Goal: Task Accomplishment & Management: Complete application form

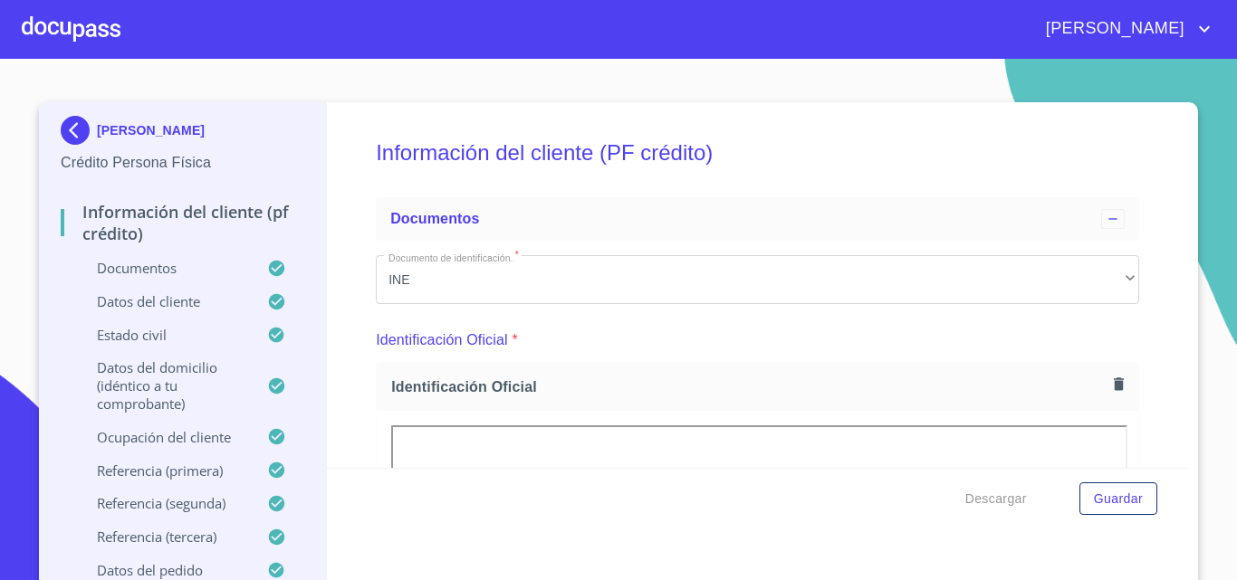
scroll to position [5014, 0]
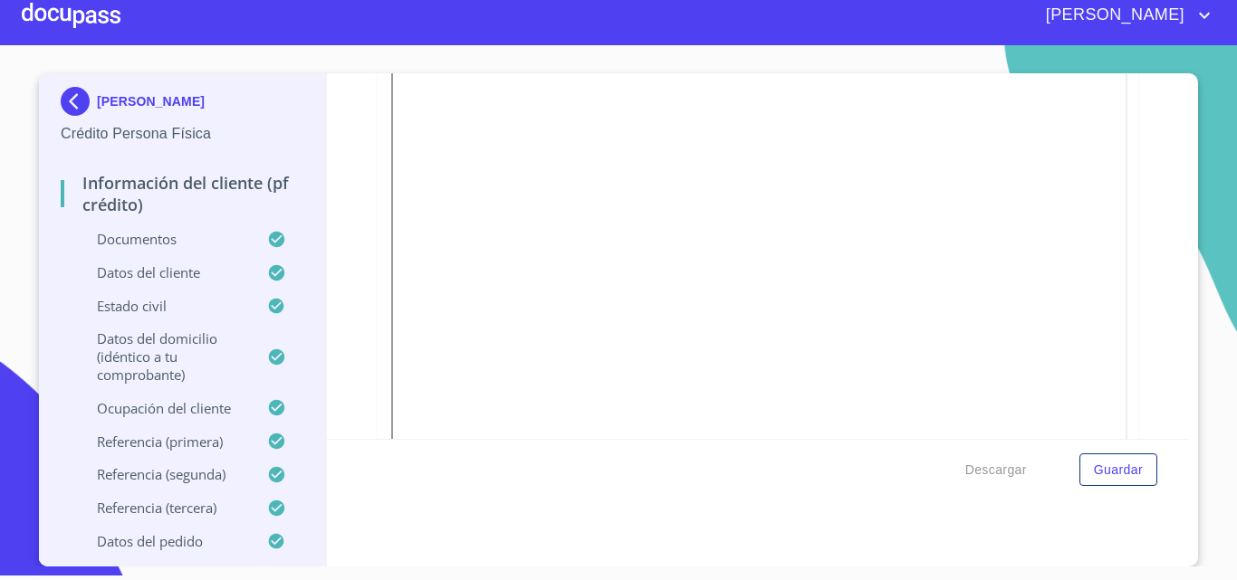
click at [104, 17] on div at bounding box center [71, 15] width 99 height 58
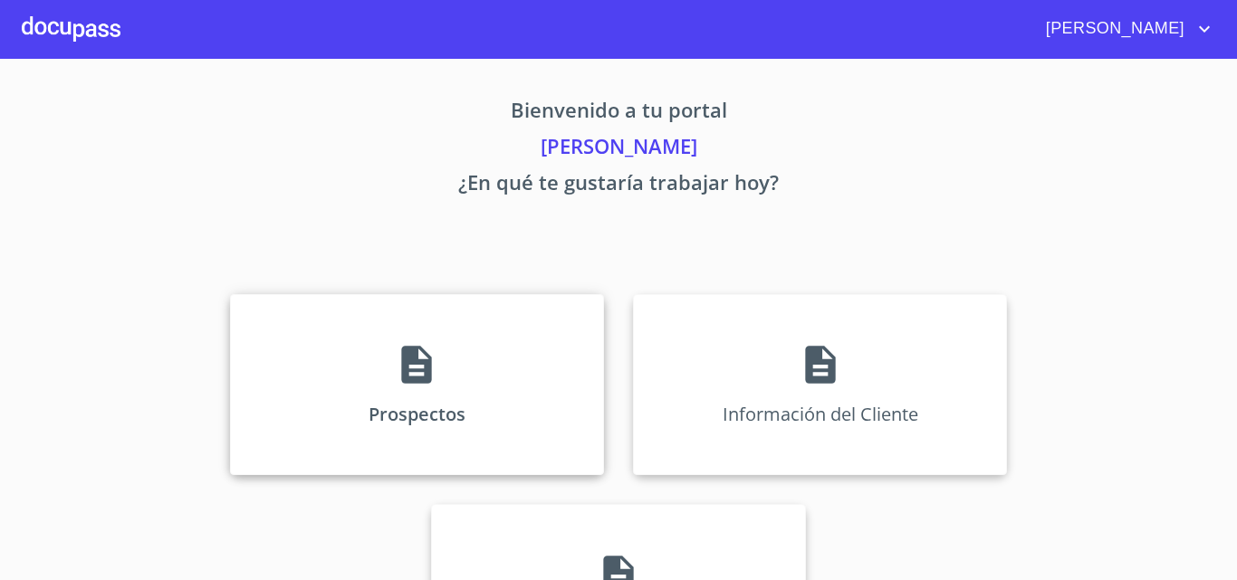
click at [508, 350] on div "Prospectos" at bounding box center [417, 384] width 374 height 181
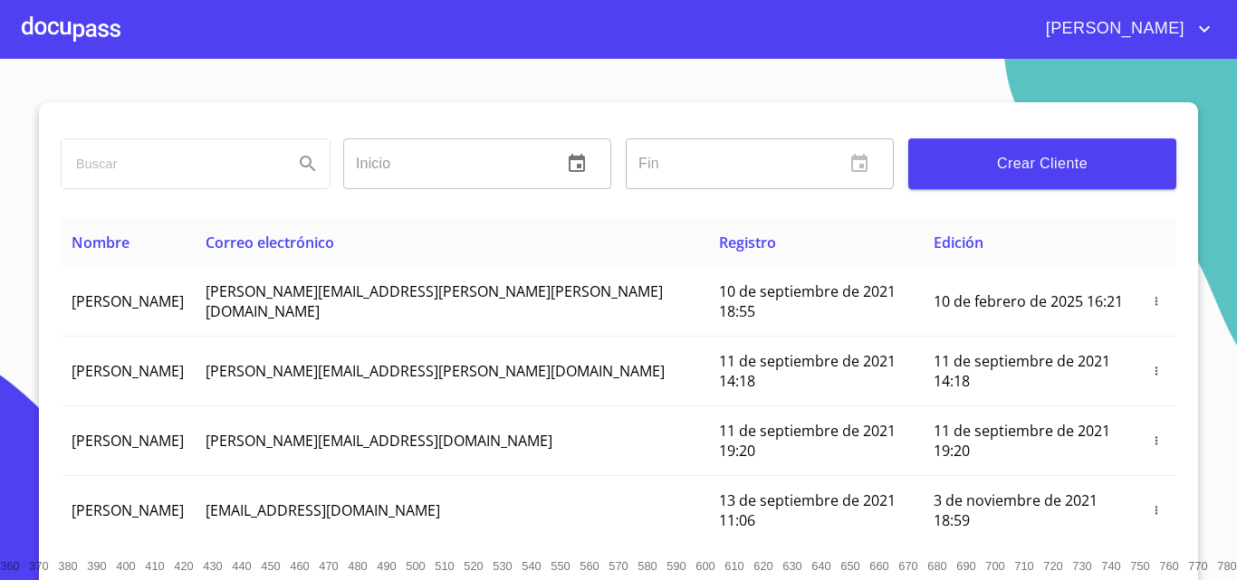
click at [986, 165] on span "Crear Cliente" at bounding box center [1041, 163] width 239 height 25
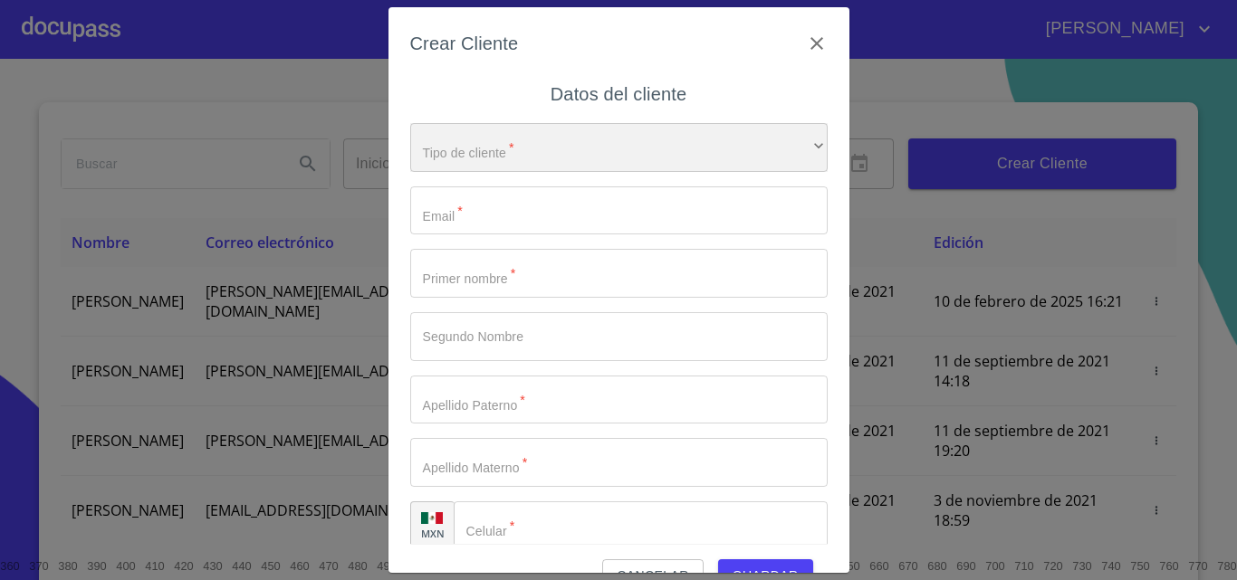
click at [476, 157] on div "​" at bounding box center [618, 147] width 417 height 49
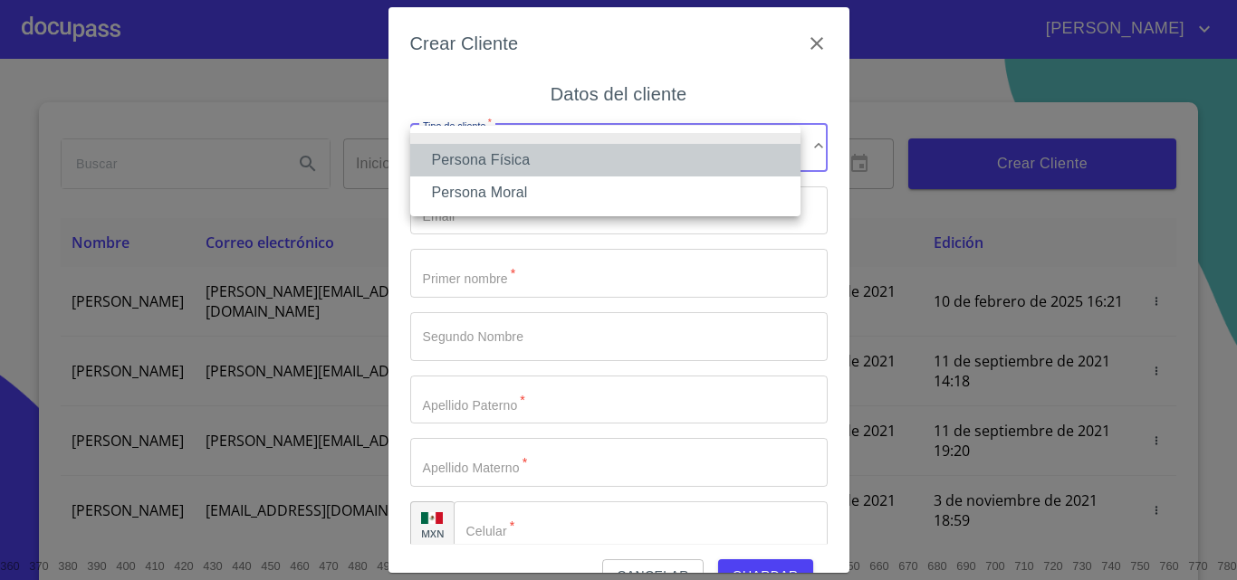
click at [520, 161] on li "Persona Física" at bounding box center [605, 160] width 390 height 33
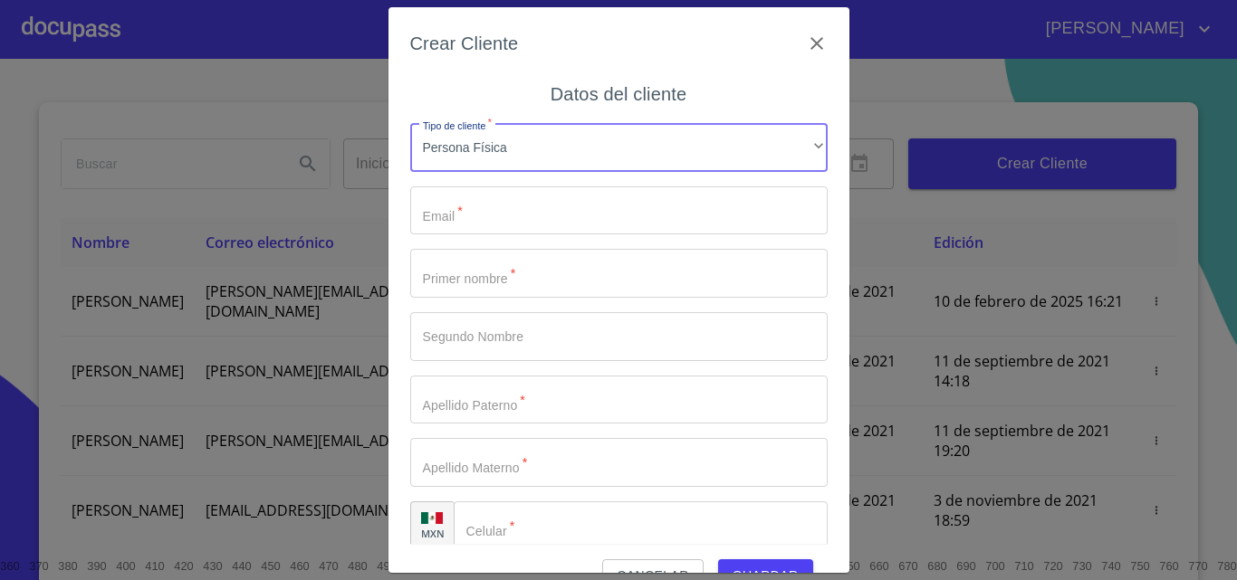
click at [519, 205] on input "Tipo de cliente   *" at bounding box center [618, 210] width 417 height 49
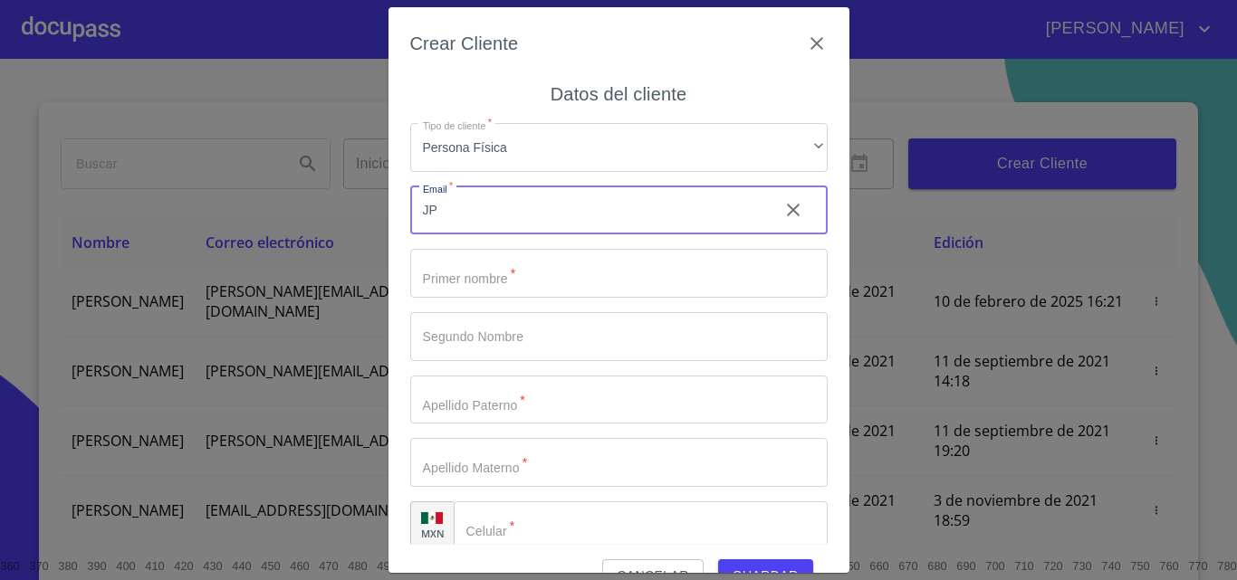
type input "J"
type input "[EMAIL_ADDRESS][DOMAIN_NAME]"
click at [526, 269] on input "Tipo de cliente   *" at bounding box center [618, 273] width 417 height 49
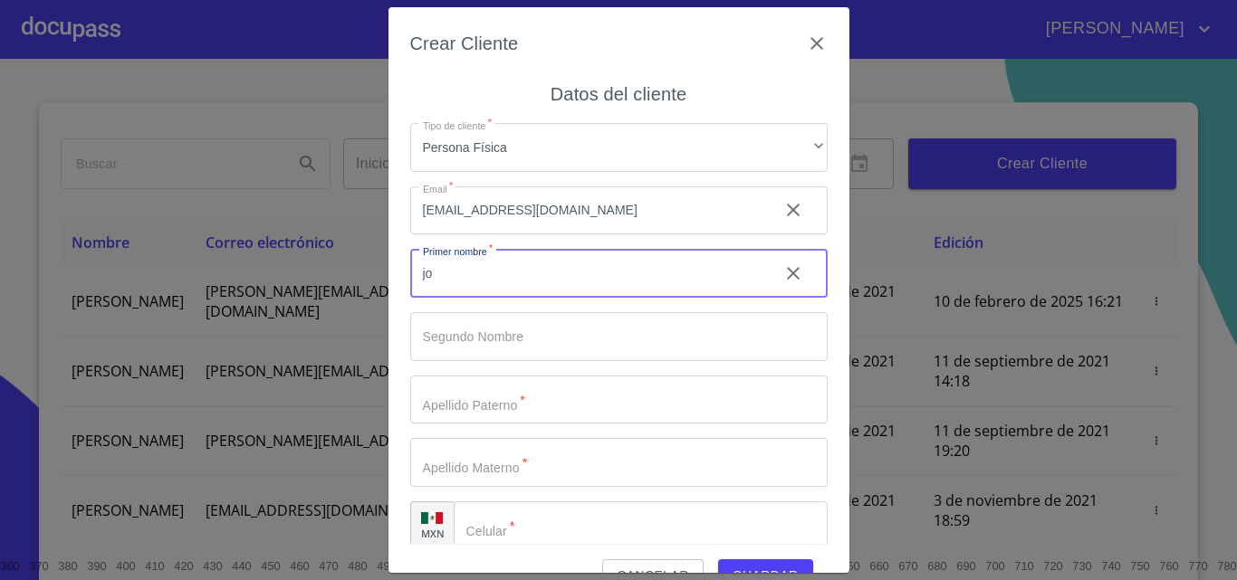
type input "j"
type input "[PERSON_NAME]"
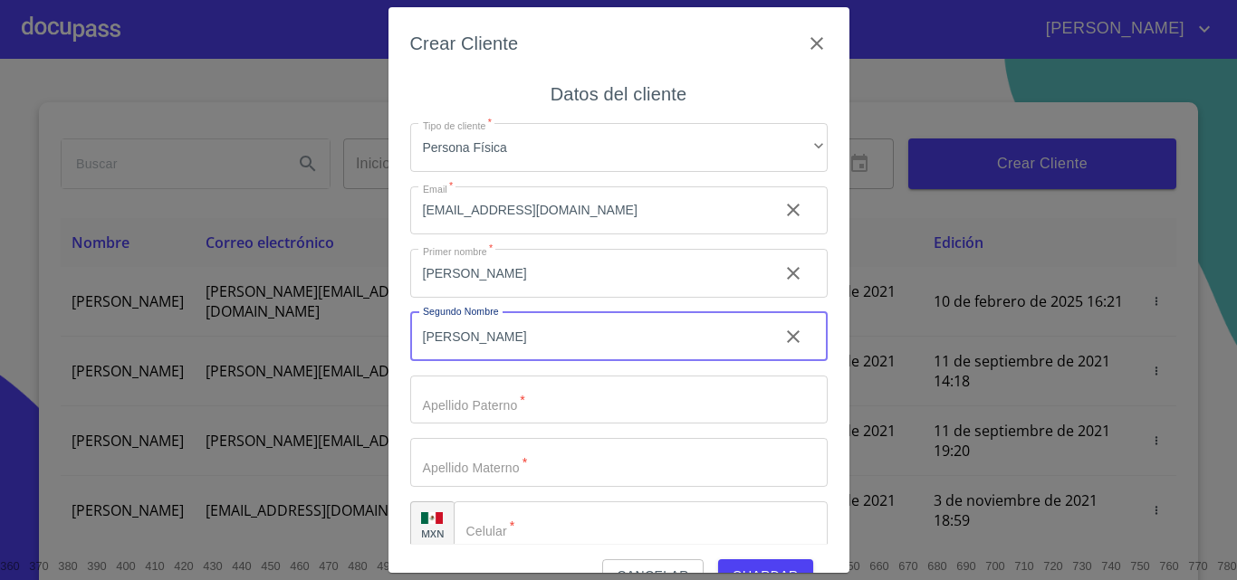
type input "[PERSON_NAME]"
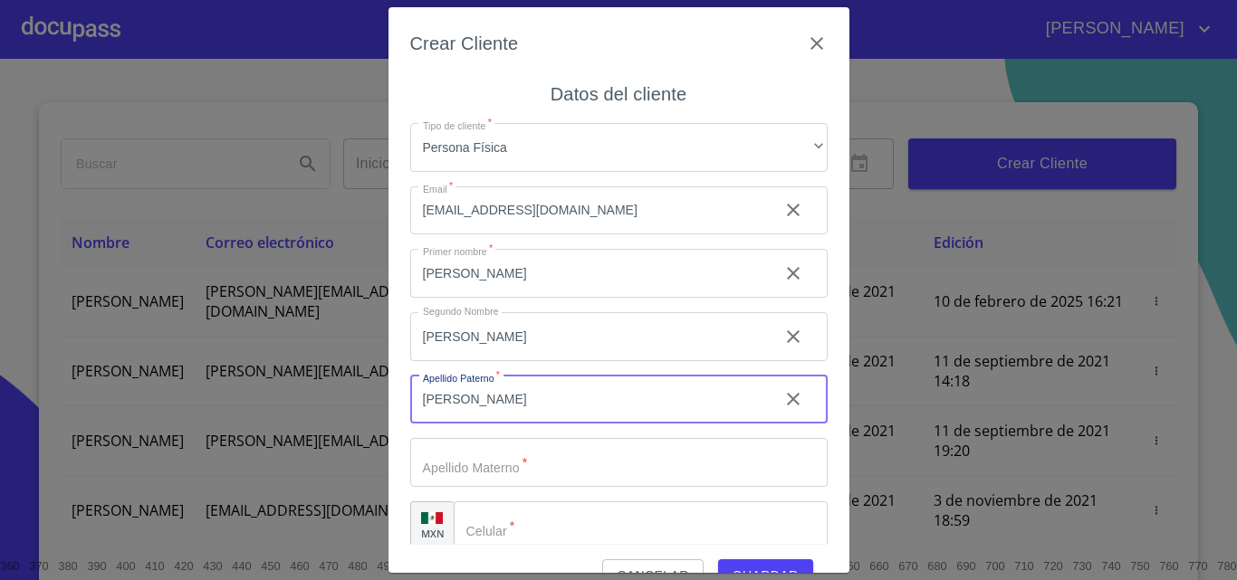
type input "[PERSON_NAME]"
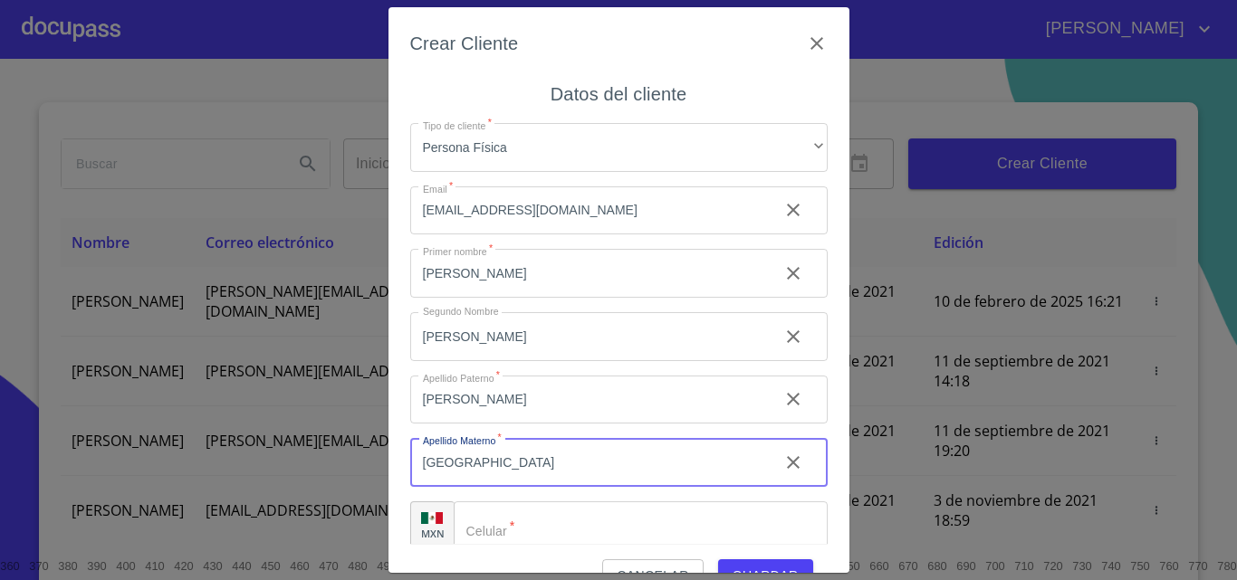
type input "[GEOGRAPHIC_DATA]"
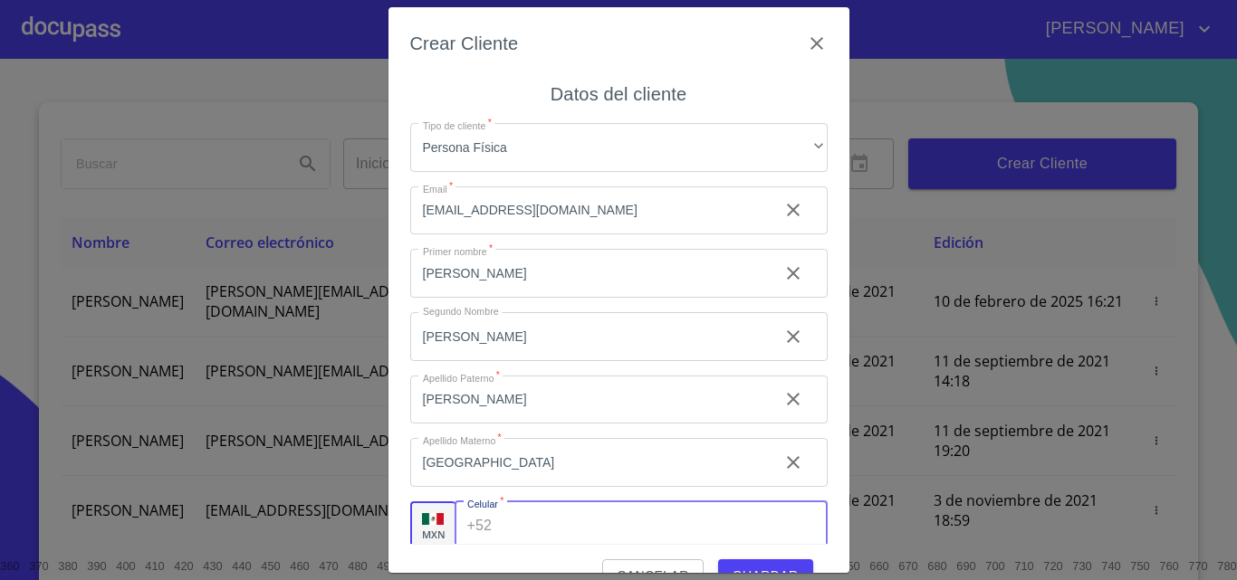
click at [635, 530] on input "Tipo de cliente   *" at bounding box center [663, 525] width 328 height 49
type input "[PHONE_NUMBER]"
click at [750, 566] on span "Guardar" at bounding box center [765, 576] width 66 height 23
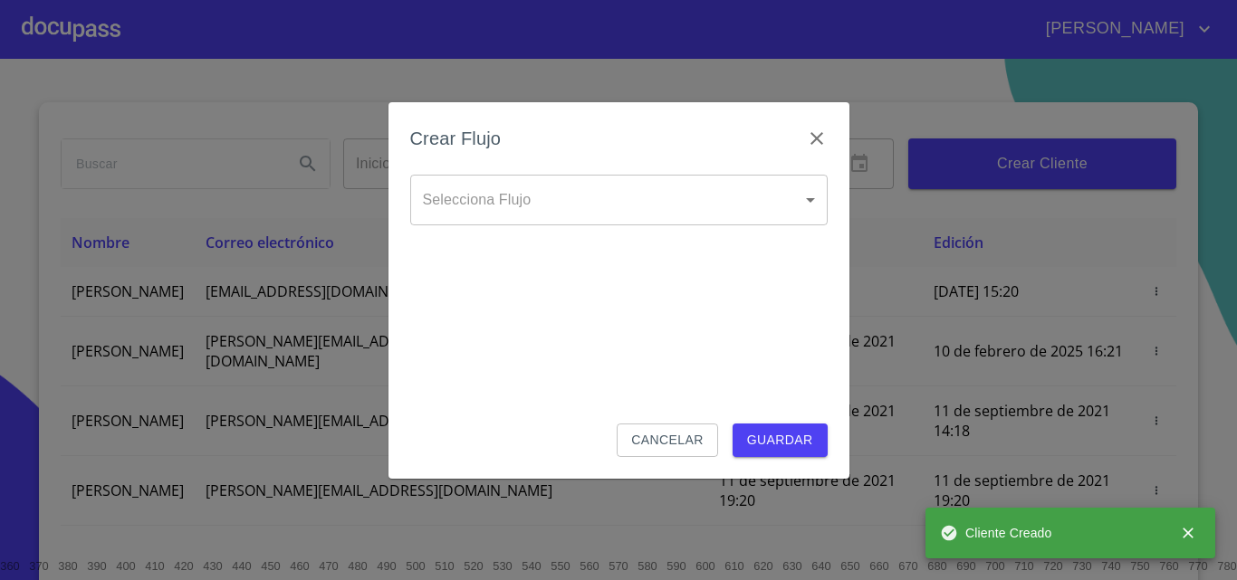
click at [592, 191] on body "[PERSON_NAME] ​ Fin ​ Crear Cliente Nombre Correo electrónico Registro Edición …" at bounding box center [618, 290] width 1237 height 580
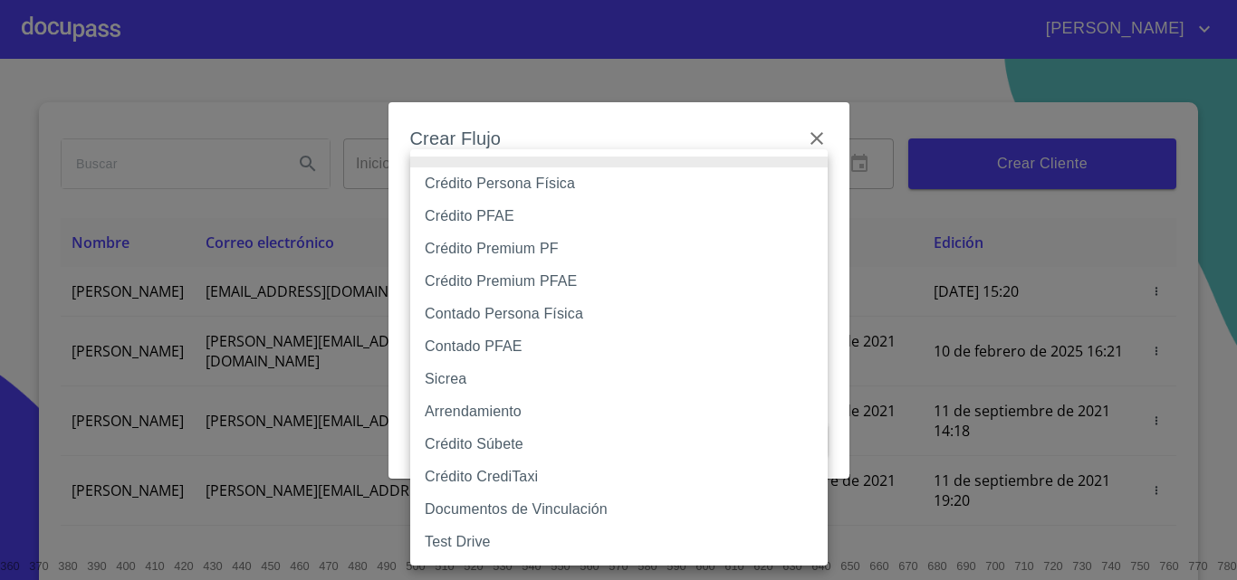
click at [570, 181] on li "Crédito Persona Física" at bounding box center [618, 183] width 417 height 33
type input "6009fb3c7d1714eb8809aa97"
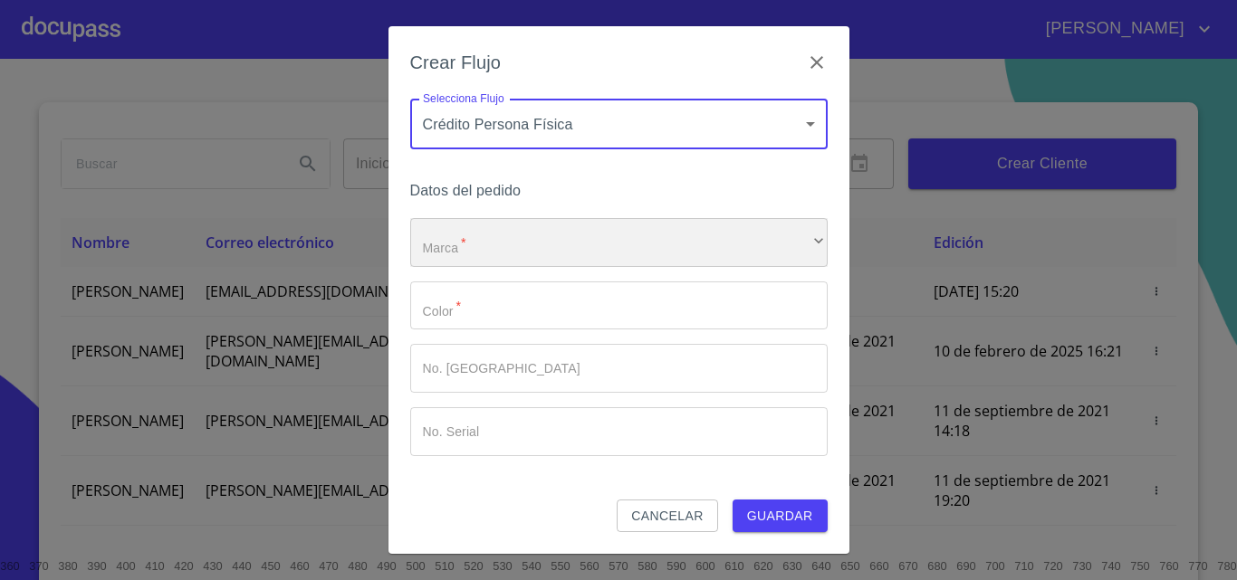
click at [550, 247] on div "​" at bounding box center [618, 242] width 417 height 49
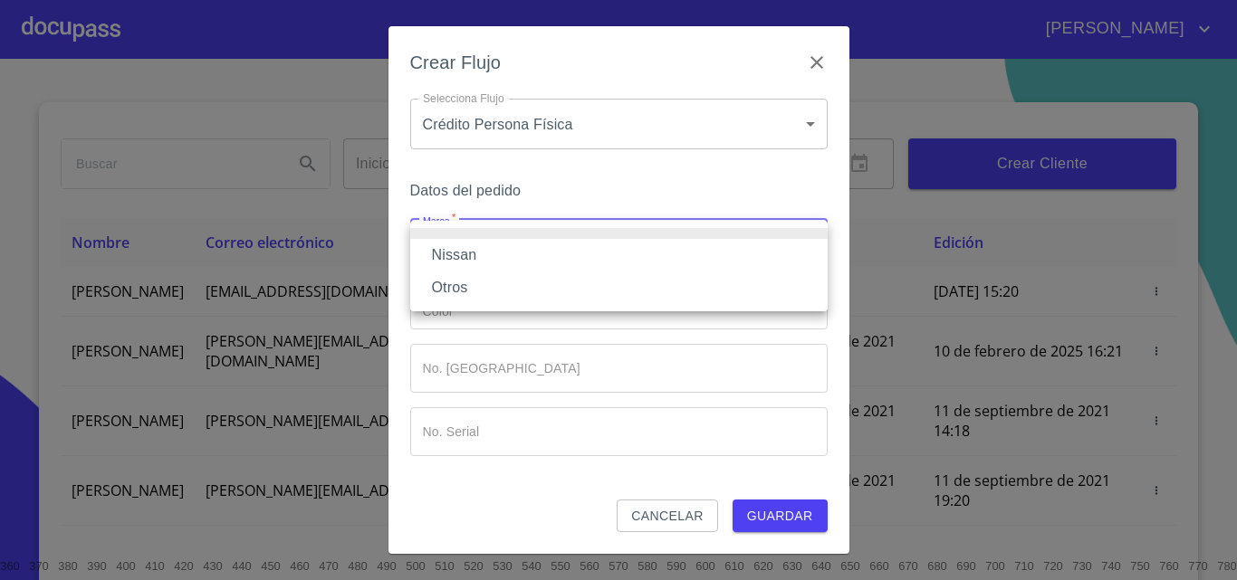
click at [518, 251] on li "Nissan" at bounding box center [618, 255] width 417 height 33
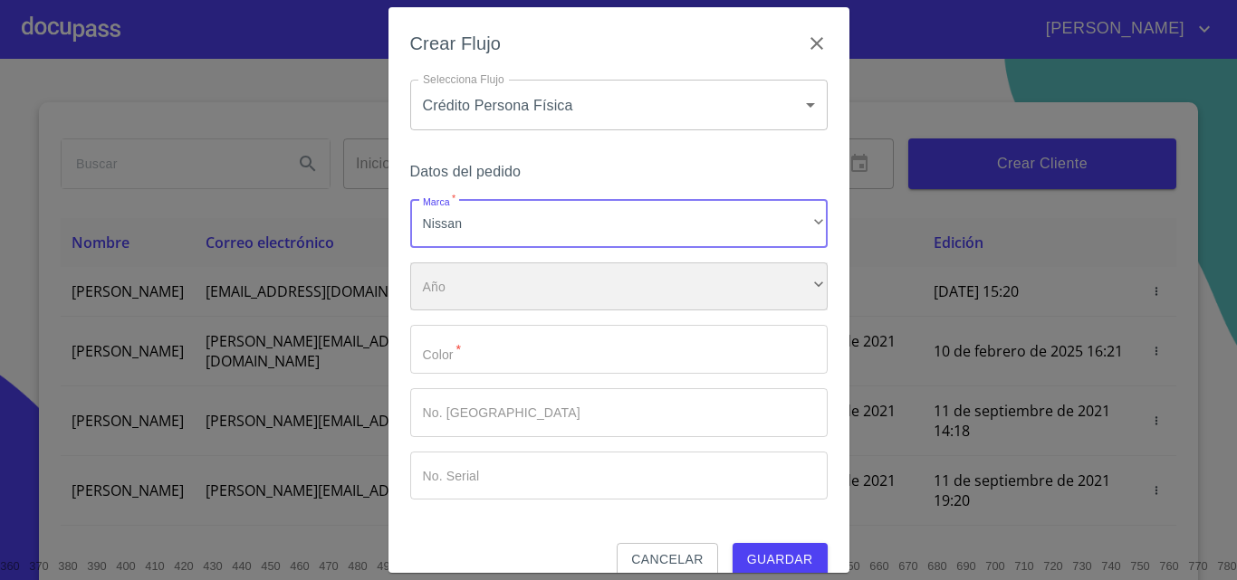
click at [510, 291] on div "​" at bounding box center [618, 287] width 417 height 49
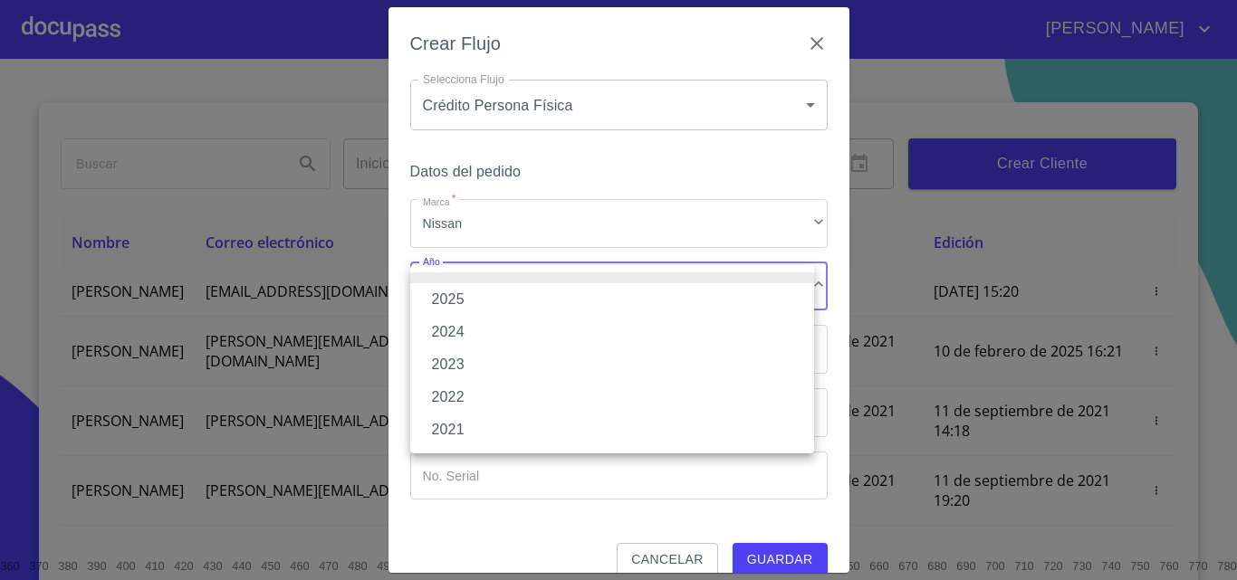
click at [480, 297] on li "2025" at bounding box center [612, 299] width 404 height 33
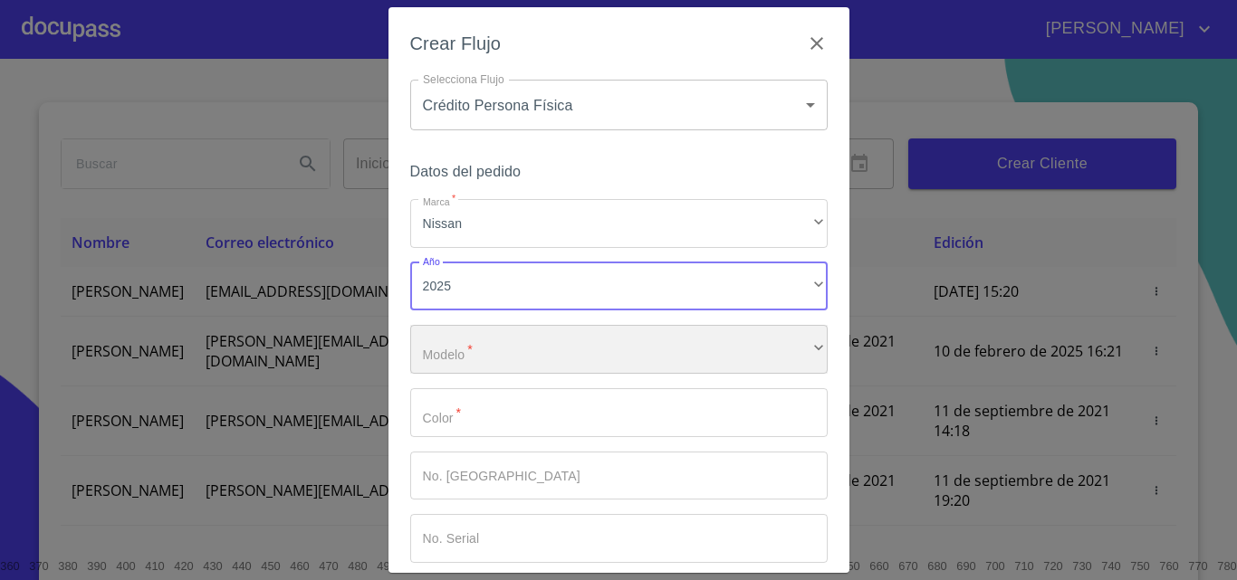
click at [480, 348] on div "​" at bounding box center [618, 349] width 417 height 49
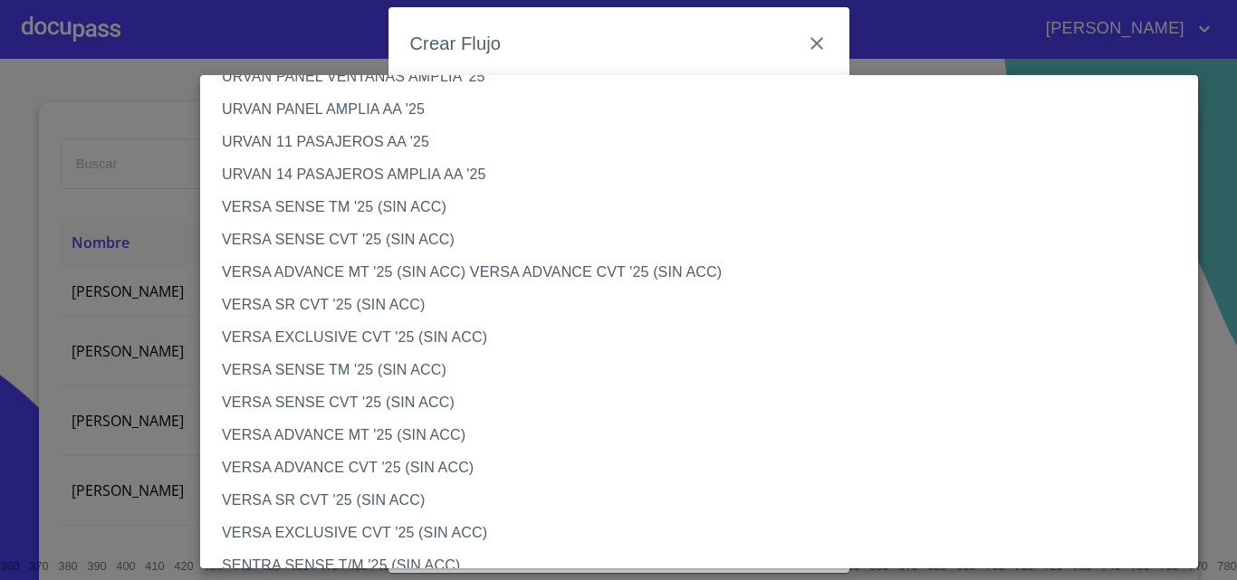
scroll to position [543, 0]
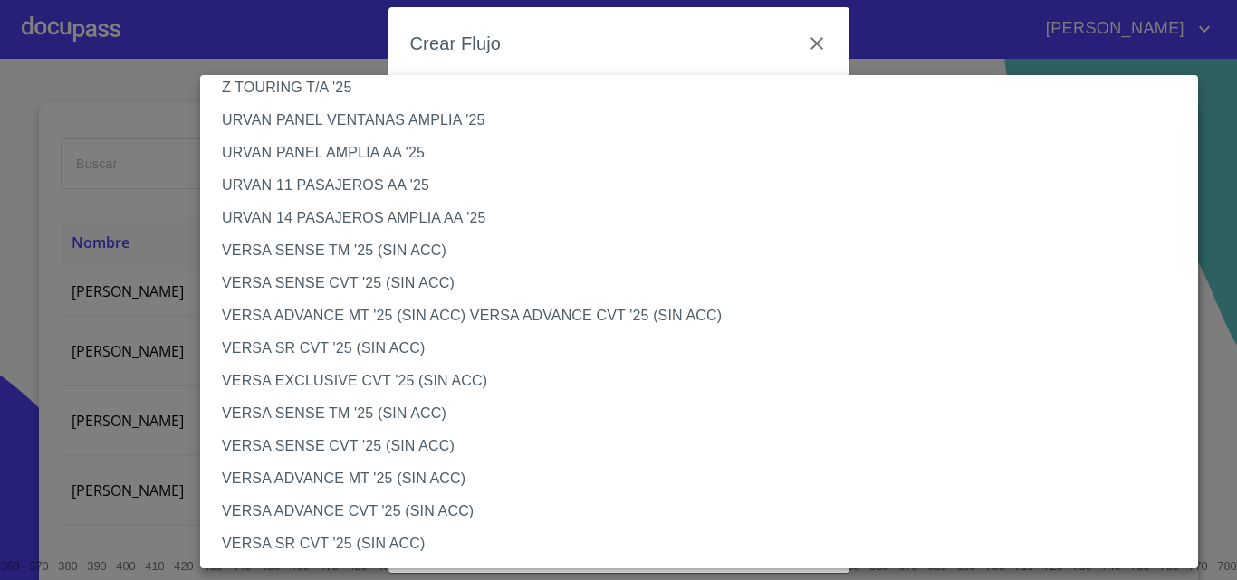
click at [351, 349] on li "VERSA SR CVT '25 (SIN ACC)" at bounding box center [705, 348] width 1011 height 33
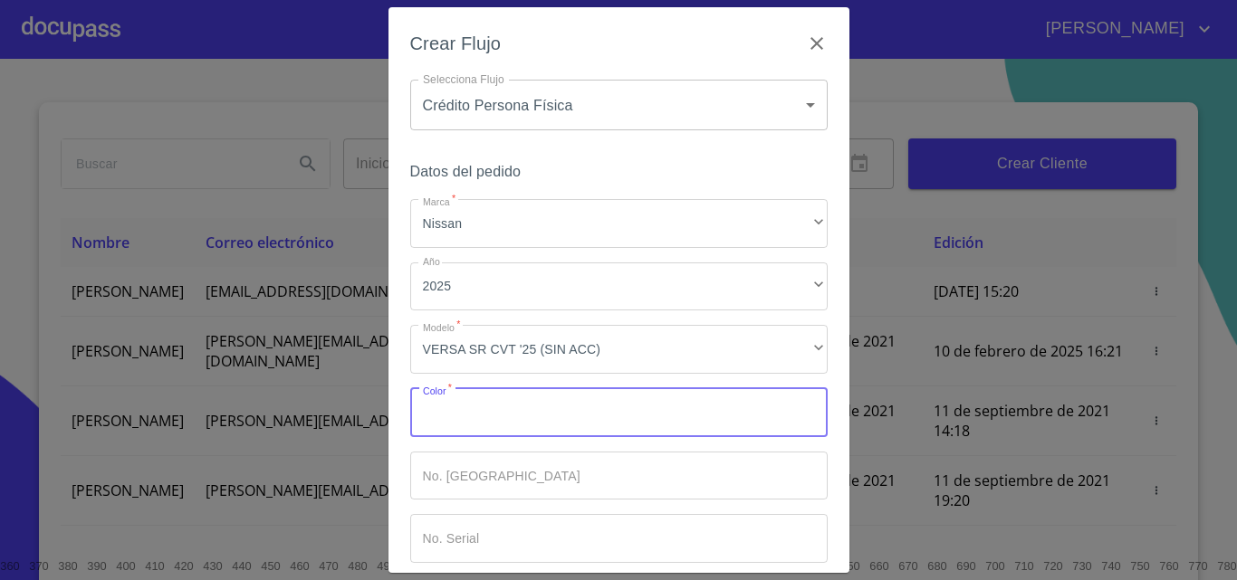
click at [496, 430] on input "Marca   *" at bounding box center [618, 412] width 417 height 49
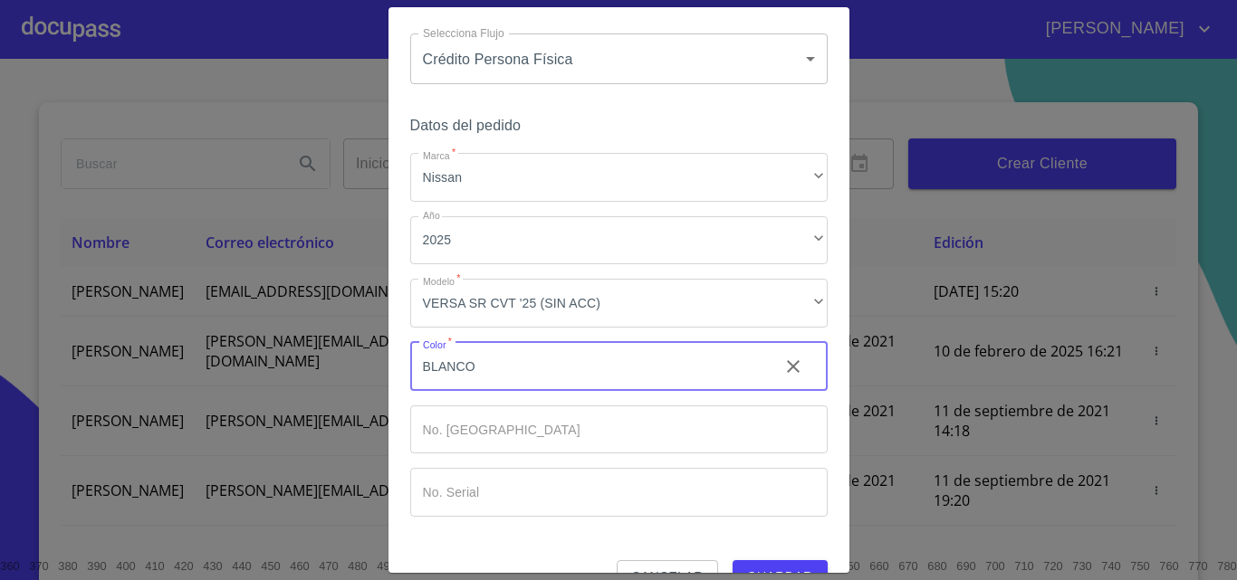
scroll to position [88, 0]
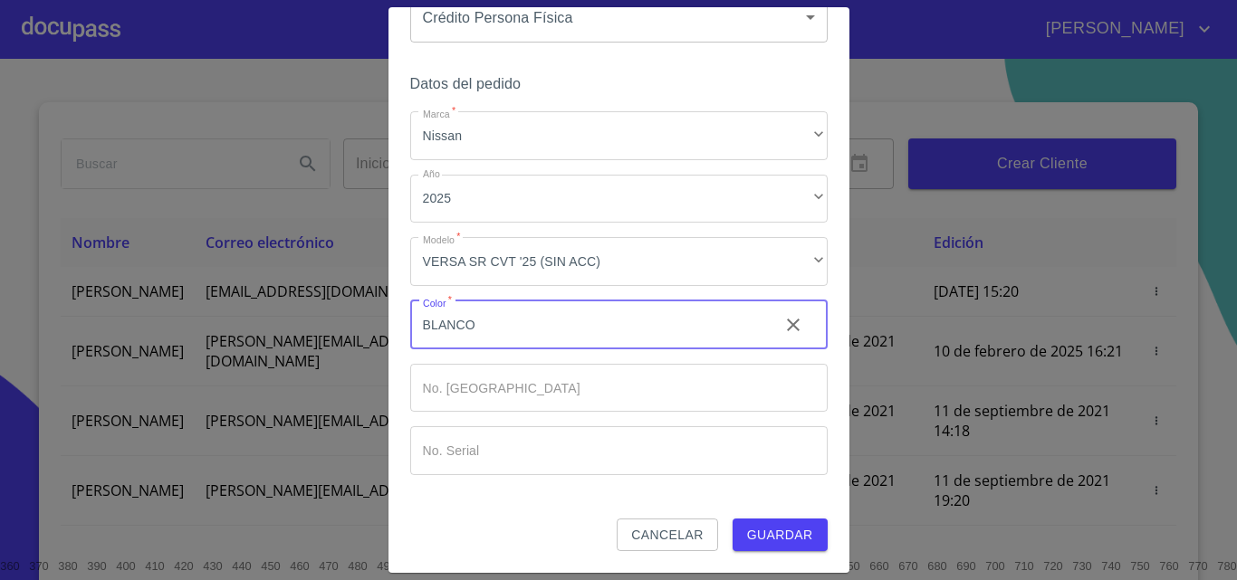
type input "BLANCO"
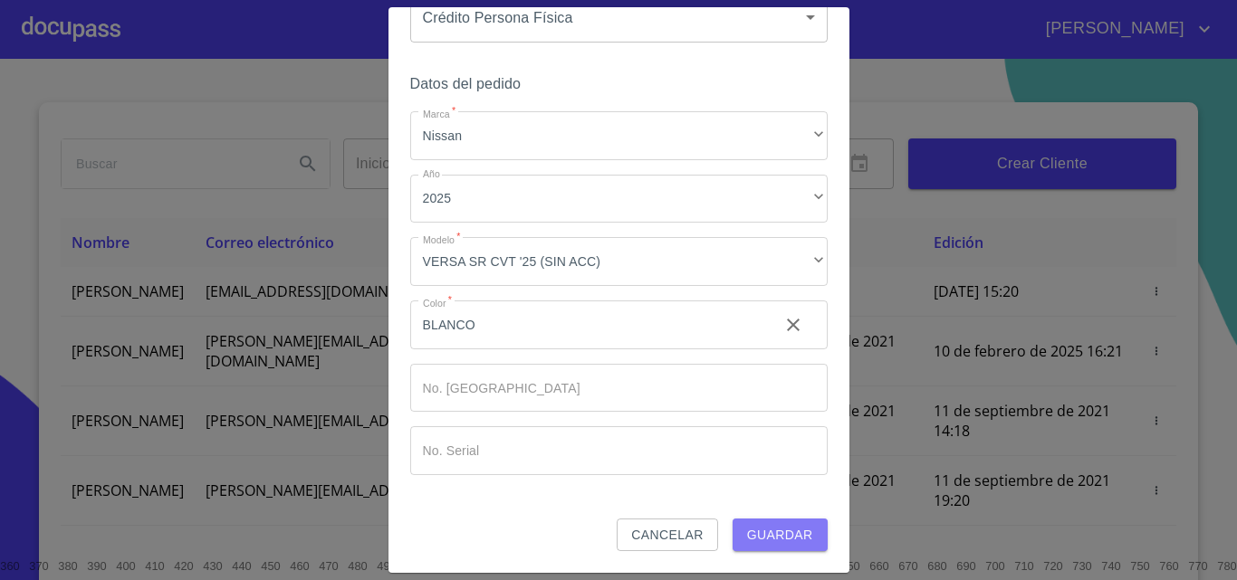
click at [755, 535] on span "Guardar" at bounding box center [780, 535] width 66 height 23
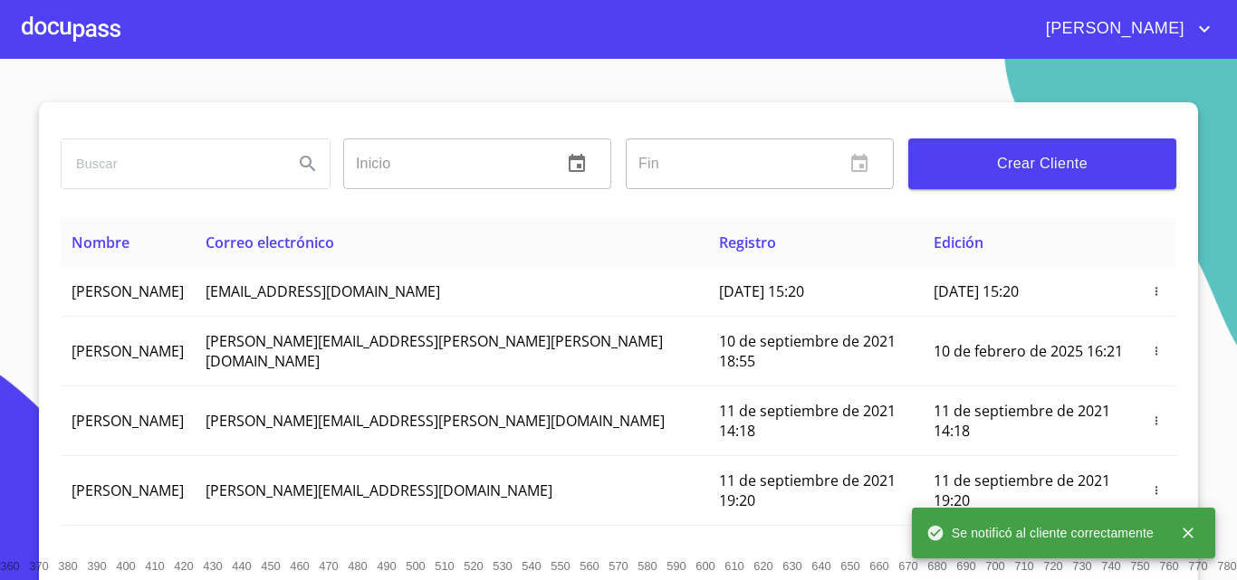
click at [53, 16] on div at bounding box center [71, 29] width 99 height 58
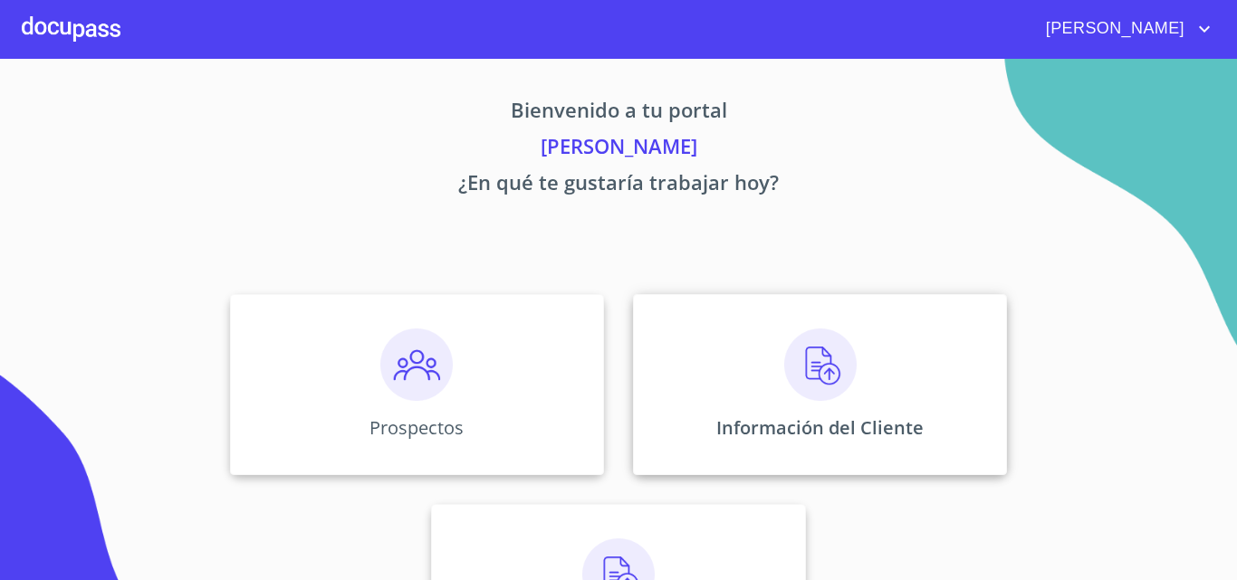
click at [806, 362] on img at bounding box center [820, 365] width 72 height 72
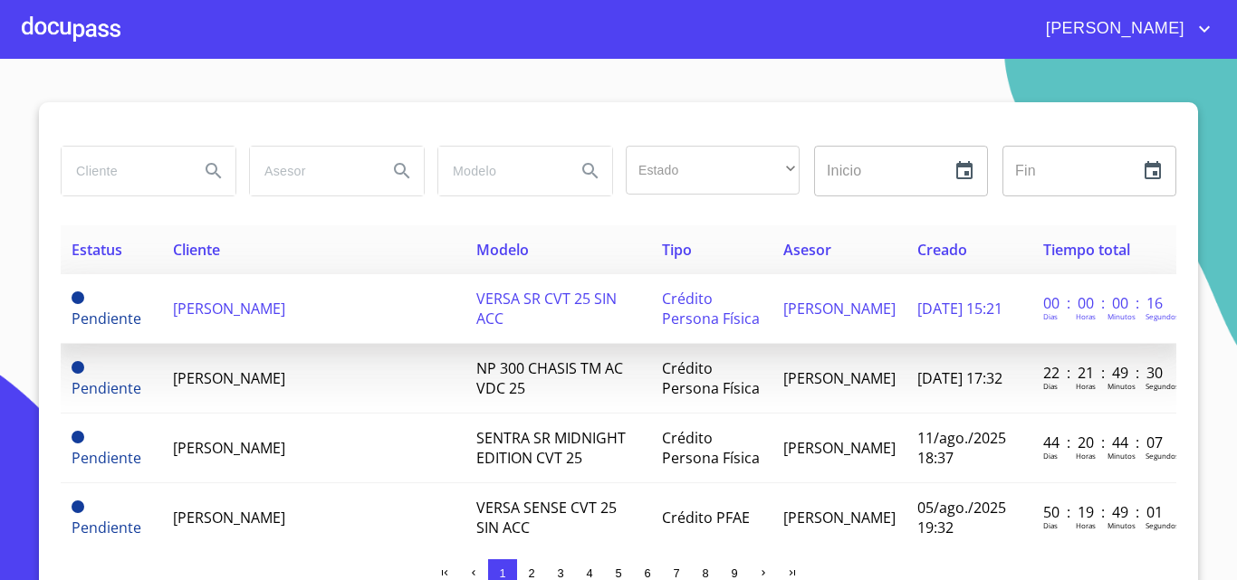
click at [285, 311] on span "[PERSON_NAME]" at bounding box center [229, 309] width 112 height 20
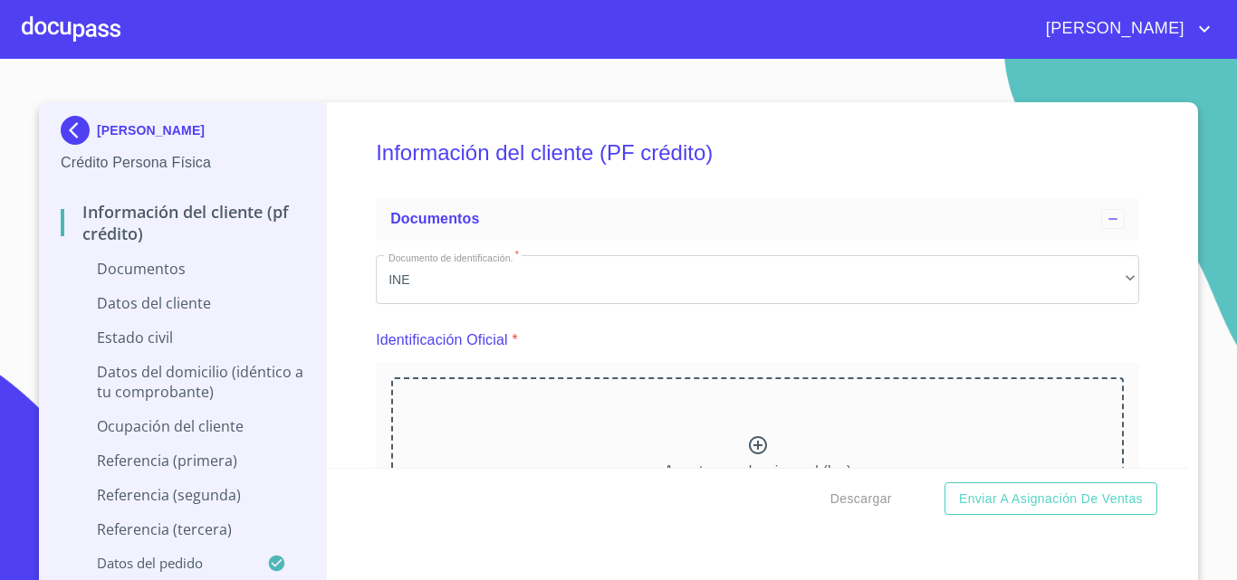
click at [747, 444] on icon at bounding box center [758, 446] width 22 height 22
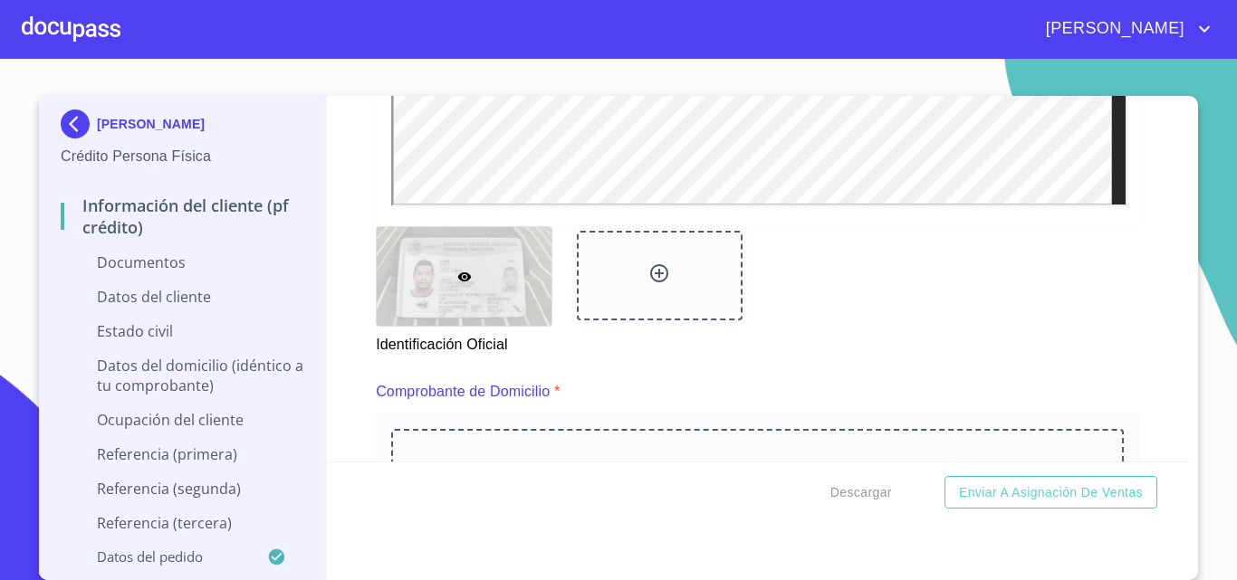
scroll to position [724, 0]
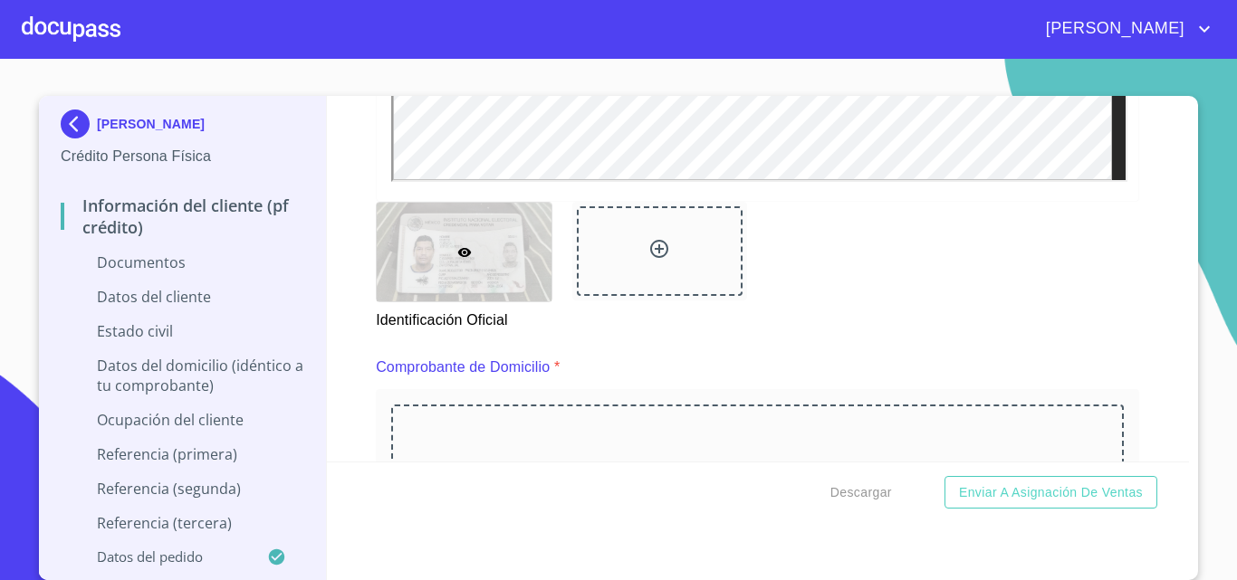
click at [650, 247] on icon at bounding box center [659, 249] width 18 height 18
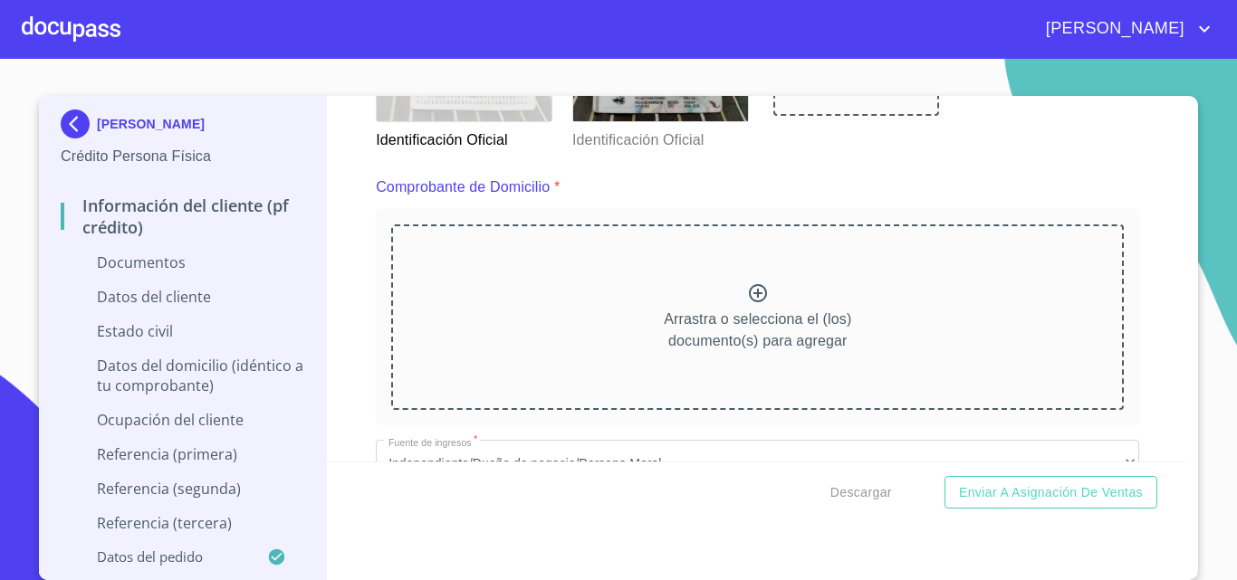
scroll to position [905, 0]
click at [747, 291] on icon at bounding box center [758, 293] width 22 height 22
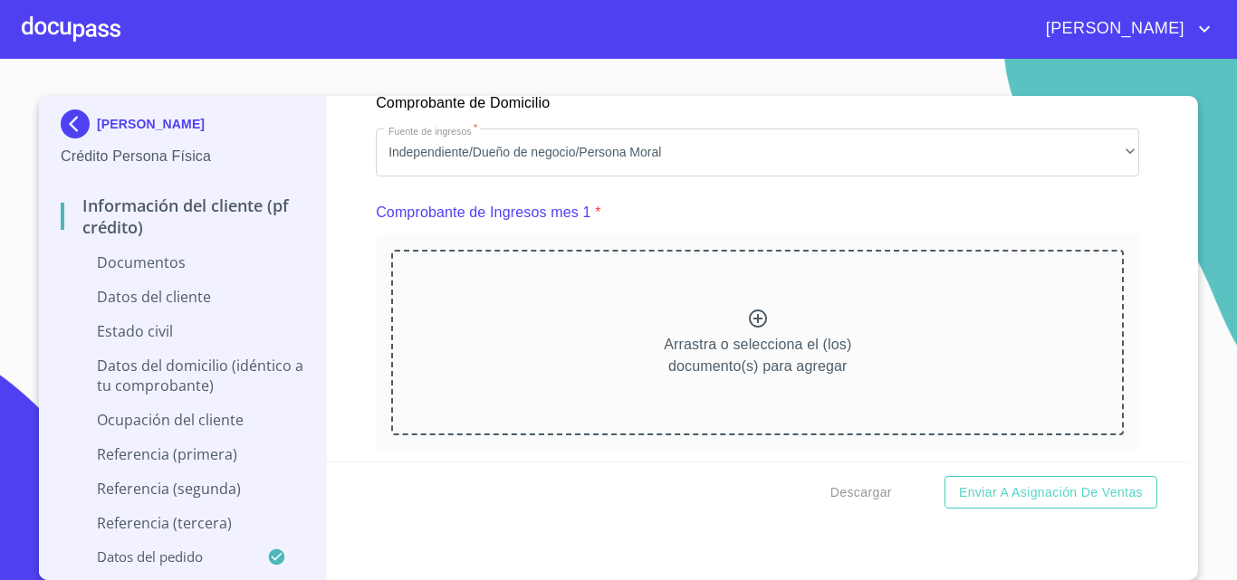
scroll to position [1720, 0]
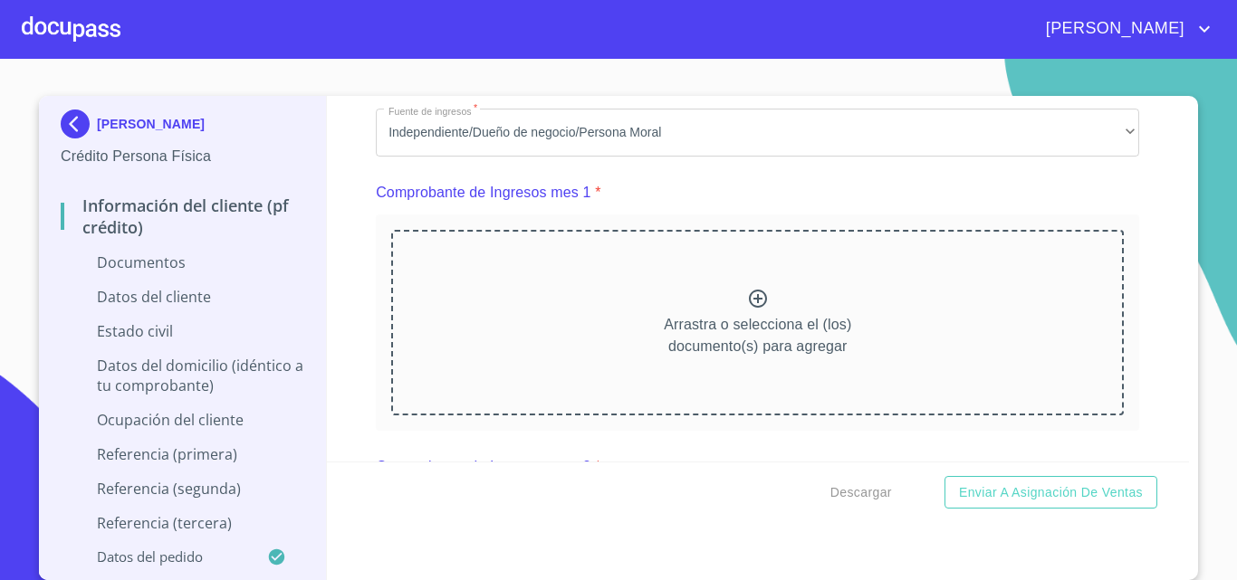
click at [747, 310] on icon at bounding box center [758, 299] width 22 height 22
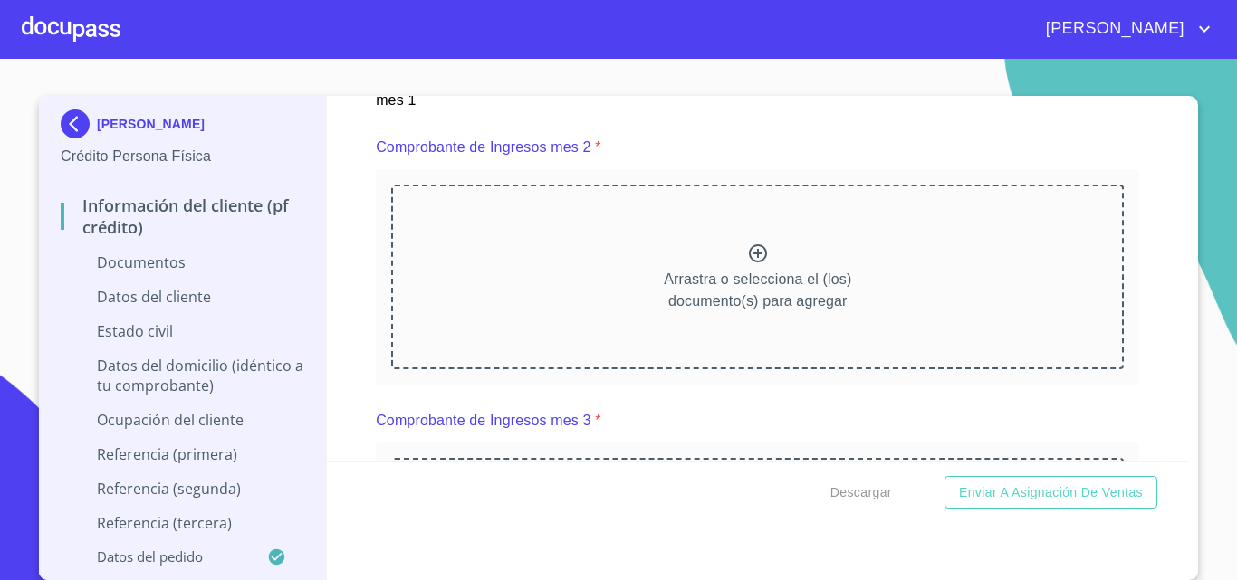
scroll to position [2625, 0]
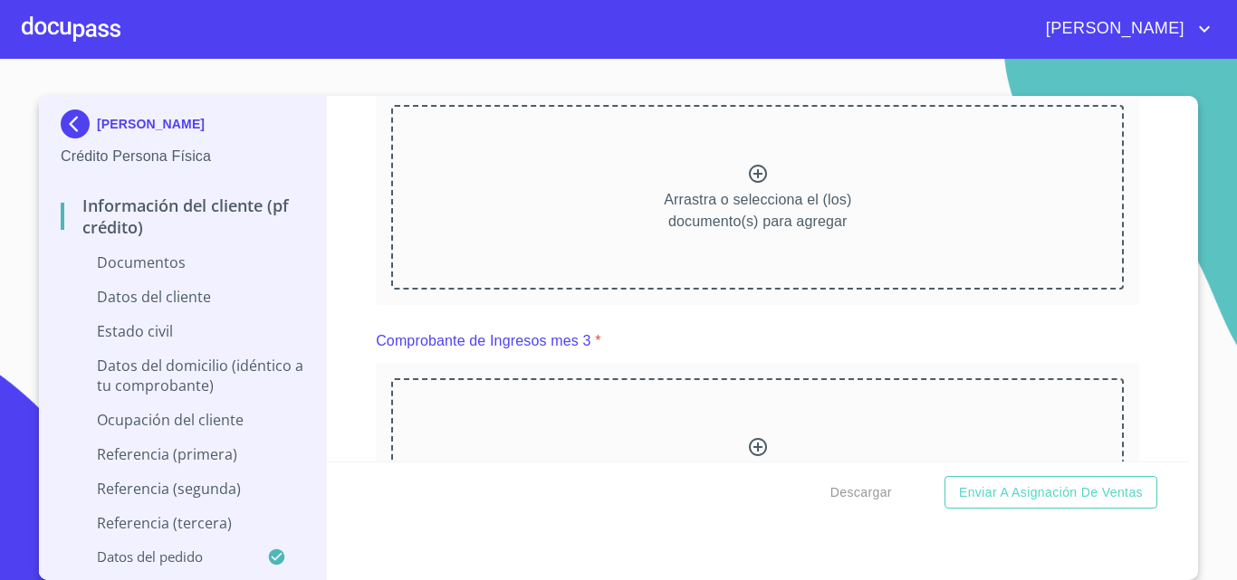
click at [747, 185] on icon at bounding box center [758, 174] width 22 height 22
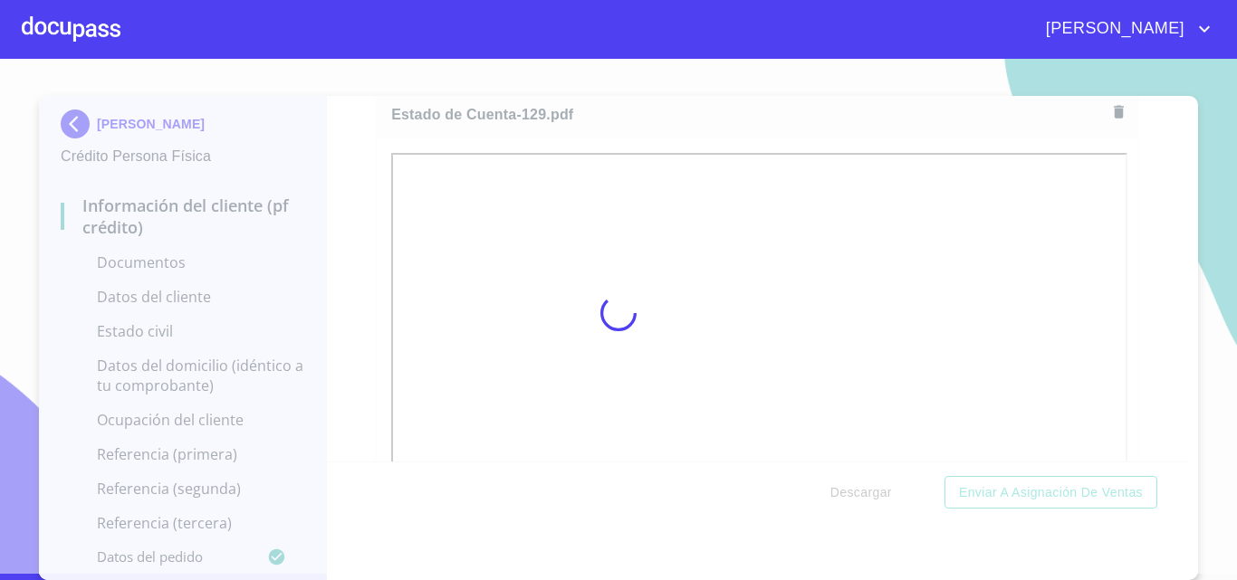
click at [1125, 279] on div at bounding box center [618, 313] width 1237 height 521
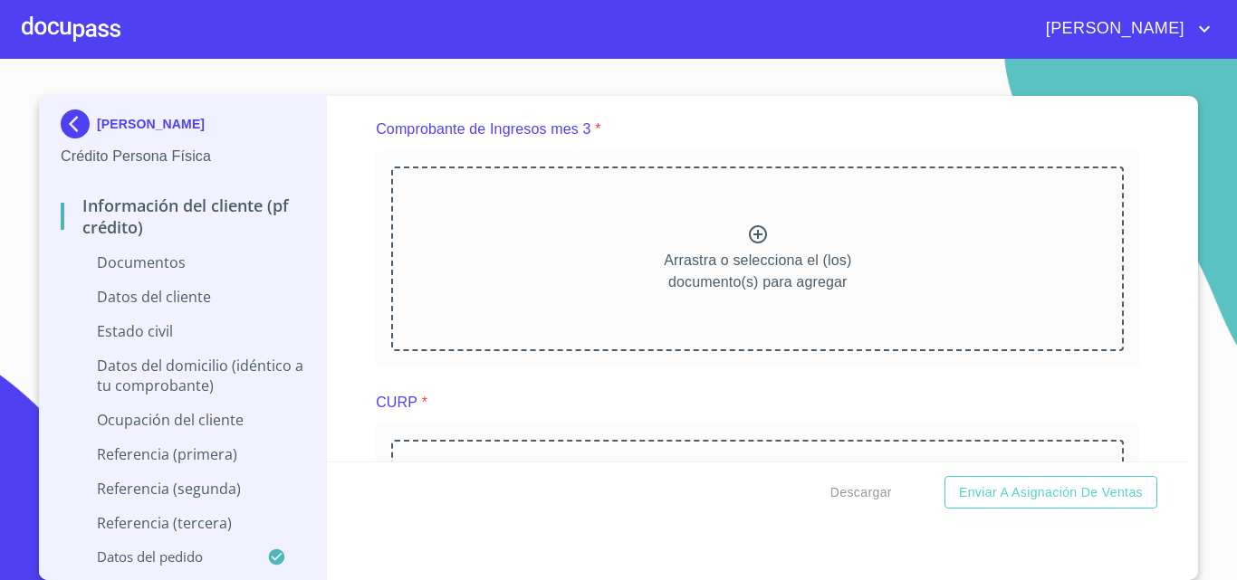
scroll to position [3349, 0]
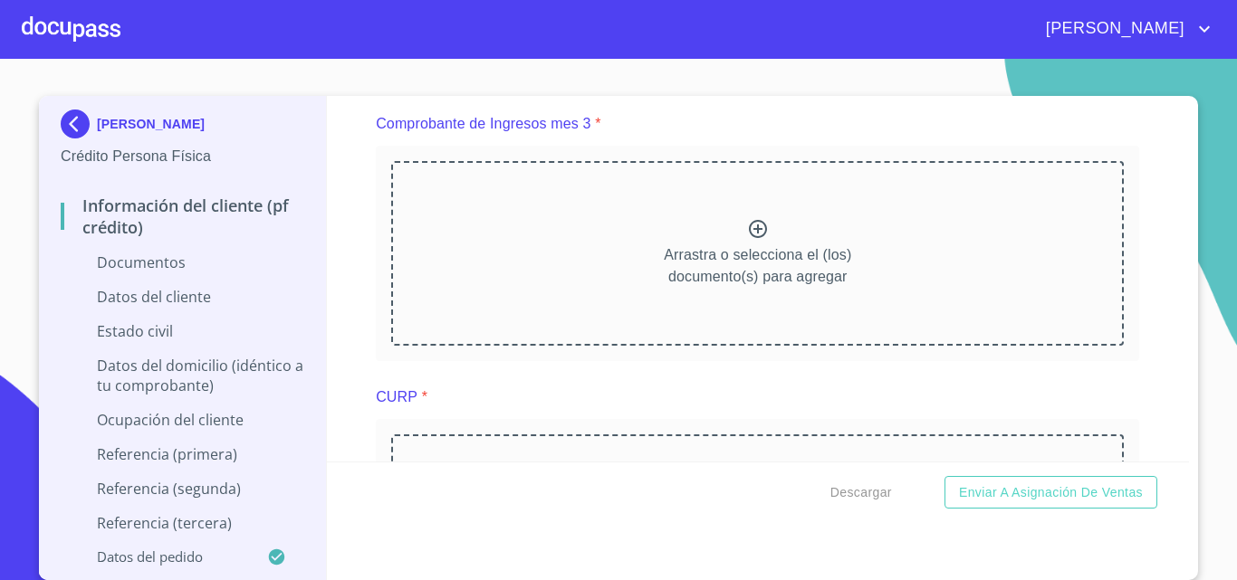
click at [731, 256] on div "Arrastra o selecciona el (los) documento(s) para agregar" at bounding box center [757, 253] width 732 height 185
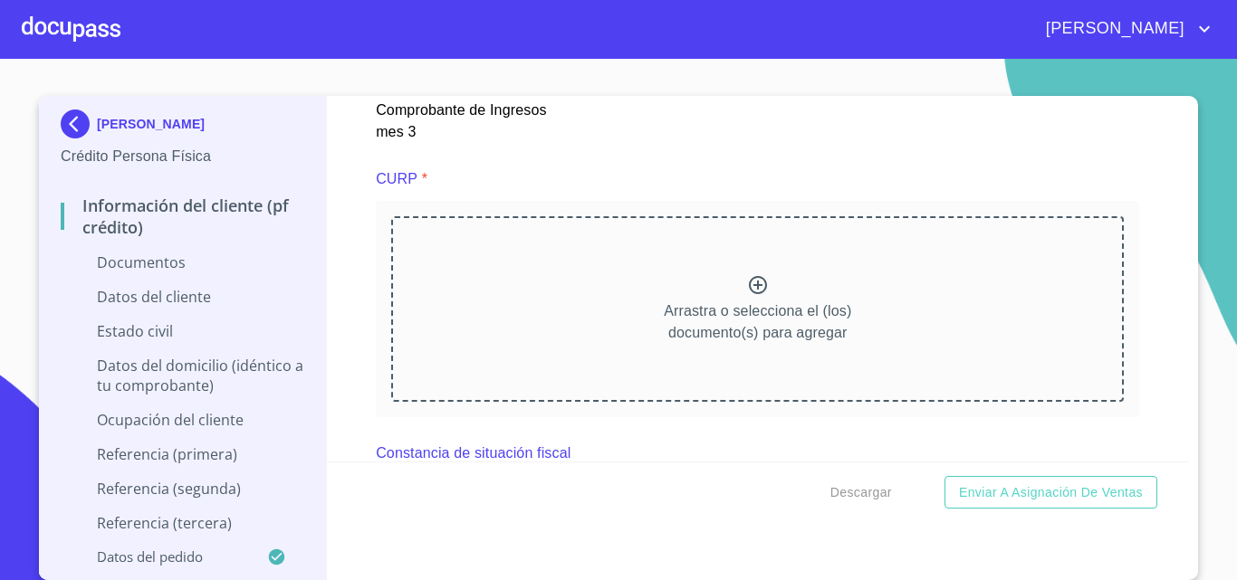
scroll to position [4164, 0]
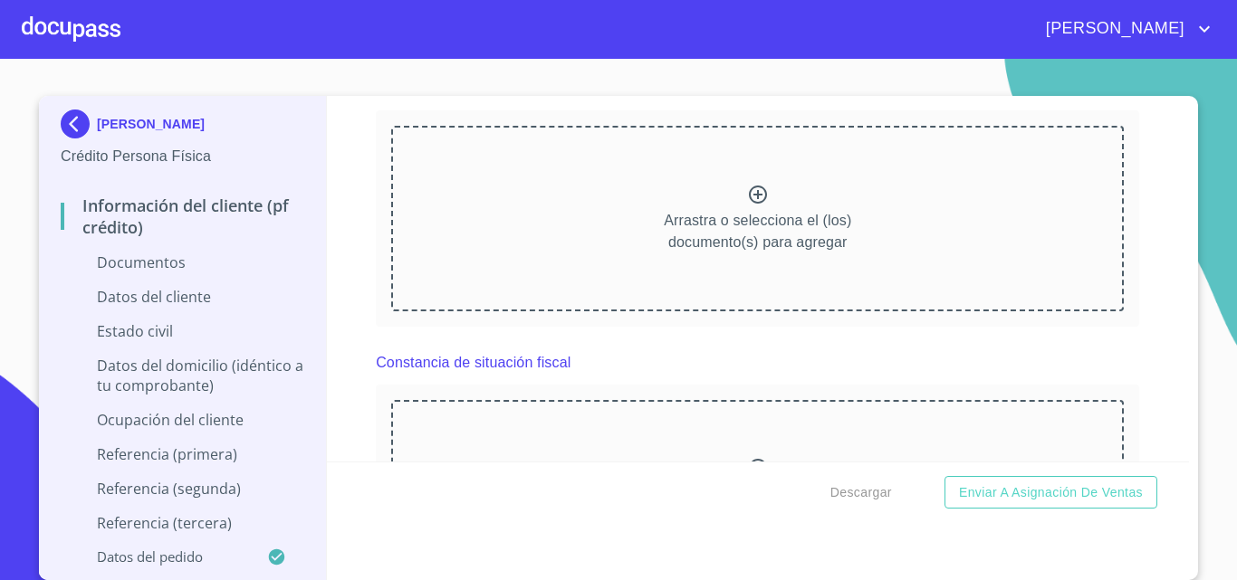
click at [750, 205] on icon at bounding box center [758, 195] width 22 height 22
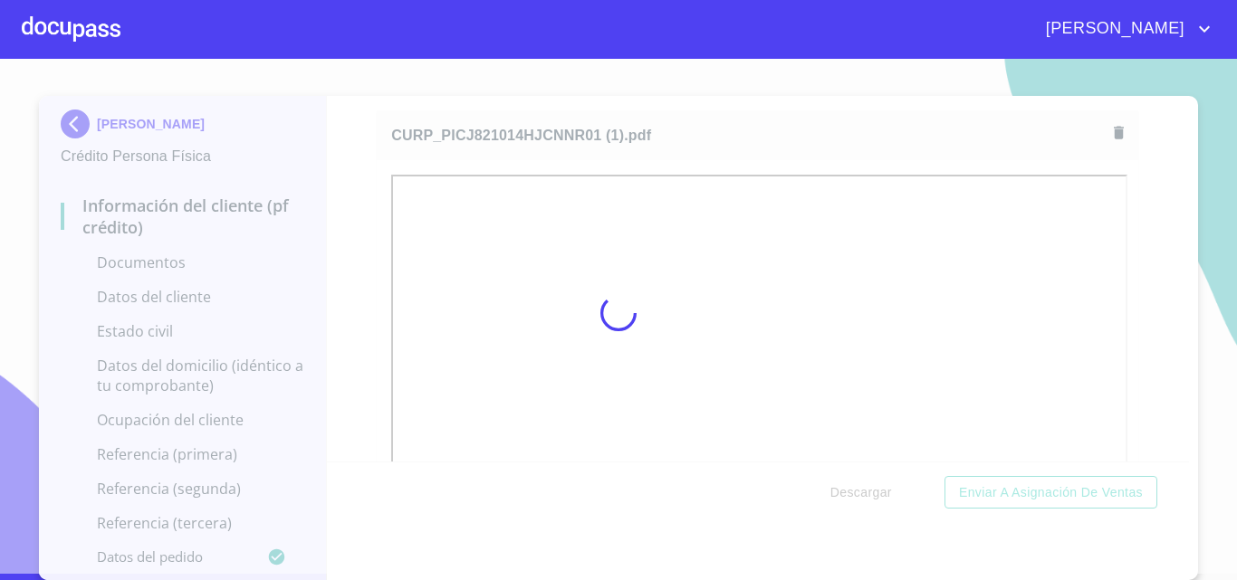
scroll to position [5, 0]
click at [1141, 283] on div "Información del cliente (PF crédito) Documentos Documento de identificación.   …" at bounding box center [758, 280] width 863 height 366
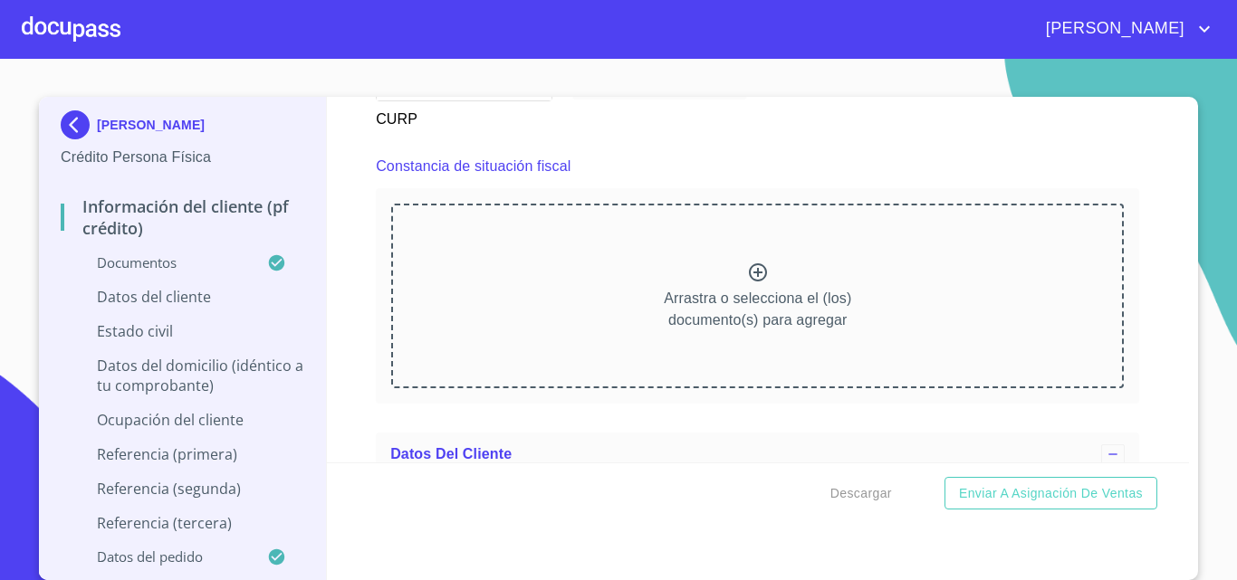
scroll to position [4888, 0]
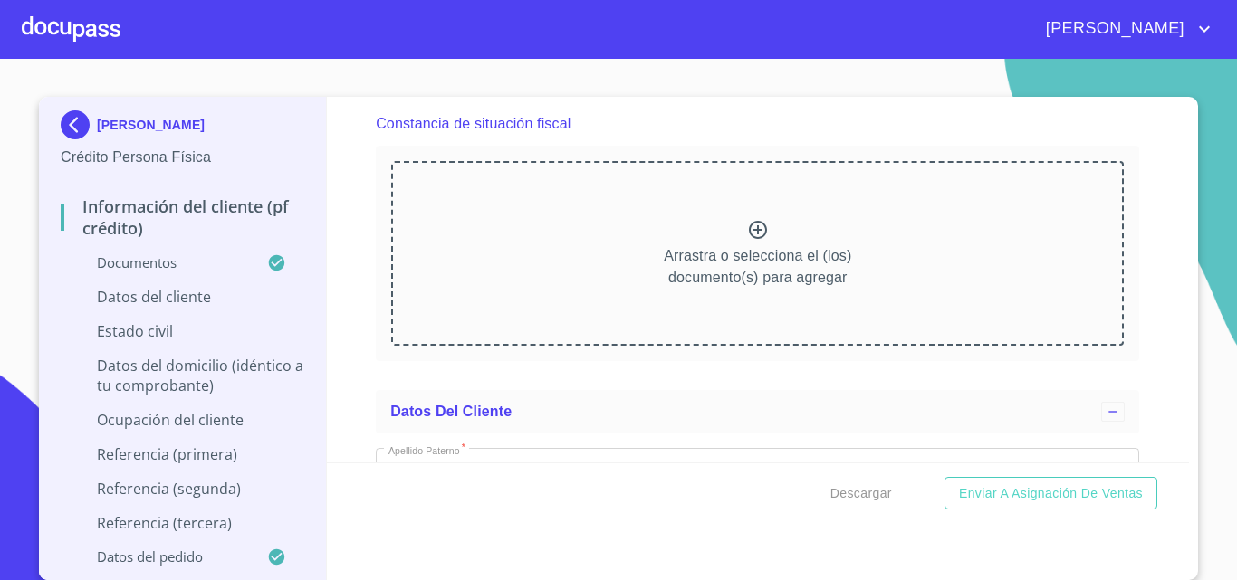
click at [748, 241] on icon at bounding box center [758, 230] width 22 height 22
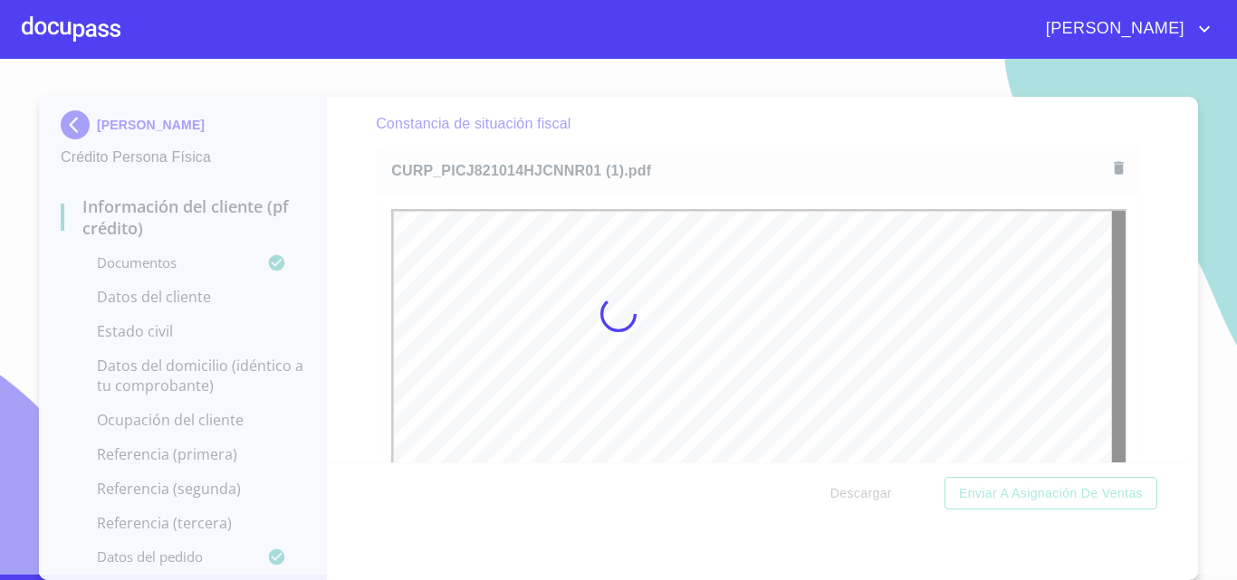
scroll to position [0, 0]
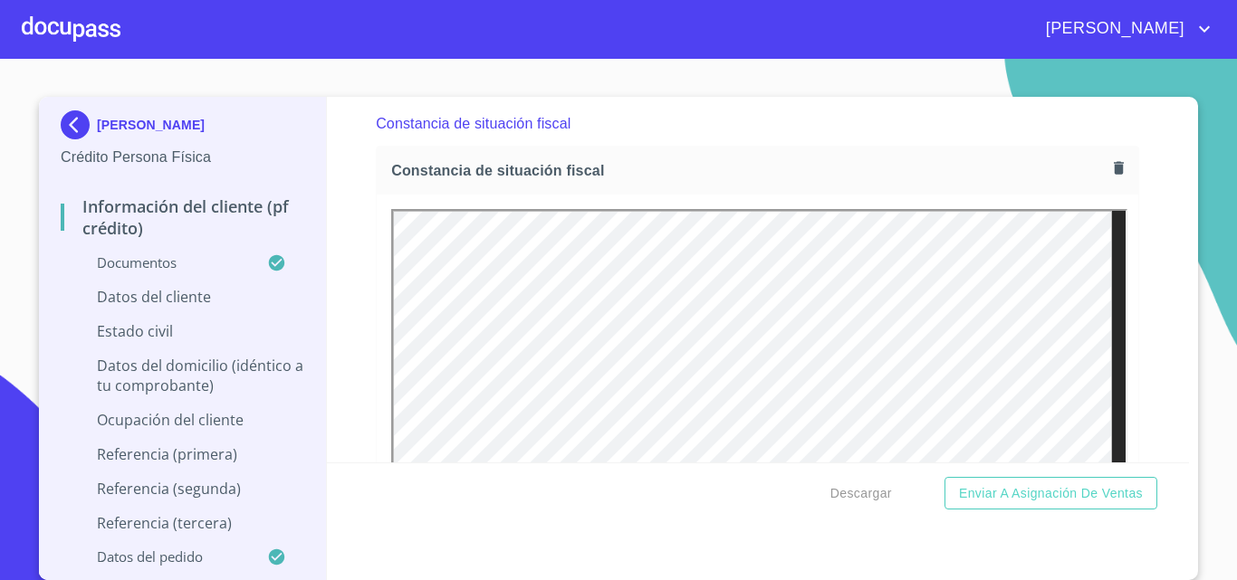
click at [1151, 303] on div "Información del cliente (PF crédito) Documentos Documento de identificación.   …" at bounding box center [758, 280] width 863 height 366
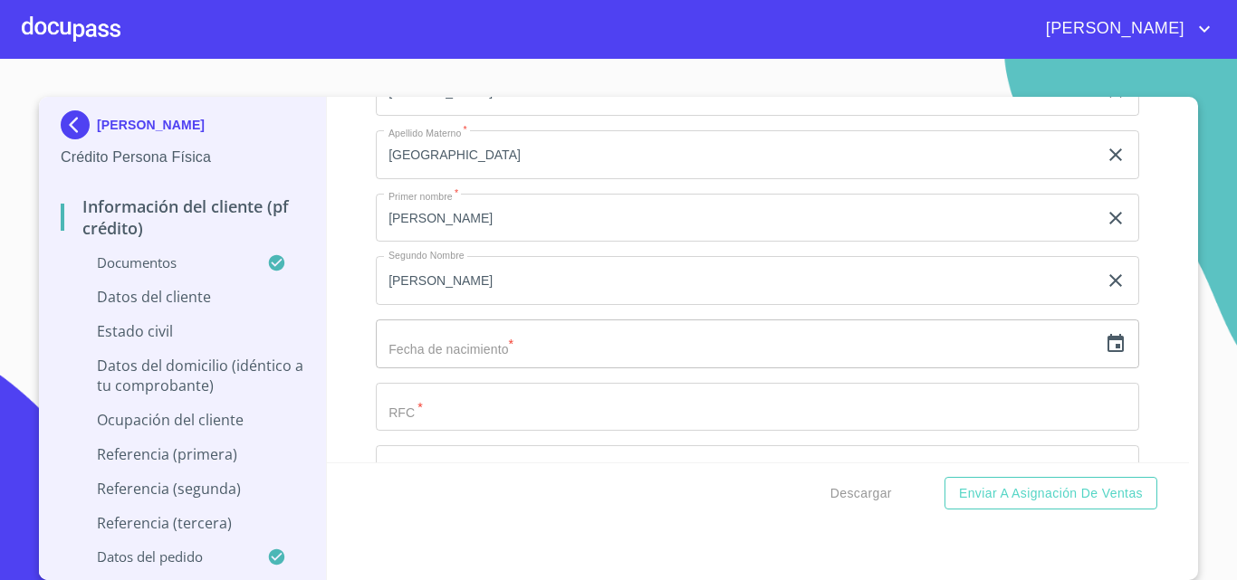
scroll to position [5793, 0]
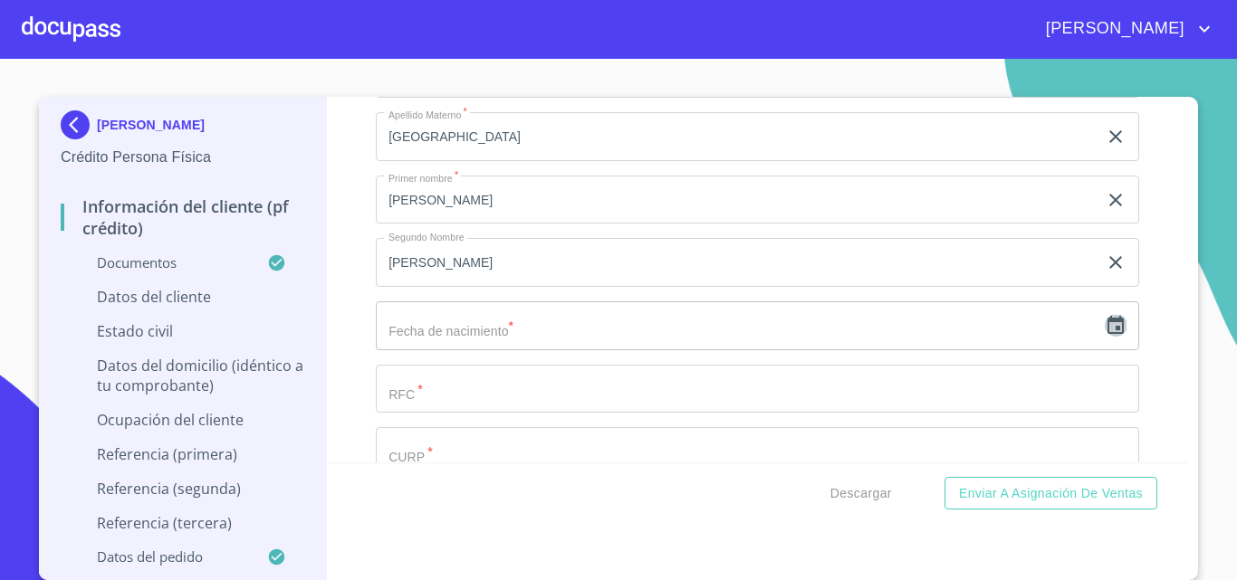
click at [1107, 334] on icon "button" at bounding box center [1115, 325] width 16 height 18
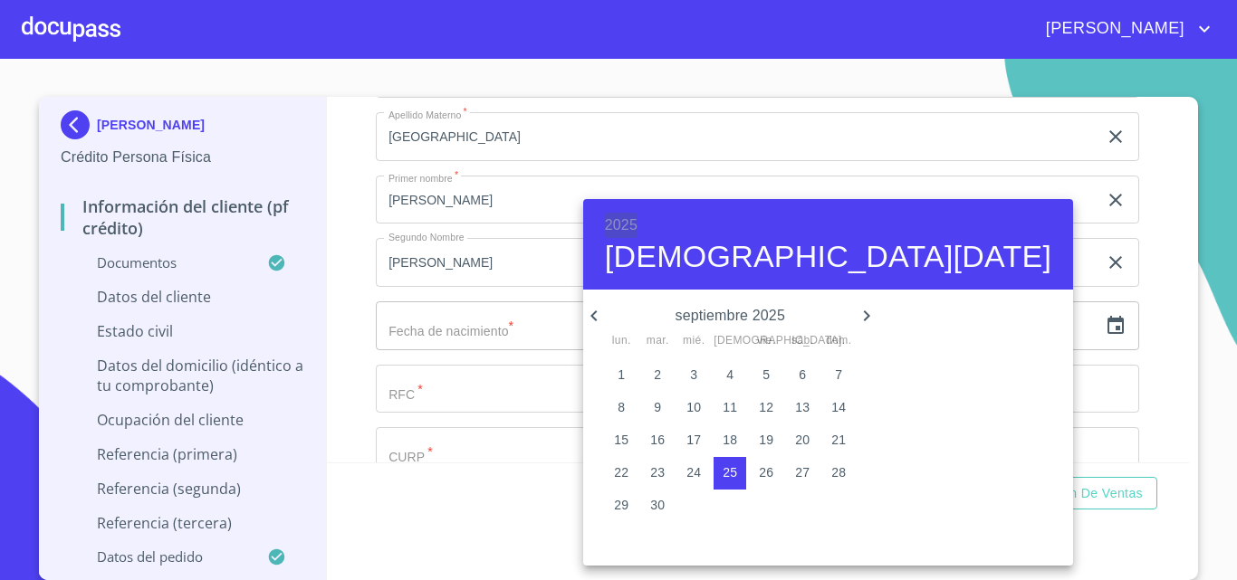
click at [627, 216] on h6 "2025" at bounding box center [621, 225] width 33 height 25
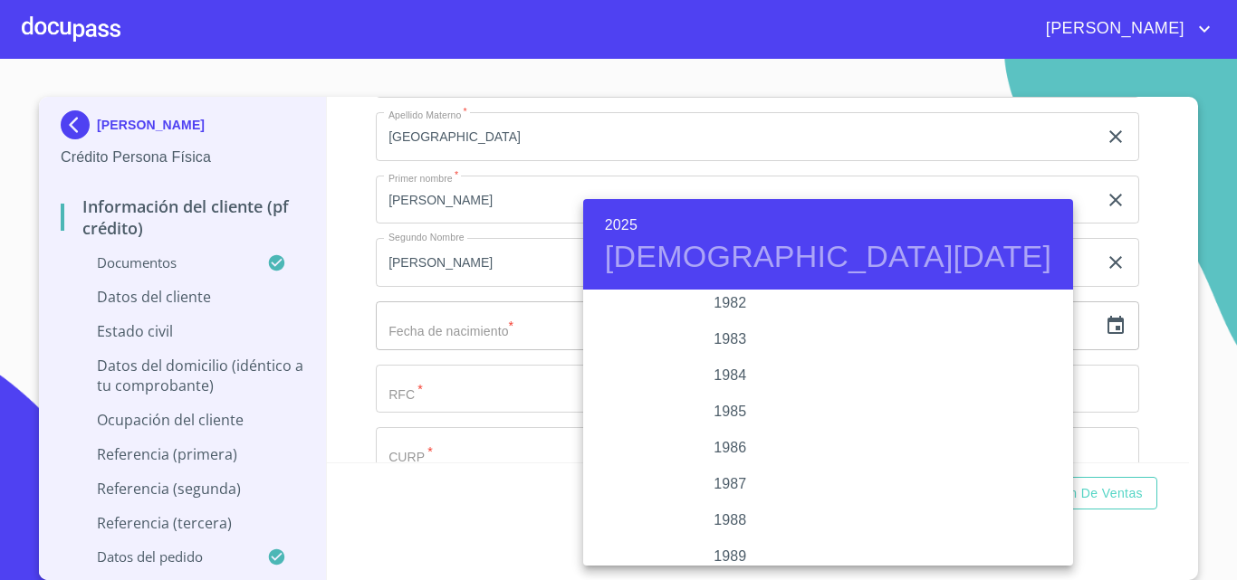
scroll to position [2064, 0]
click at [731, 302] on div "1982" at bounding box center [730, 310] width 294 height 36
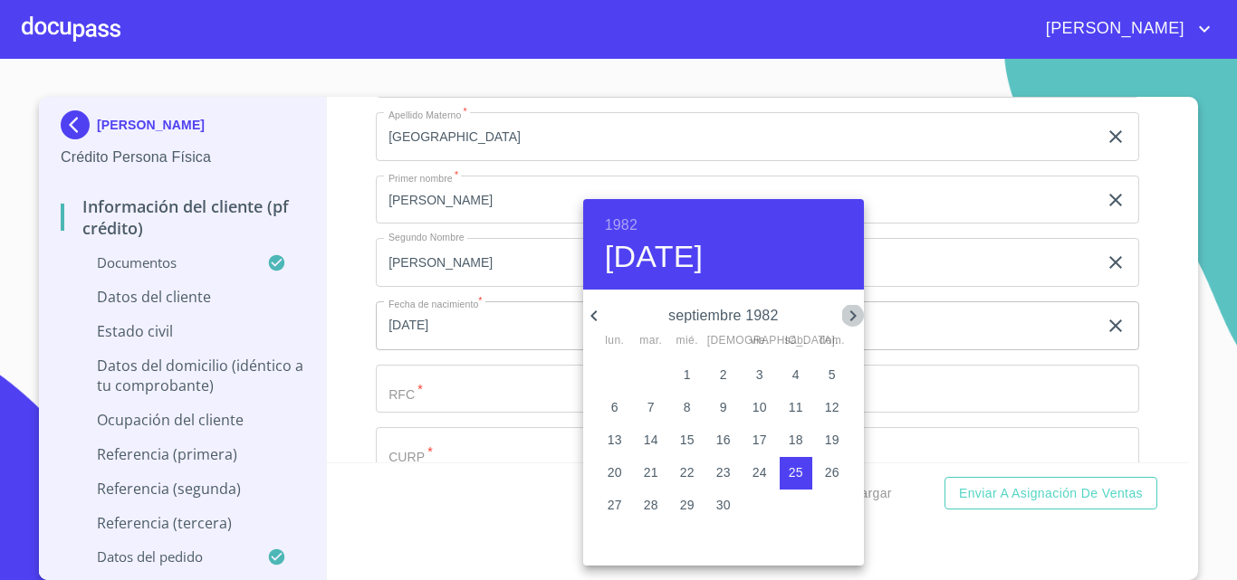
click at [857, 310] on icon "button" at bounding box center [853, 316] width 22 height 22
click at [717, 444] on p "14" at bounding box center [723, 440] width 14 height 18
type input "14 de oct. de 1982"
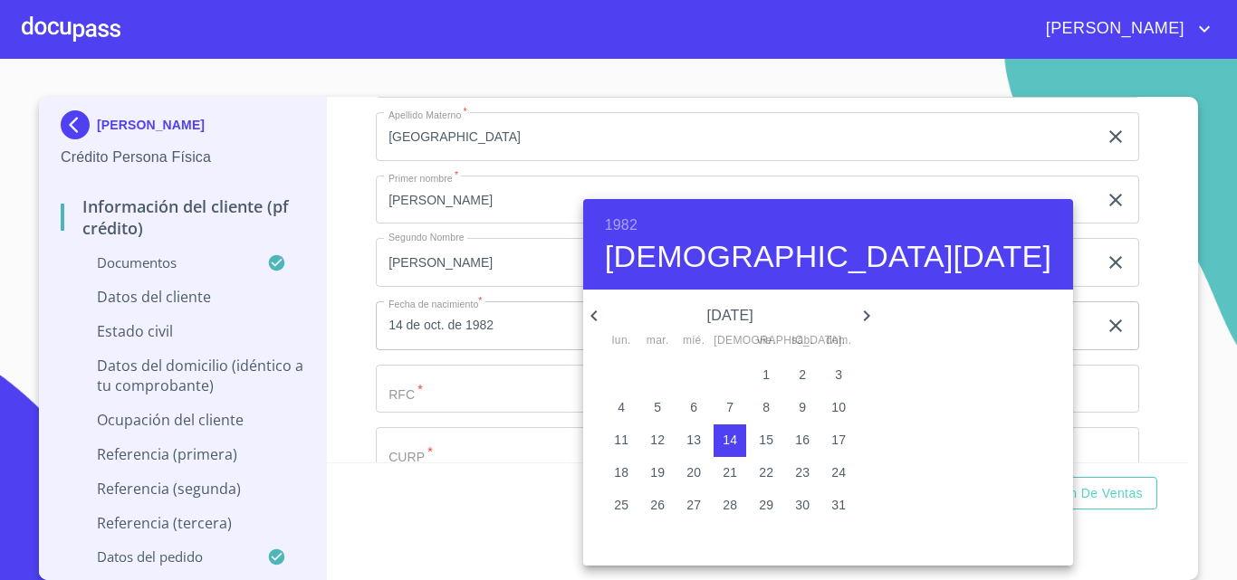
click at [462, 414] on div at bounding box center [618, 290] width 1237 height 580
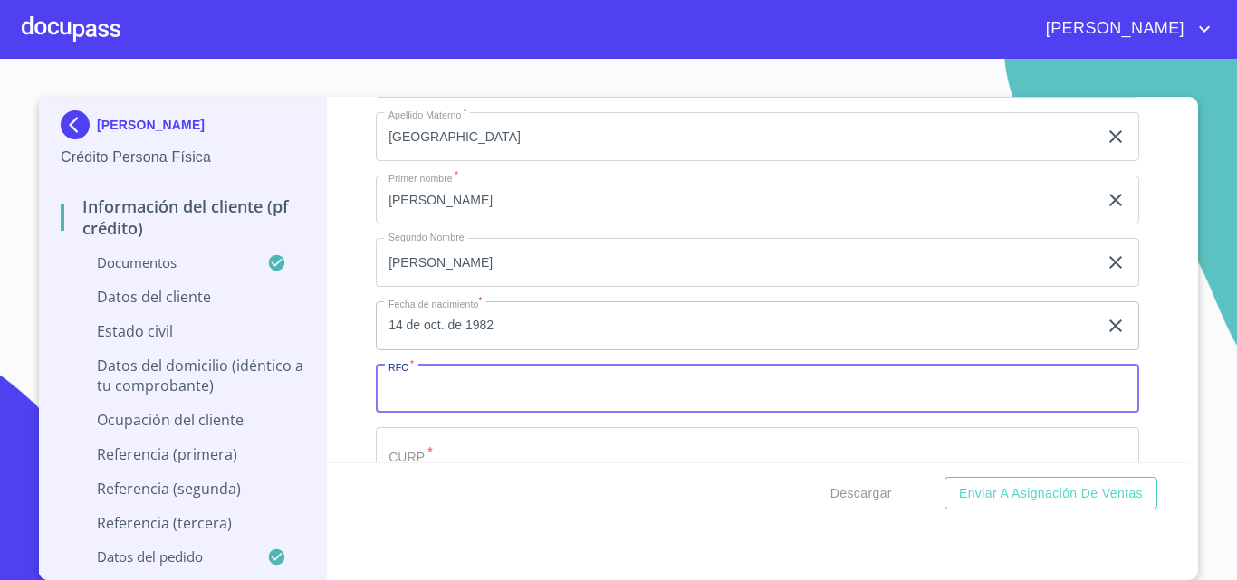
click at [462, 414] on input "Documento de identificación.   *" at bounding box center [757, 389] width 763 height 49
paste input "PICJ821014HJCNNR01"
click at [405, 410] on input "PICJ821014HJCNNR01" at bounding box center [736, 389] width 721 height 49
click at [523, 407] on input "PICJ821014HJCNNR01" at bounding box center [736, 389] width 721 height 49
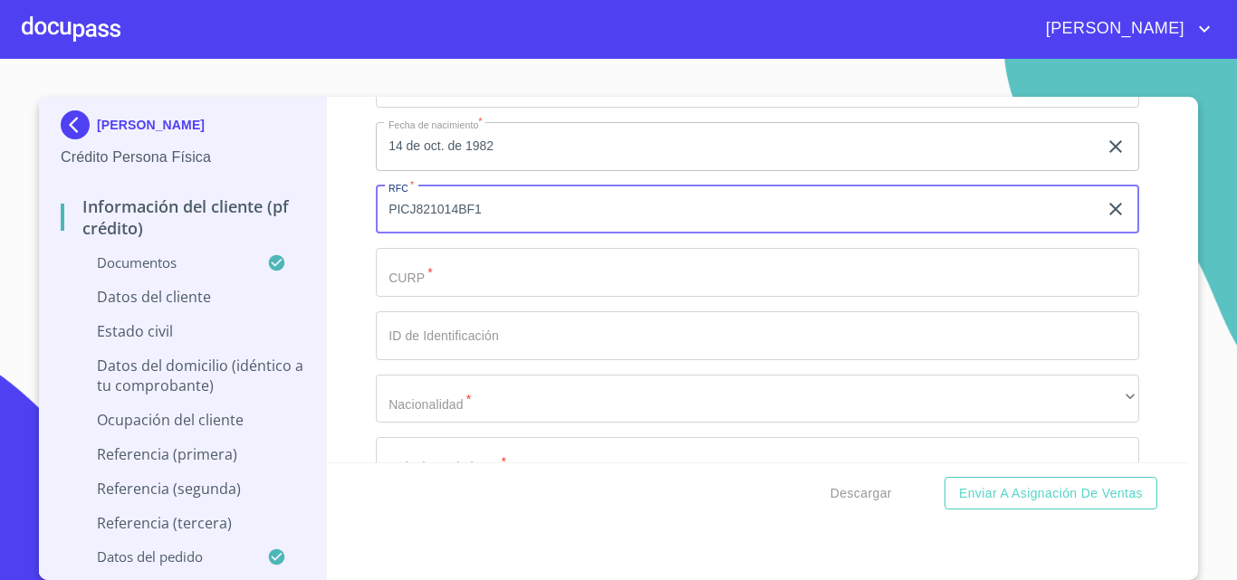
scroll to position [5974, 0]
type input "PICJ821014BF1"
click at [485, 295] on input "Documento de identificación.   *" at bounding box center [757, 270] width 763 height 49
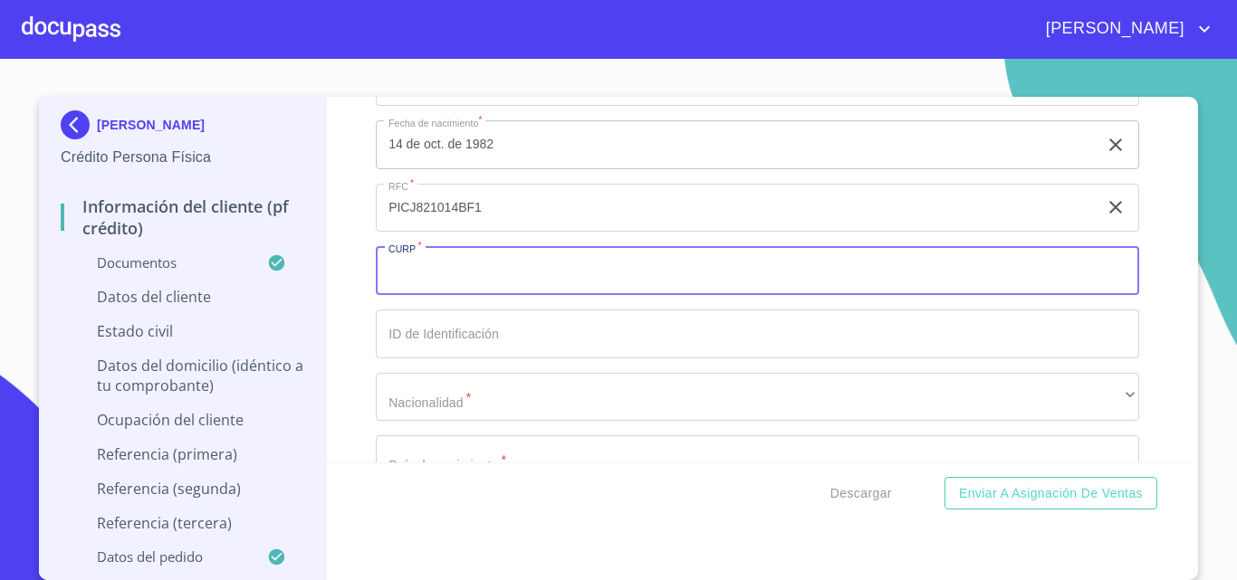
paste input "PICJ821014HJCNNR01"
click at [411, 294] on input "PICJ821014HJCNNR01" at bounding box center [736, 270] width 721 height 49
type input "PICJ821014HJCNNR01"
click at [456, 352] on input "Documento de identificación.   *" at bounding box center [757, 334] width 763 height 49
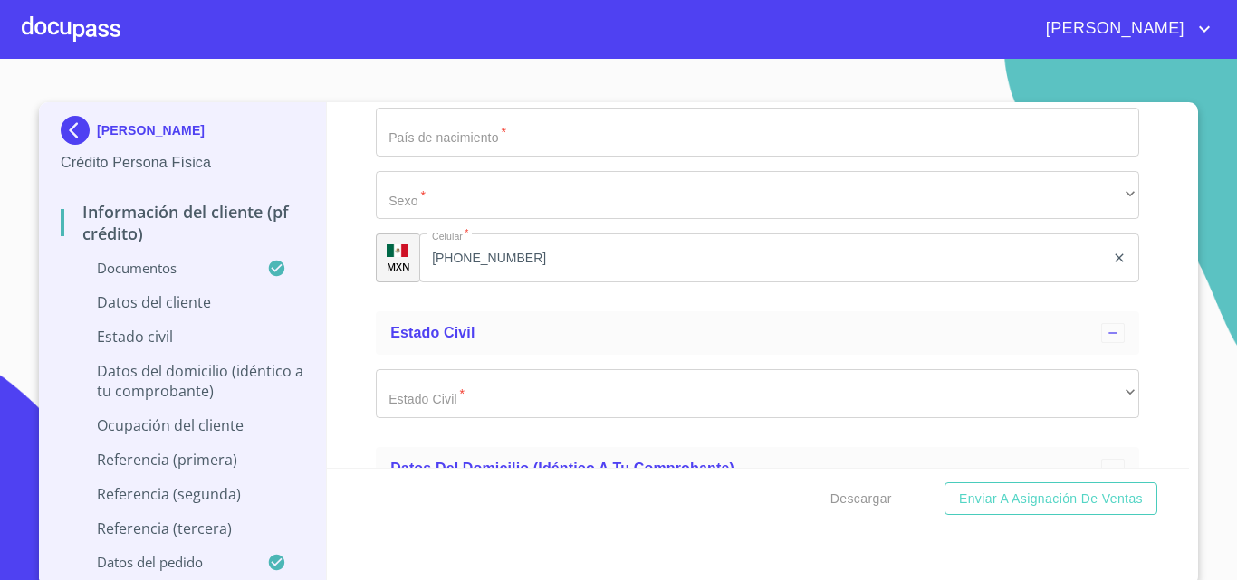
scroll to position [6012, 0]
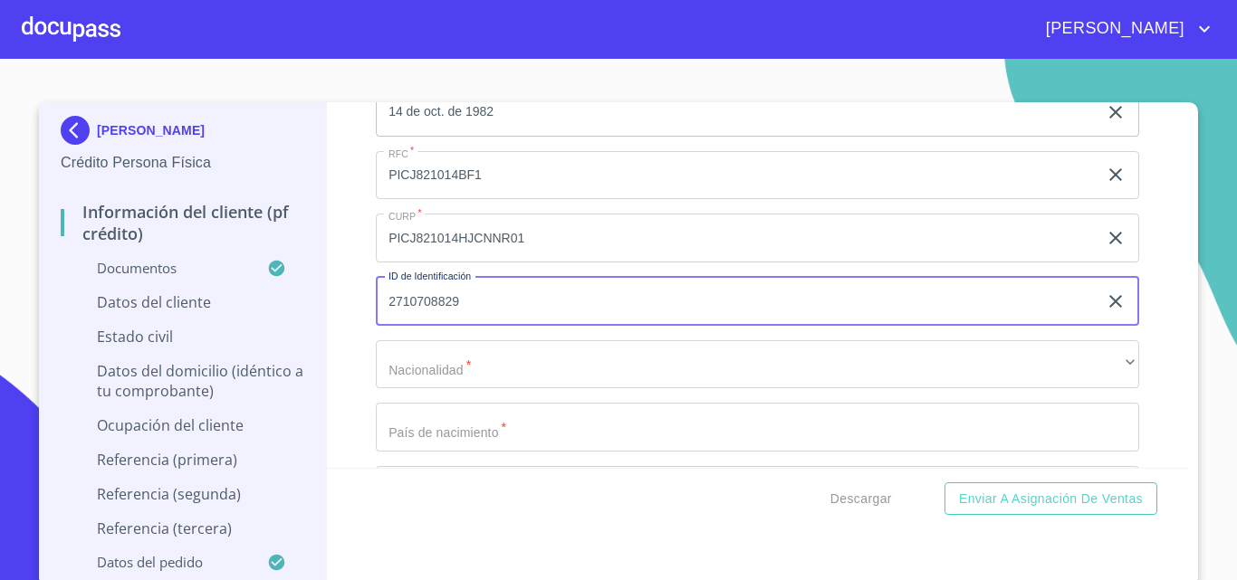
type input "2710708829"
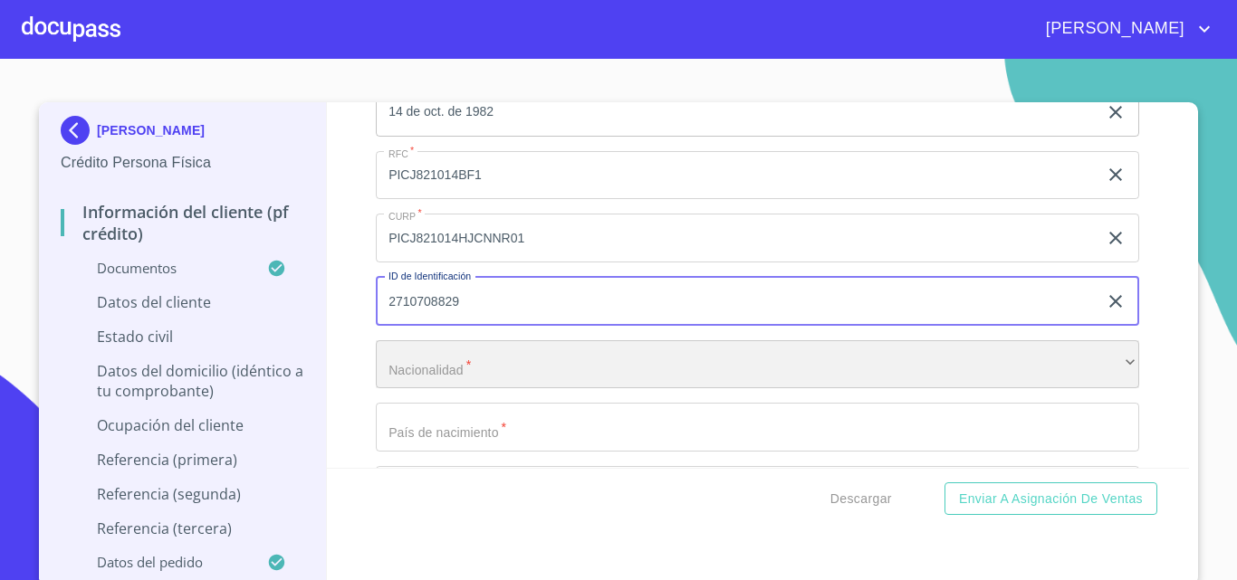
click at [445, 389] on div "​" at bounding box center [757, 364] width 763 height 49
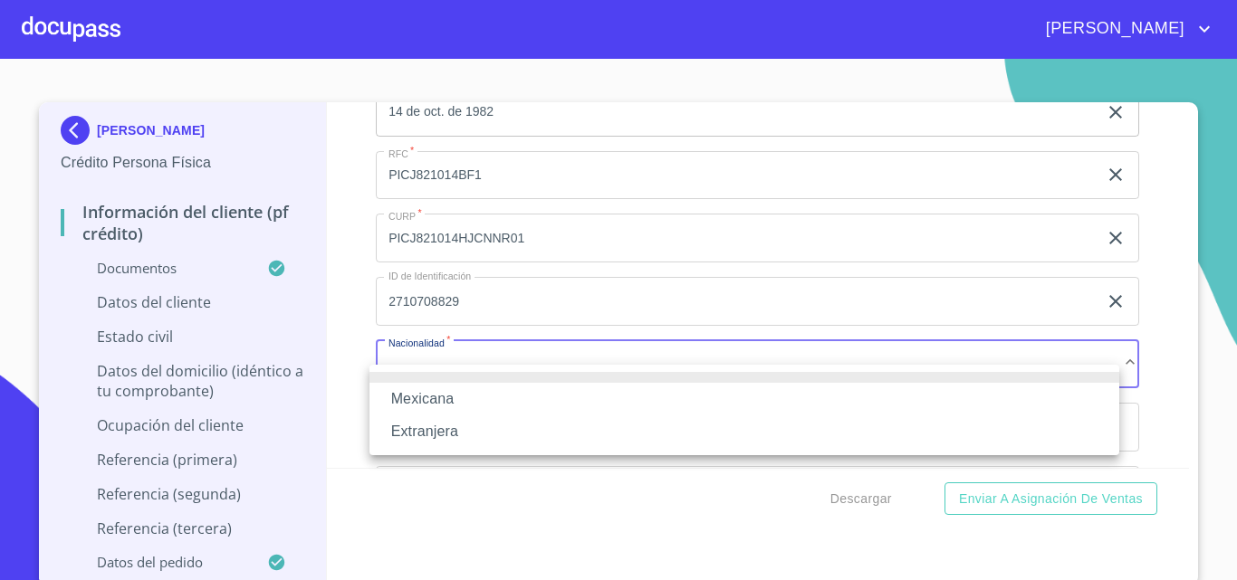
click at [450, 397] on li "Mexicana" at bounding box center [744, 399] width 750 height 33
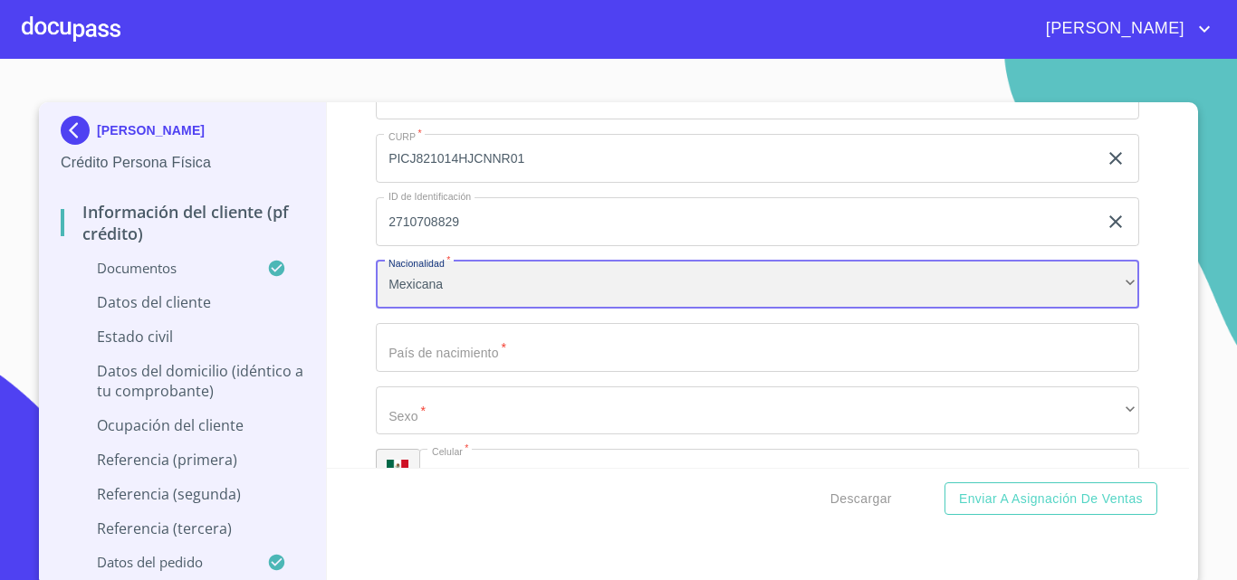
scroll to position [6193, 0]
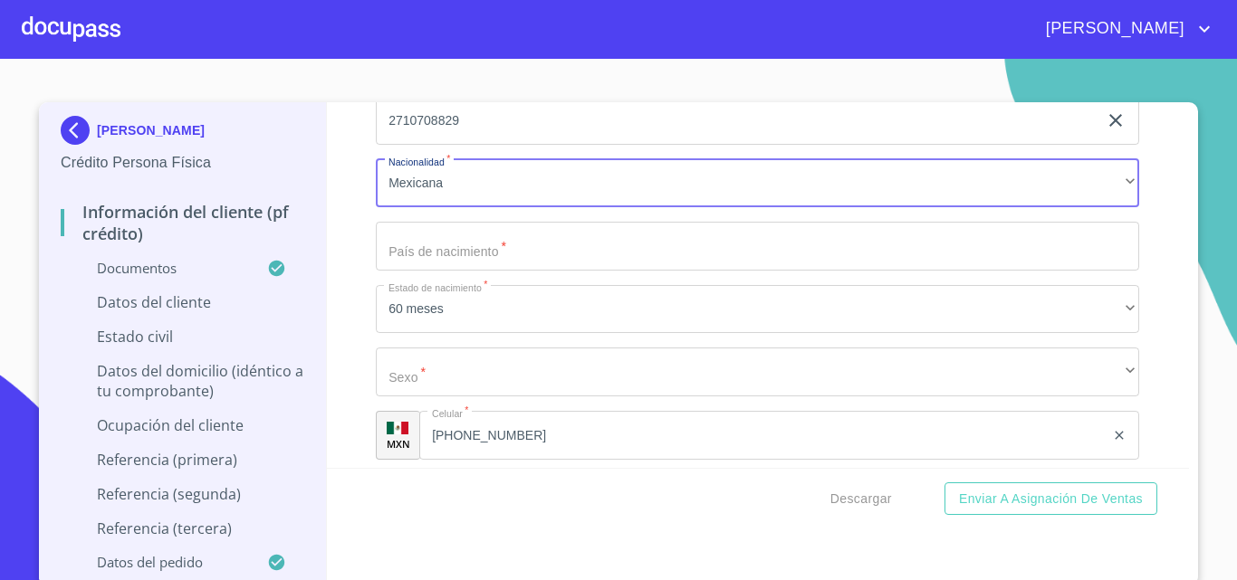
click at [463, 271] on input "Documento de identificación.   *" at bounding box center [757, 246] width 763 height 49
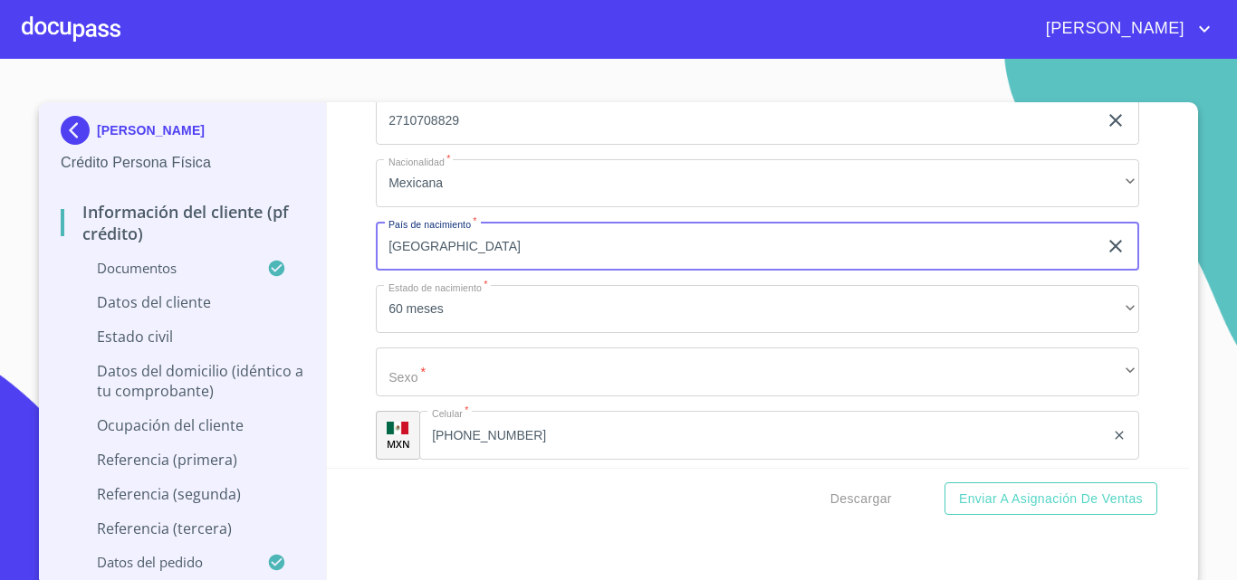
type input "[GEOGRAPHIC_DATA]"
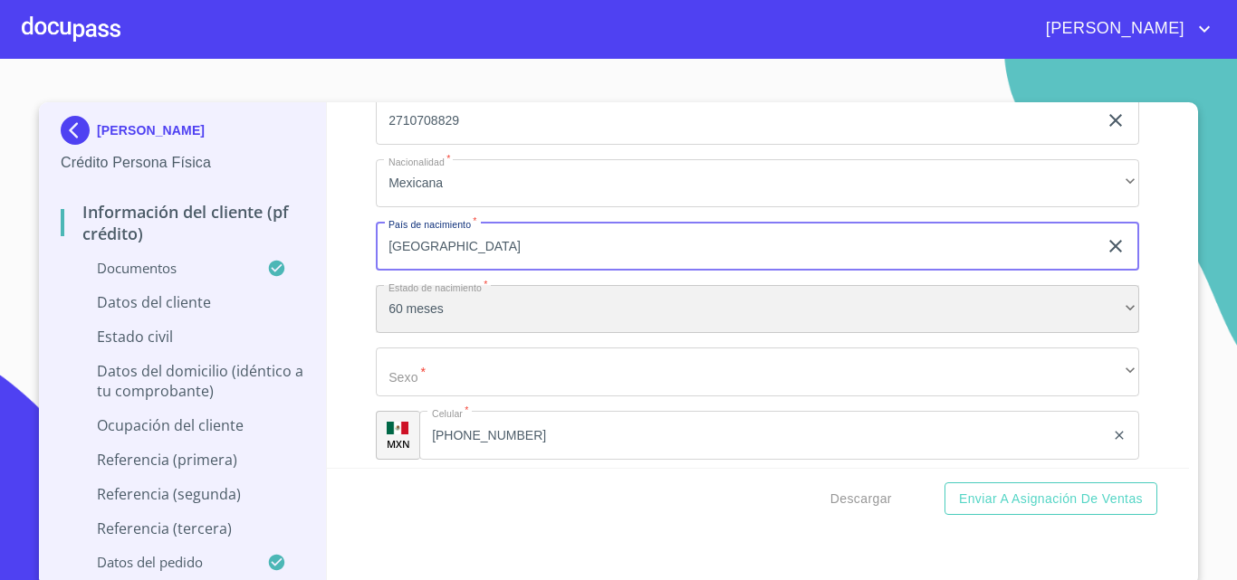
click at [447, 331] on div "60 meses" at bounding box center [757, 309] width 763 height 49
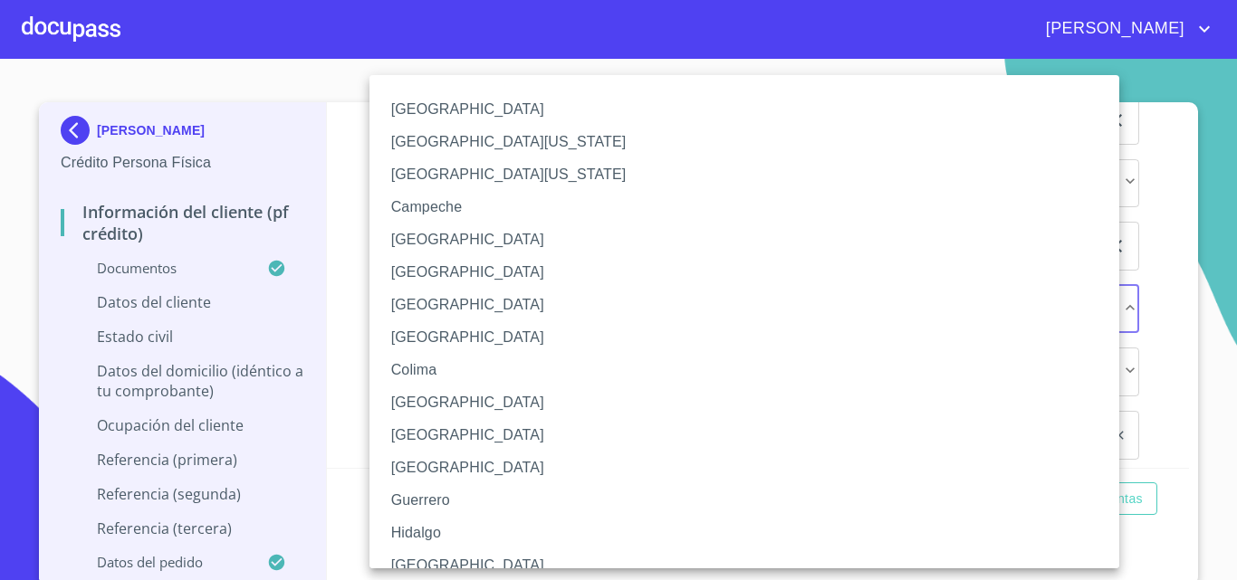
scroll to position [14, 0]
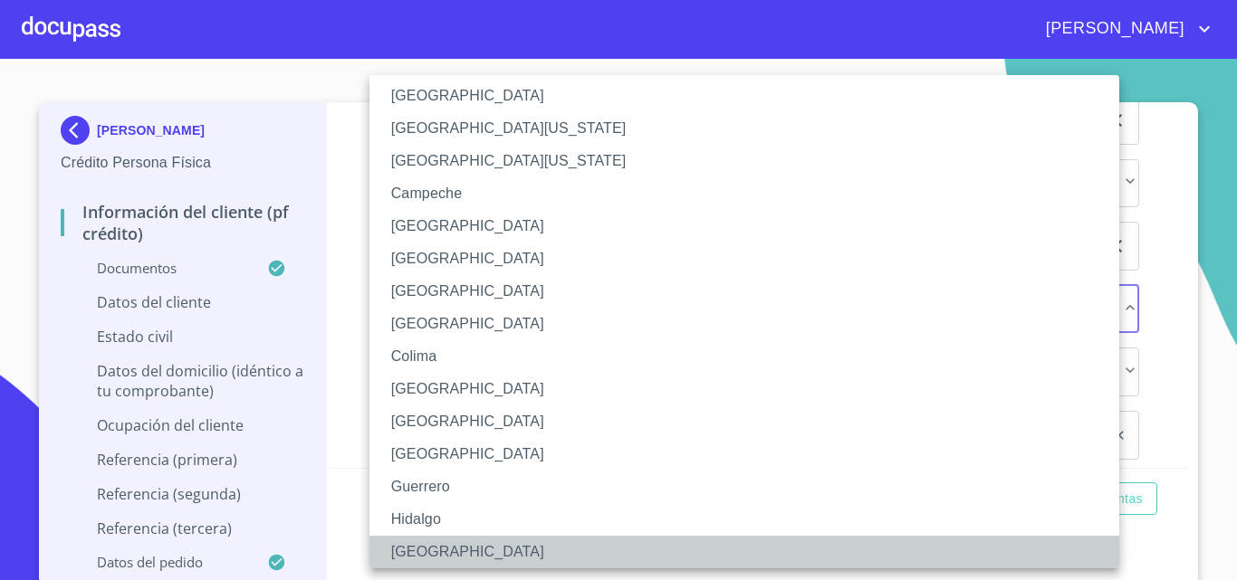
click at [420, 554] on li "[GEOGRAPHIC_DATA]" at bounding box center [750, 552] width 763 height 33
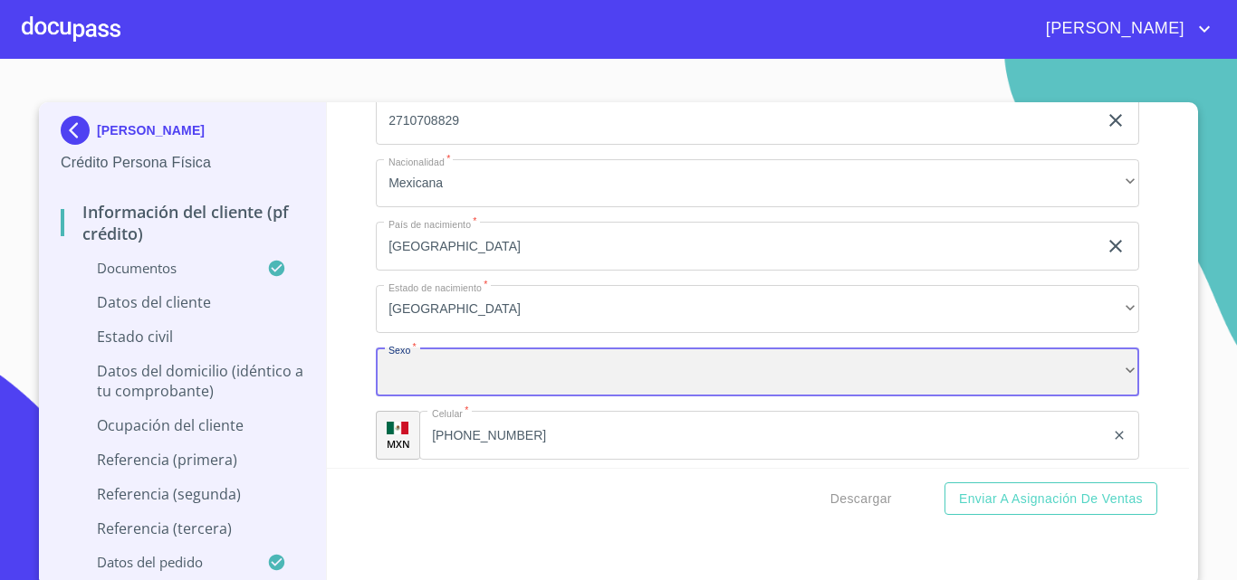
click at [454, 395] on div "​" at bounding box center [757, 372] width 763 height 49
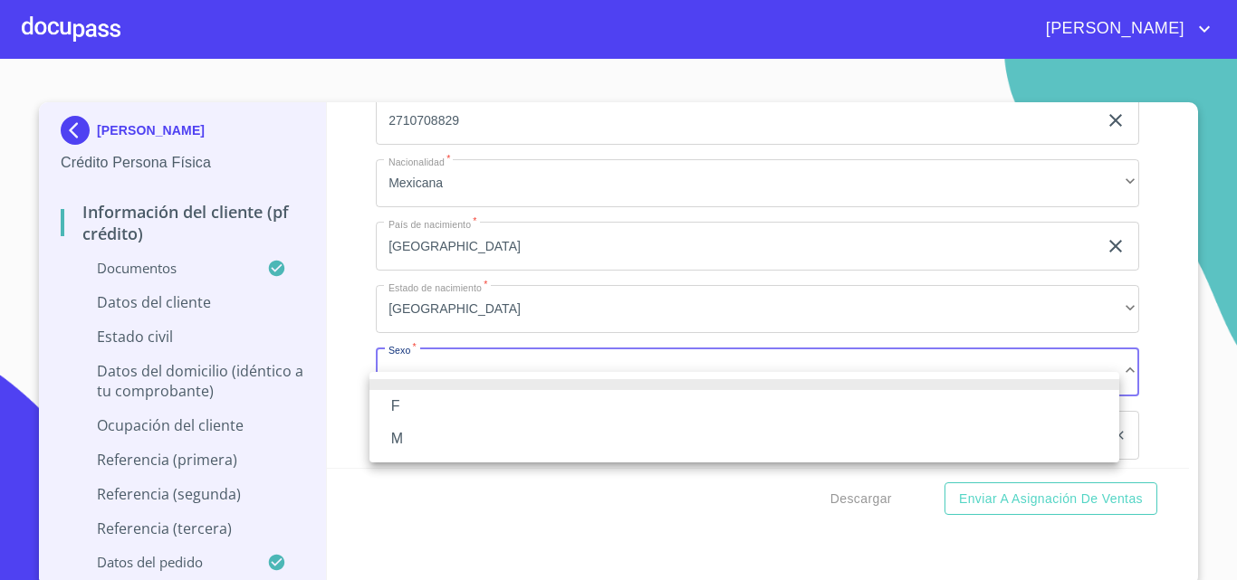
click at [392, 432] on li "M" at bounding box center [744, 439] width 750 height 33
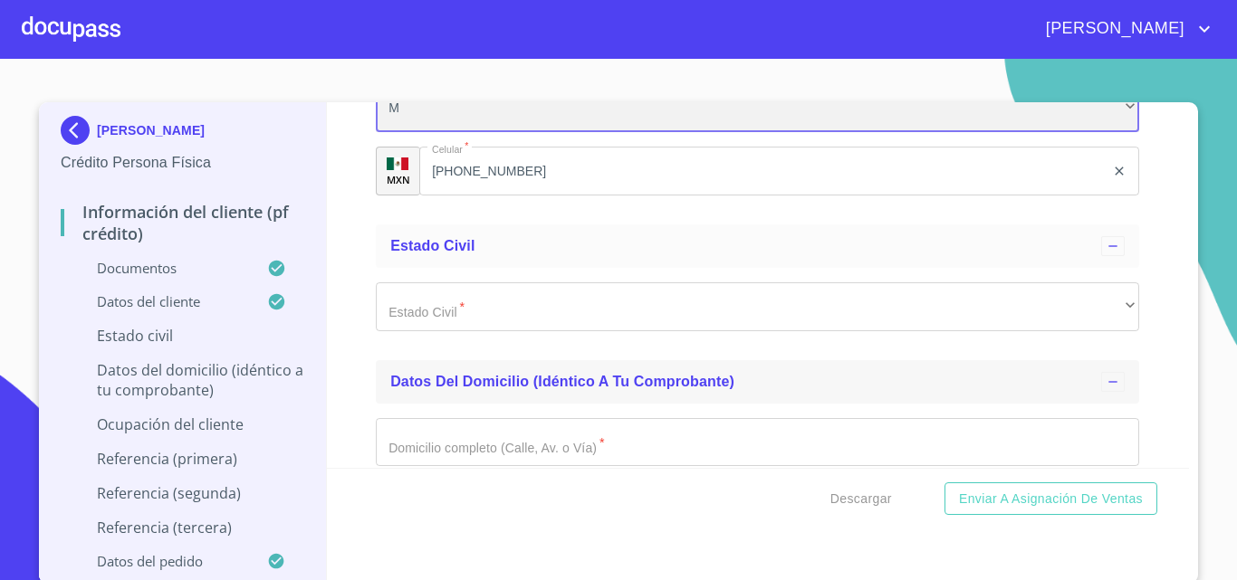
scroll to position [6465, 0]
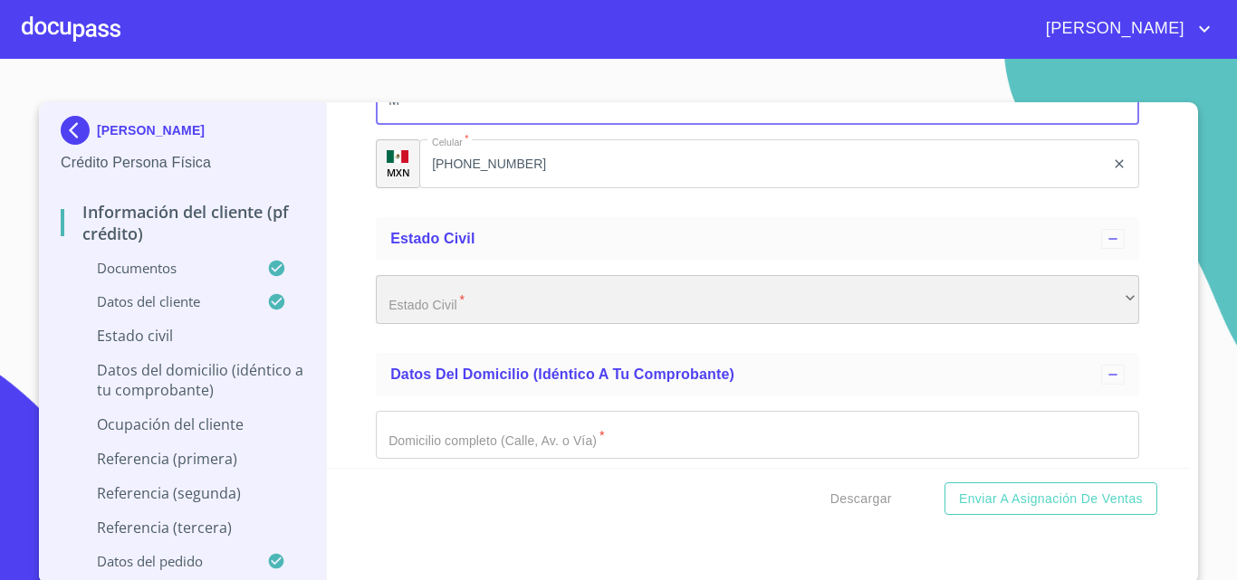
click at [480, 321] on div "​" at bounding box center [757, 299] width 763 height 49
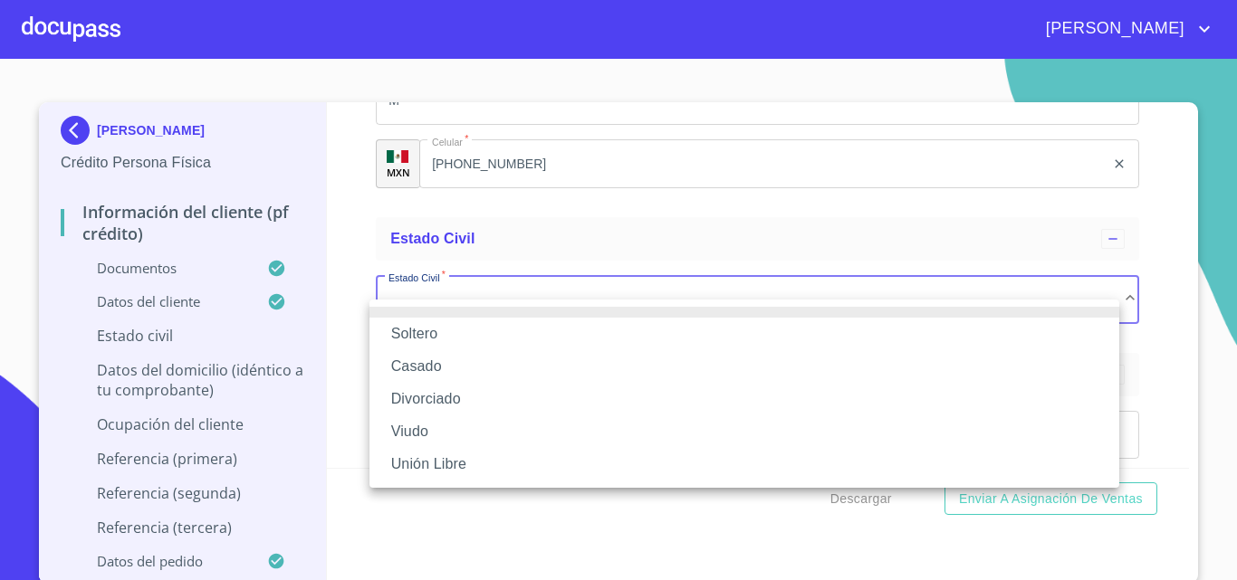
click at [439, 361] on li "Casado" at bounding box center [744, 366] width 750 height 33
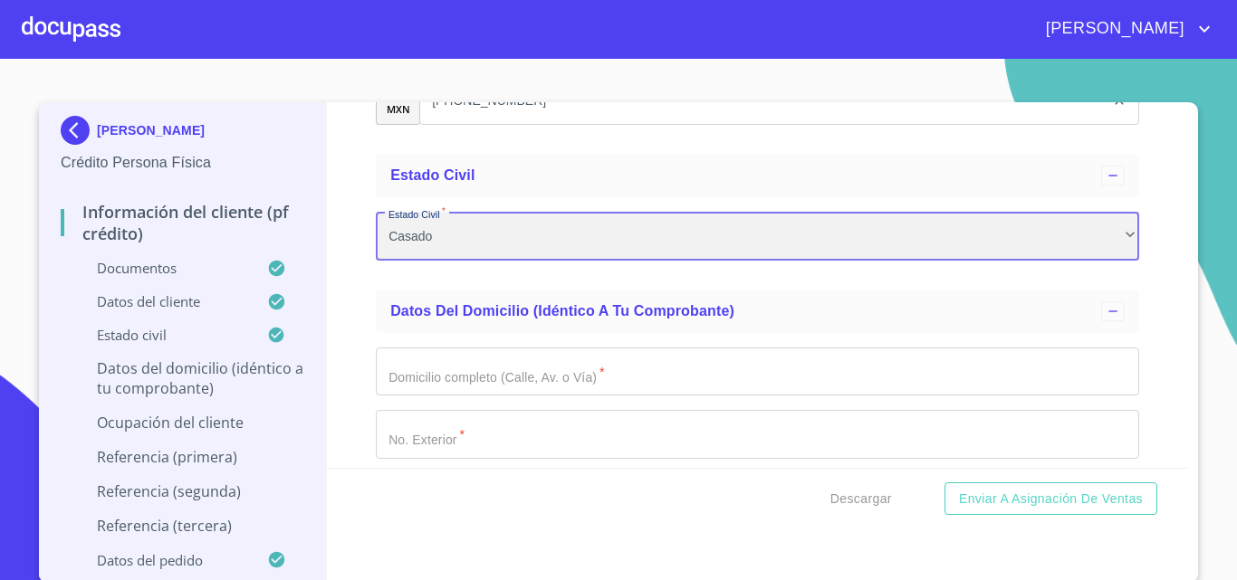
scroll to position [6646, 0]
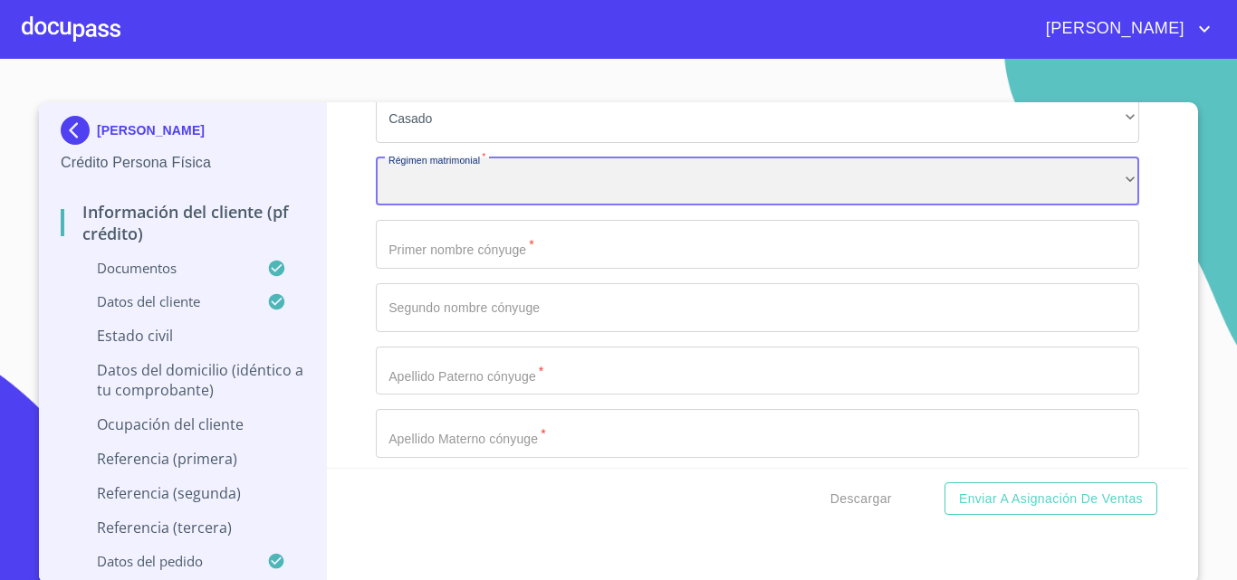
click at [475, 202] on div "​" at bounding box center [757, 182] width 763 height 49
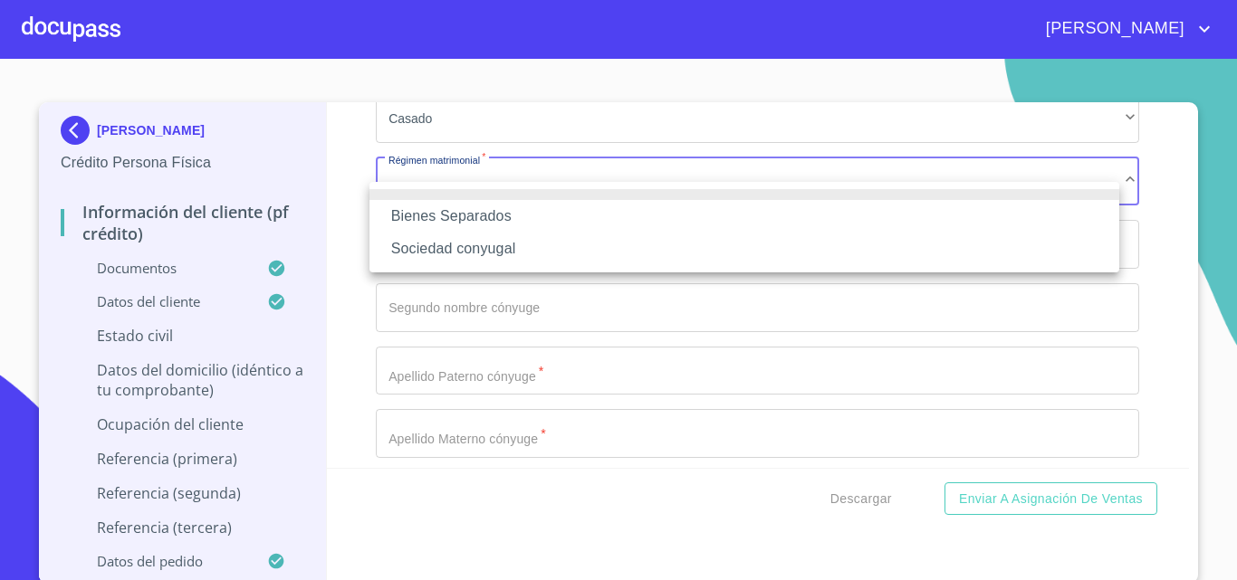
click at [482, 246] on li "Sociedad conyugal" at bounding box center [744, 249] width 750 height 33
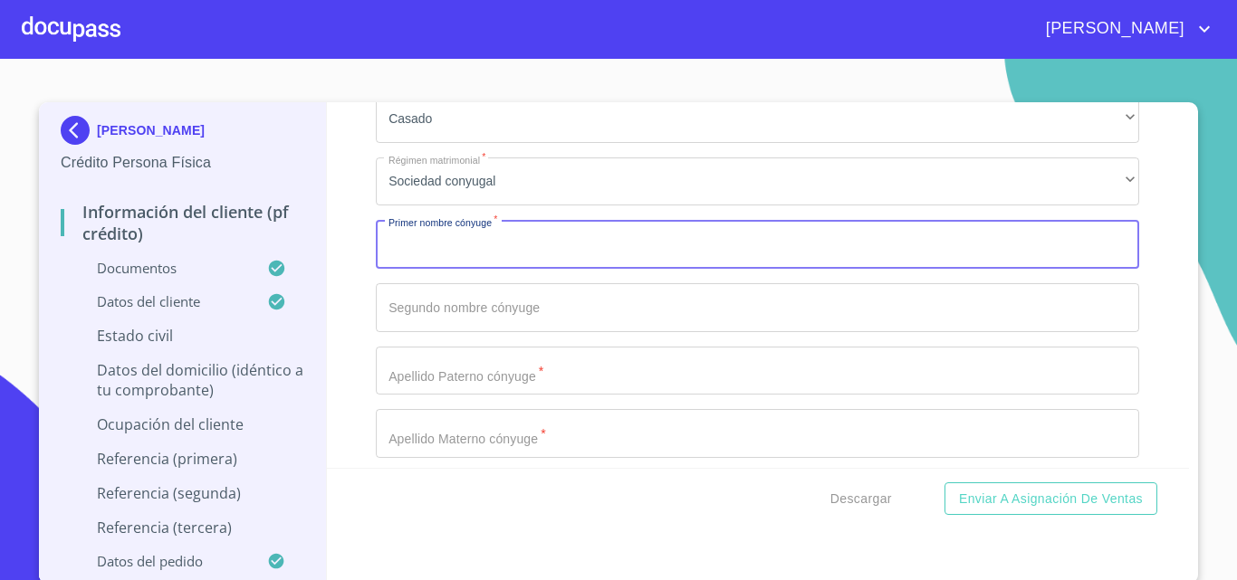
click at [459, 269] on input "Documento de identificación.   *" at bounding box center [757, 244] width 763 height 49
type input "BELEN"
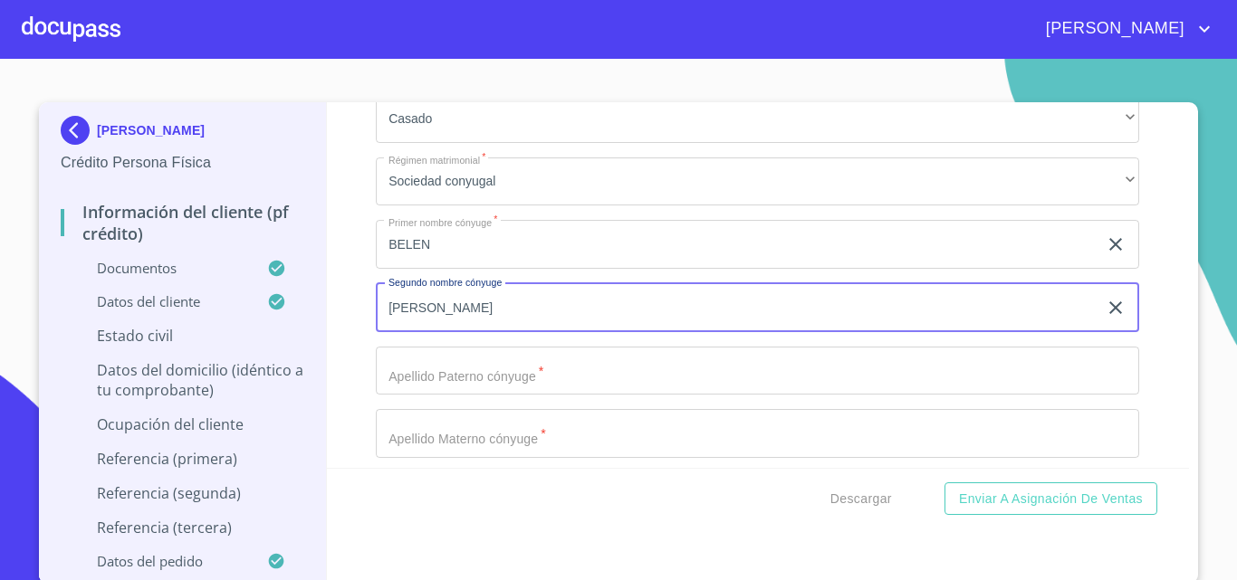
type input "[PERSON_NAME]"
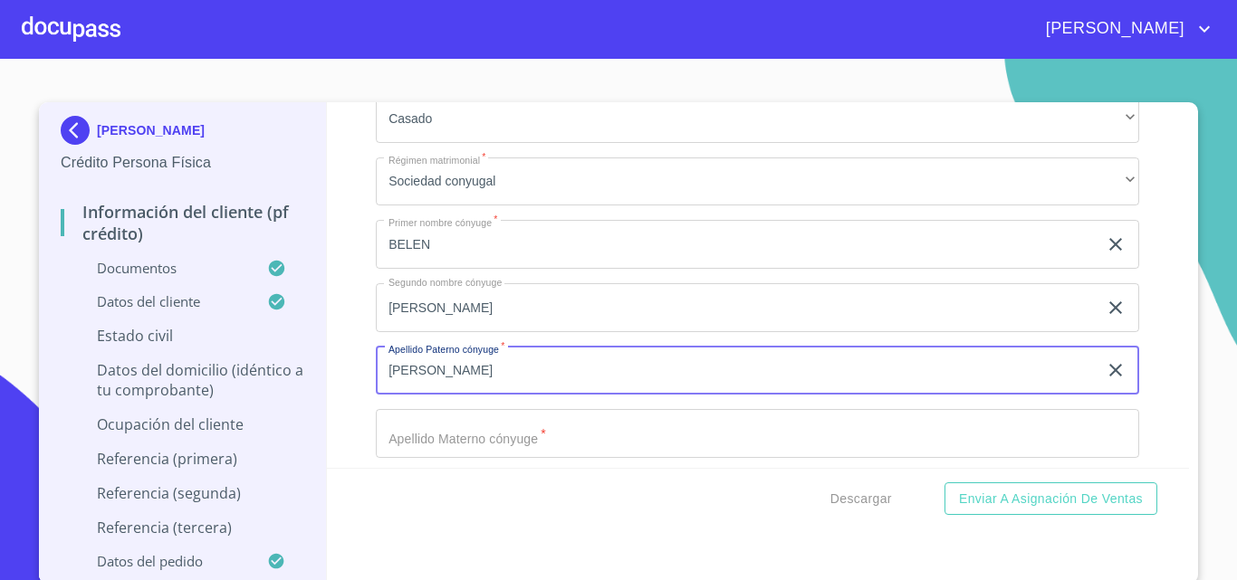
type input "[PERSON_NAME]"
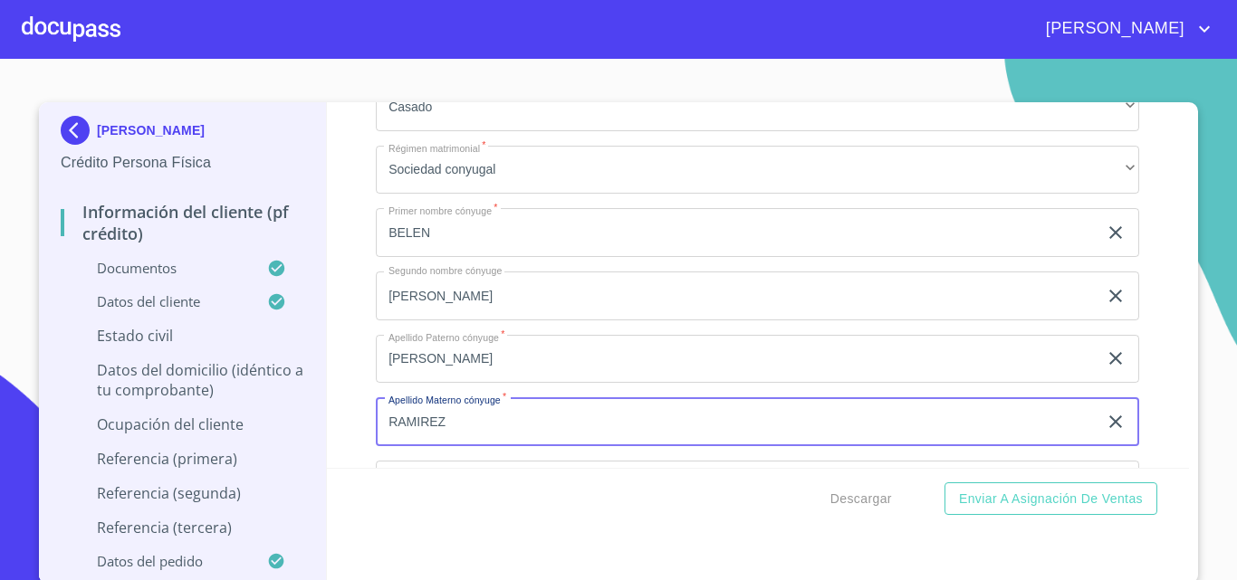
type input "RAMIREZ"
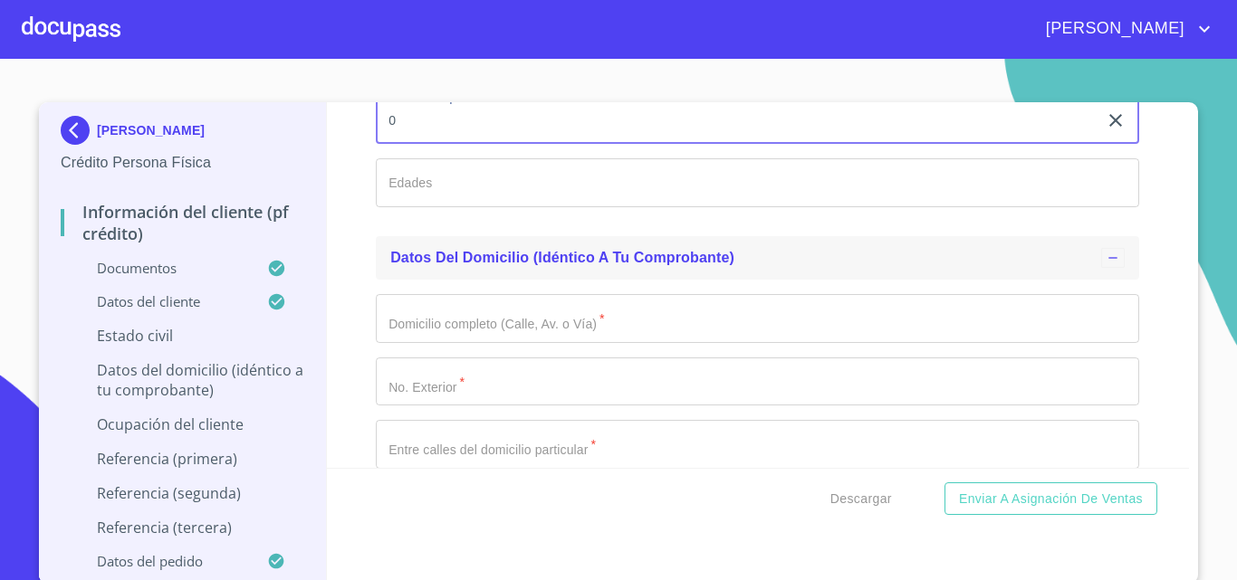
scroll to position [7061, 0]
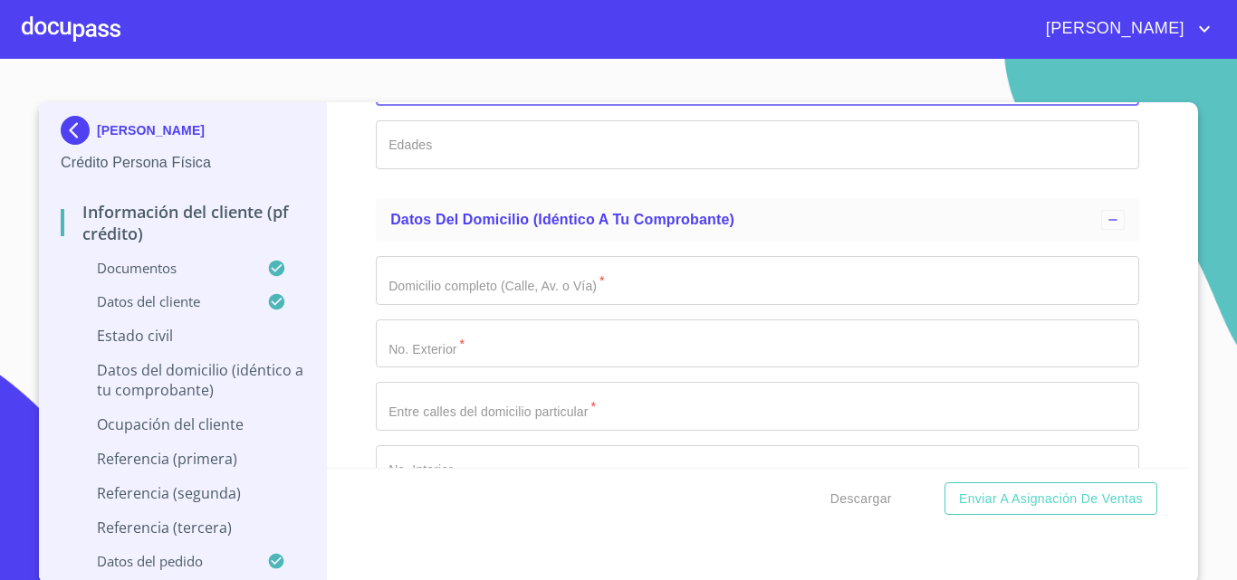
type input "0"
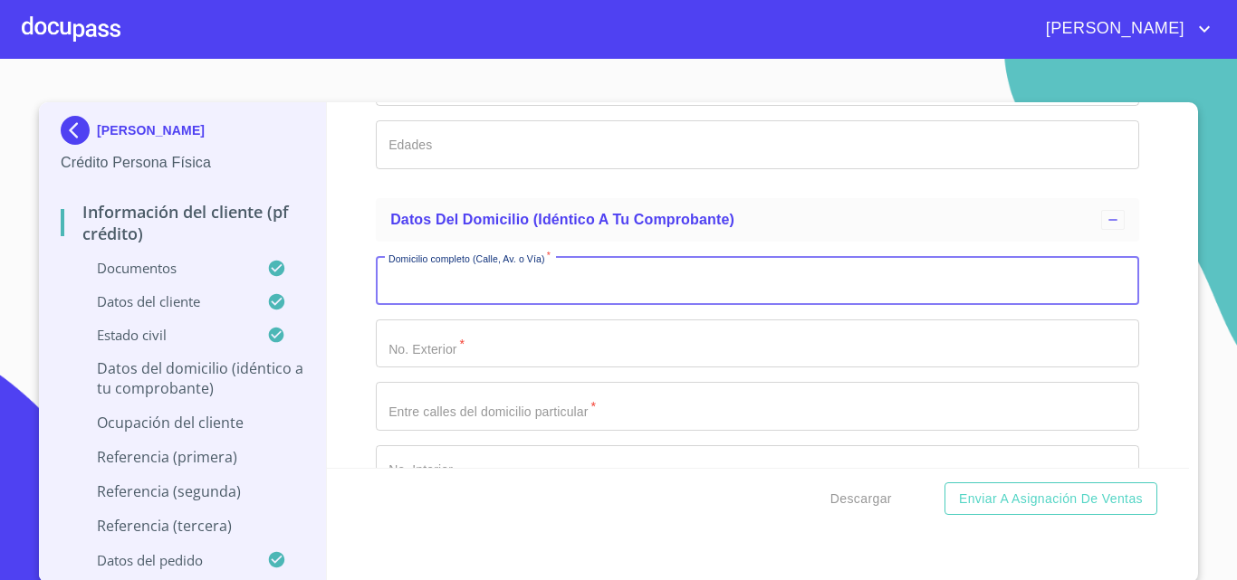
click at [477, 296] on input "Documento de identificación.   *" at bounding box center [757, 280] width 763 height 49
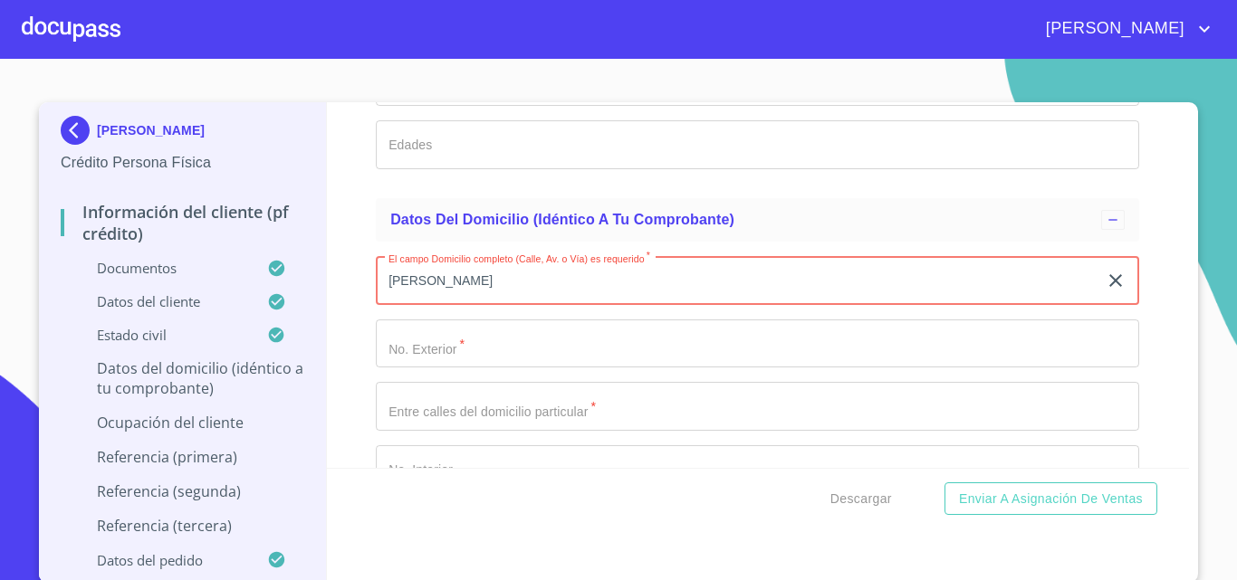
type input "[PERSON_NAME]"
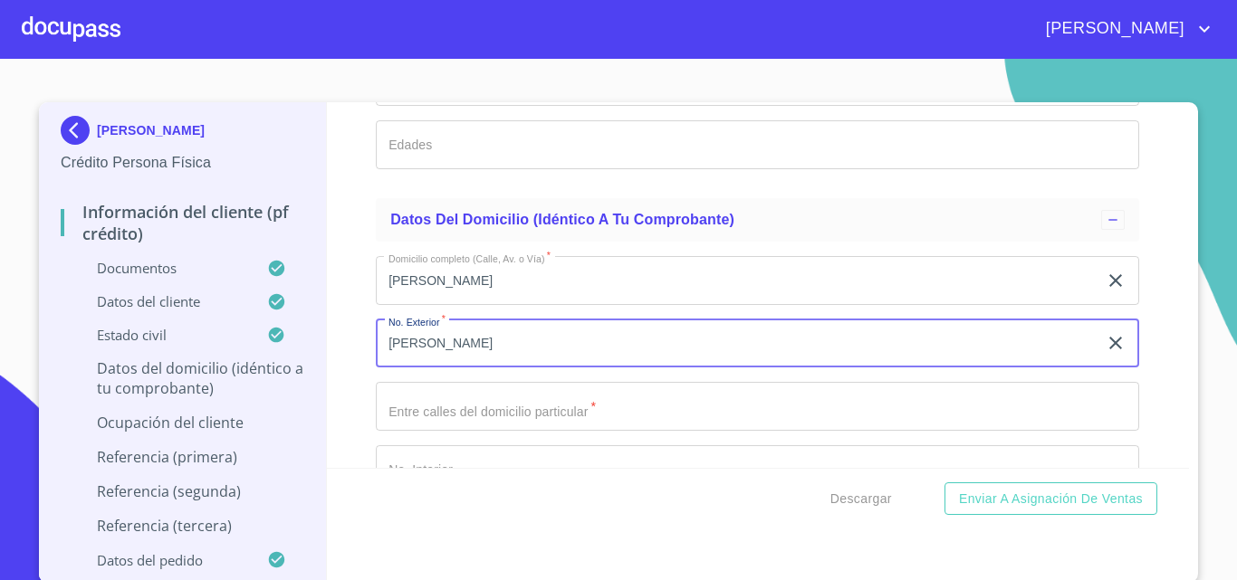
type input "[PERSON_NAME]"
click at [477, 305] on input "[PERSON_NAME]" at bounding box center [736, 280] width 721 height 49
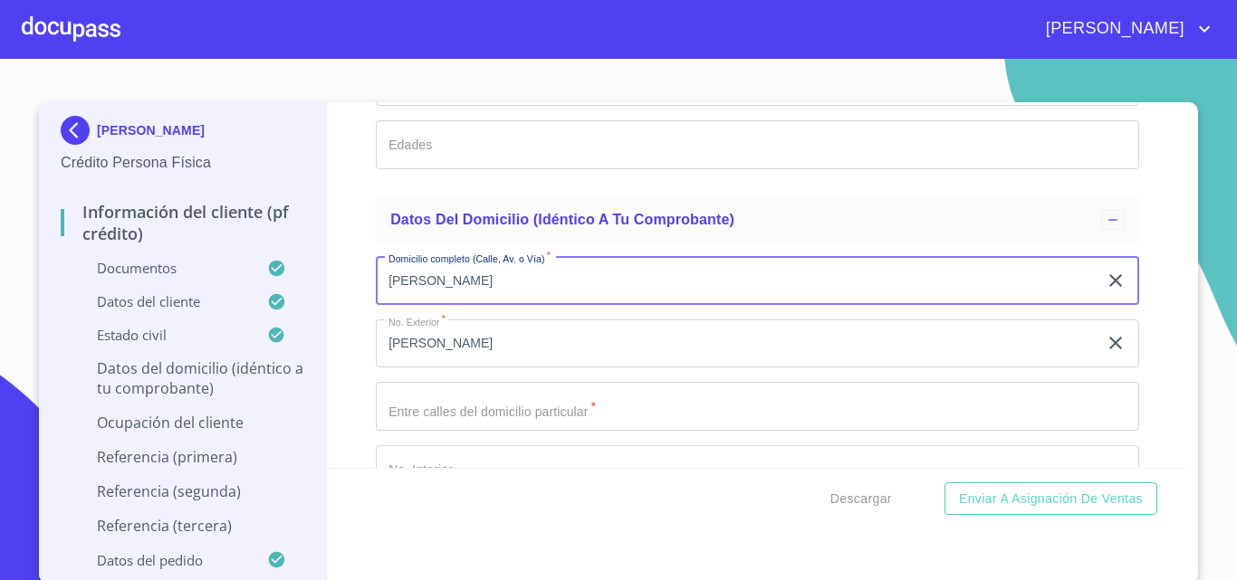
type input "[PERSON_NAME]"
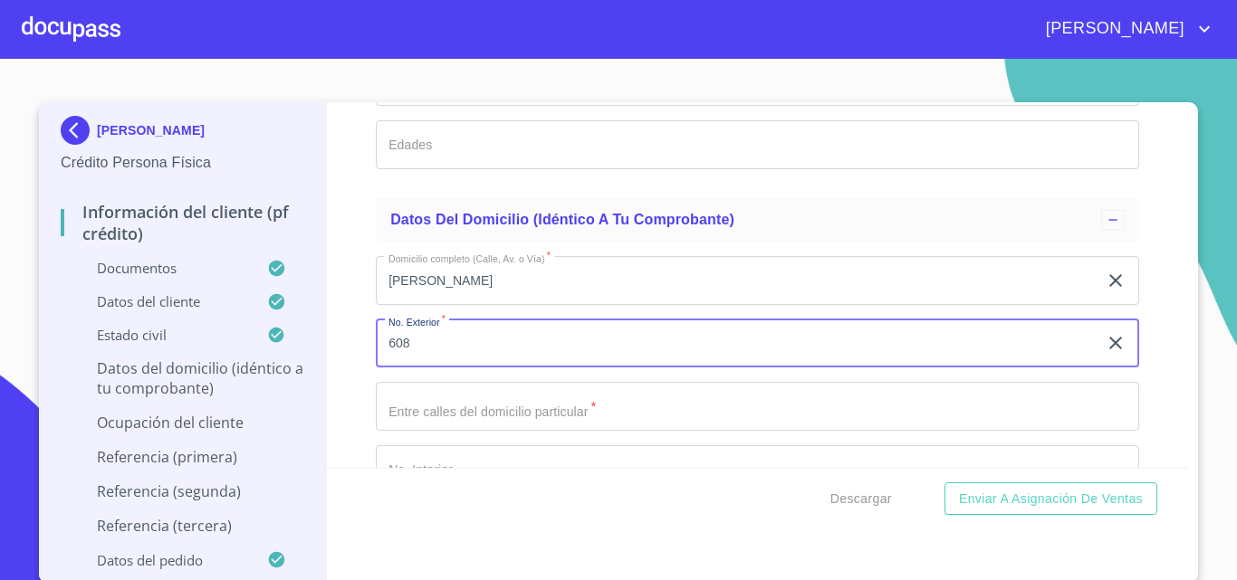
type input "608"
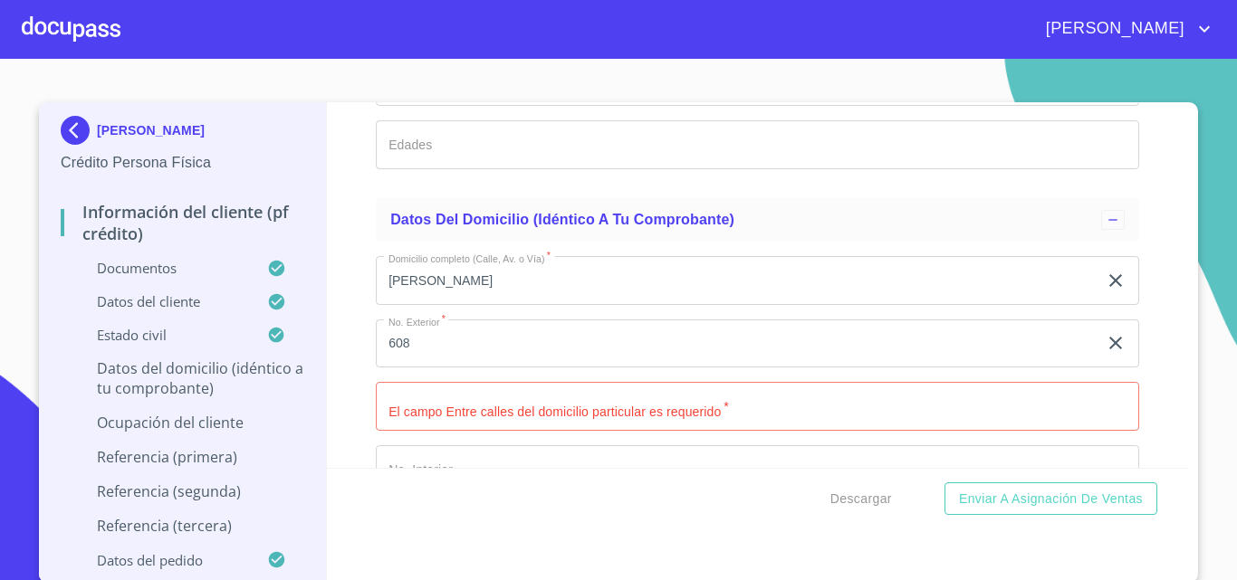
click at [454, 424] on input "Documento de identificación.   *" at bounding box center [757, 406] width 763 height 49
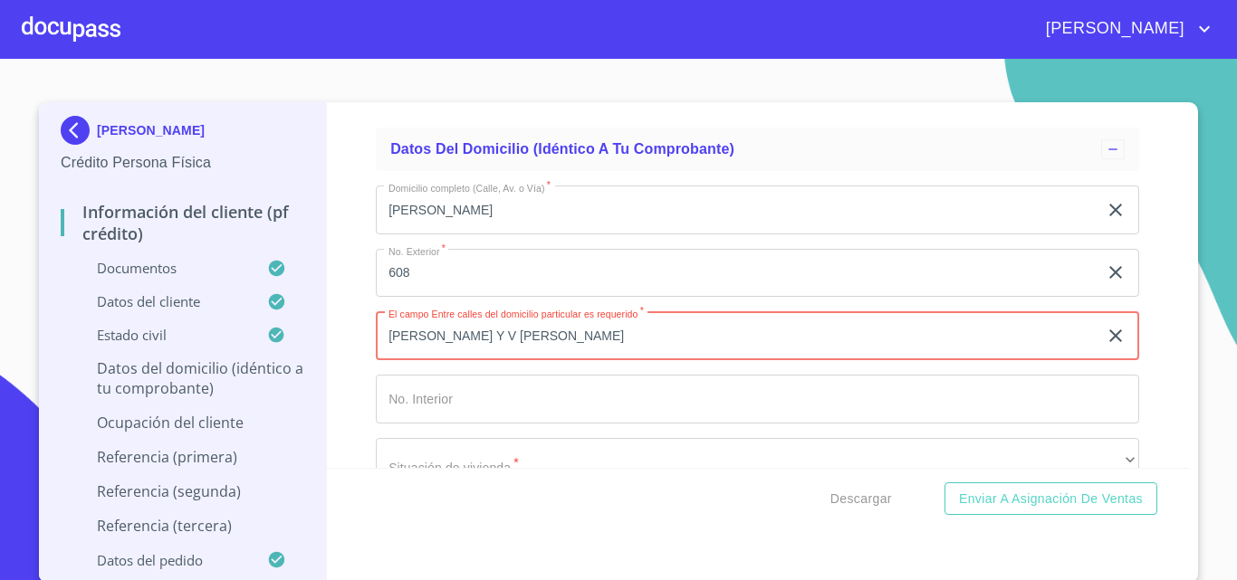
scroll to position [7242, 0]
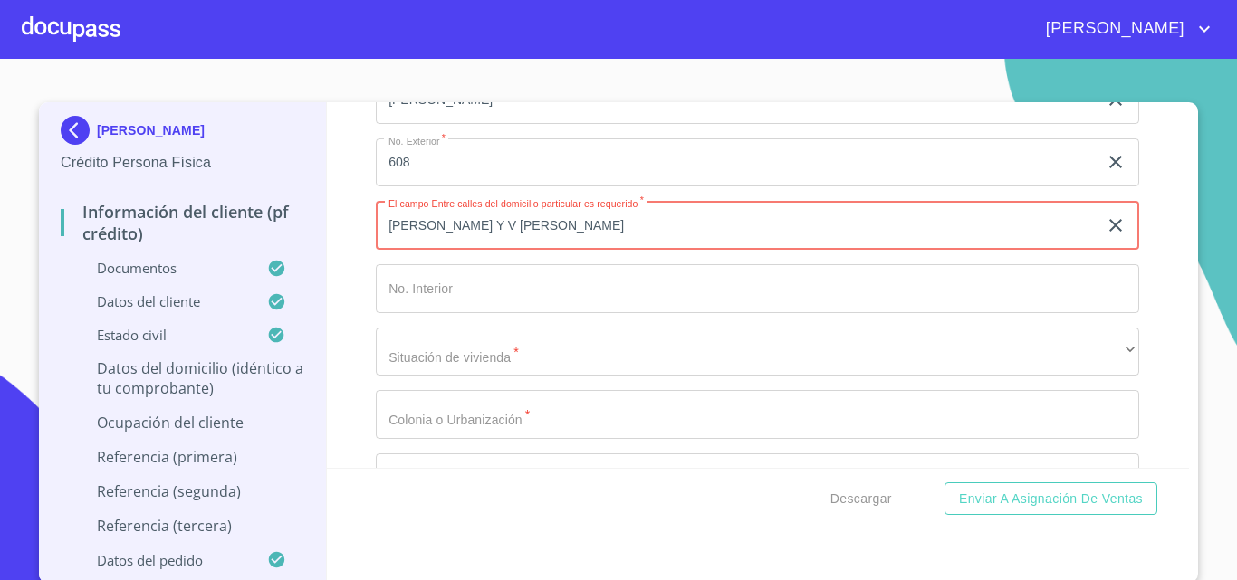
type input "[PERSON_NAME] Y V [PERSON_NAME]"
click at [446, 307] on input "Documento de identificación.   *" at bounding box center [757, 288] width 763 height 49
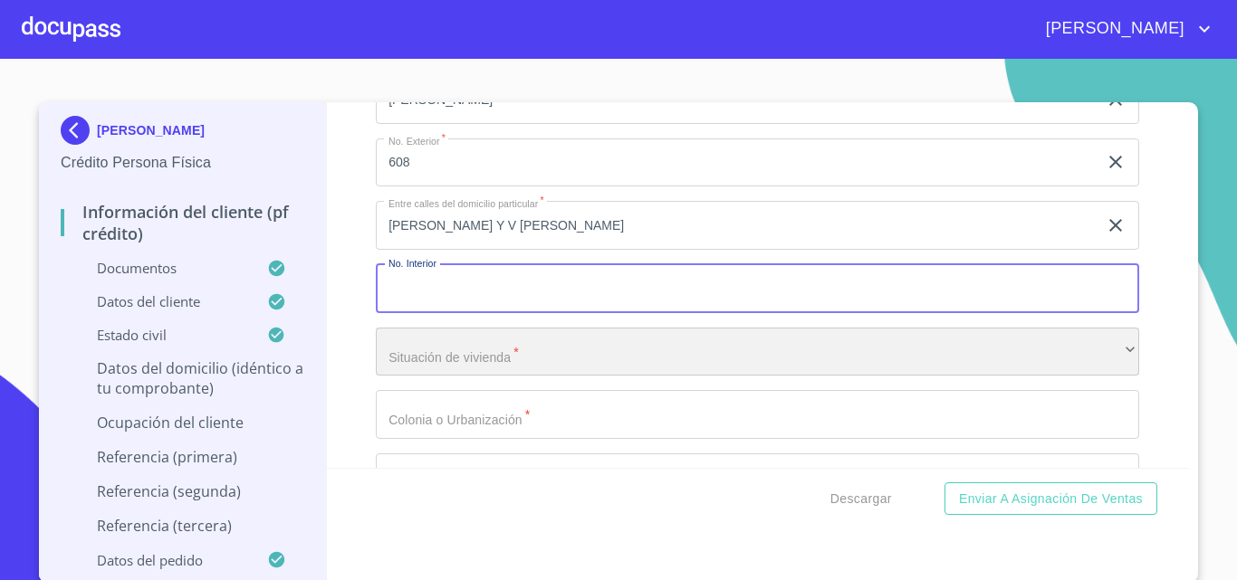
click at [464, 368] on div "​" at bounding box center [757, 352] width 763 height 49
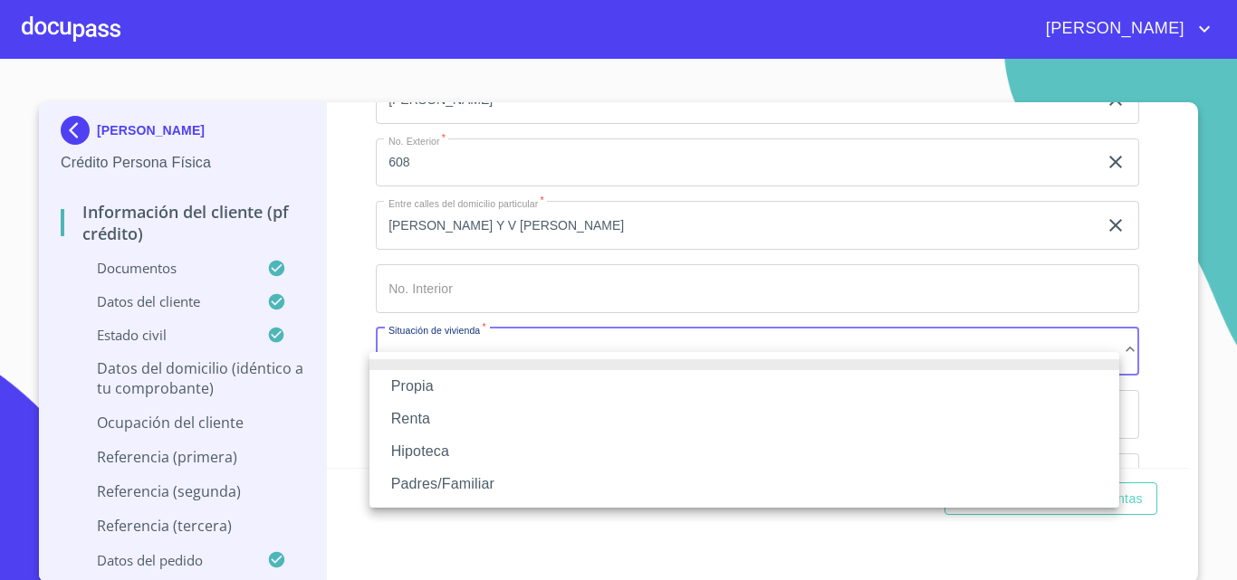
click at [438, 378] on li "Propia" at bounding box center [744, 386] width 750 height 33
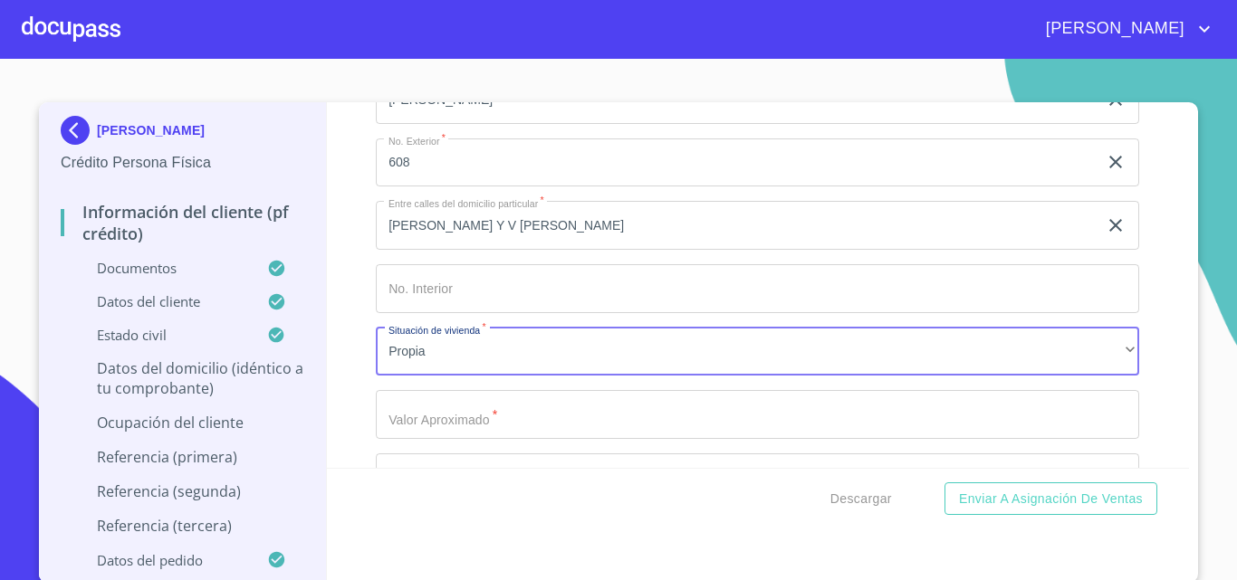
click at [463, 435] on input "Documento de identificación.   *" at bounding box center [757, 414] width 763 height 49
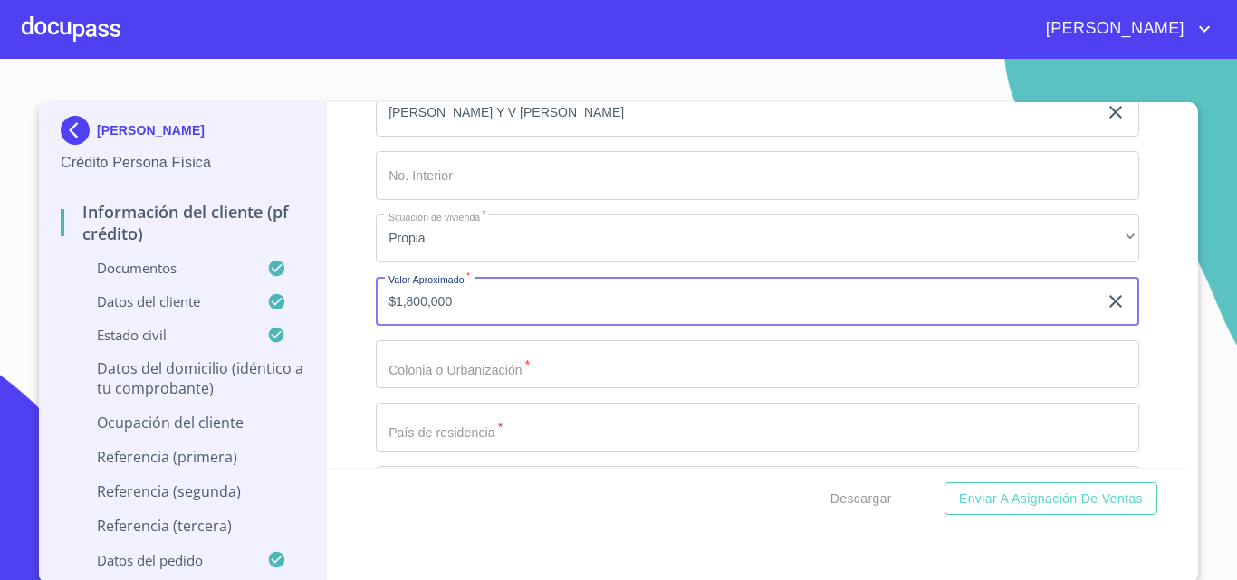
scroll to position [7513, 0]
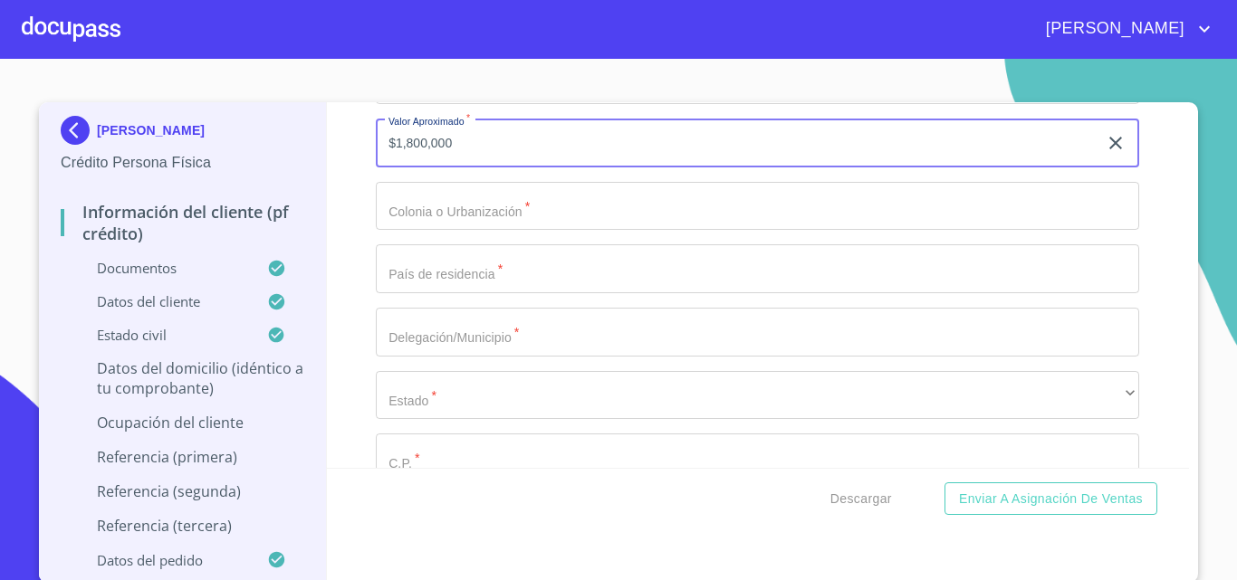
type input "$1,800,000"
click at [452, 229] on input "Documento de identificación.   *" at bounding box center [757, 206] width 763 height 49
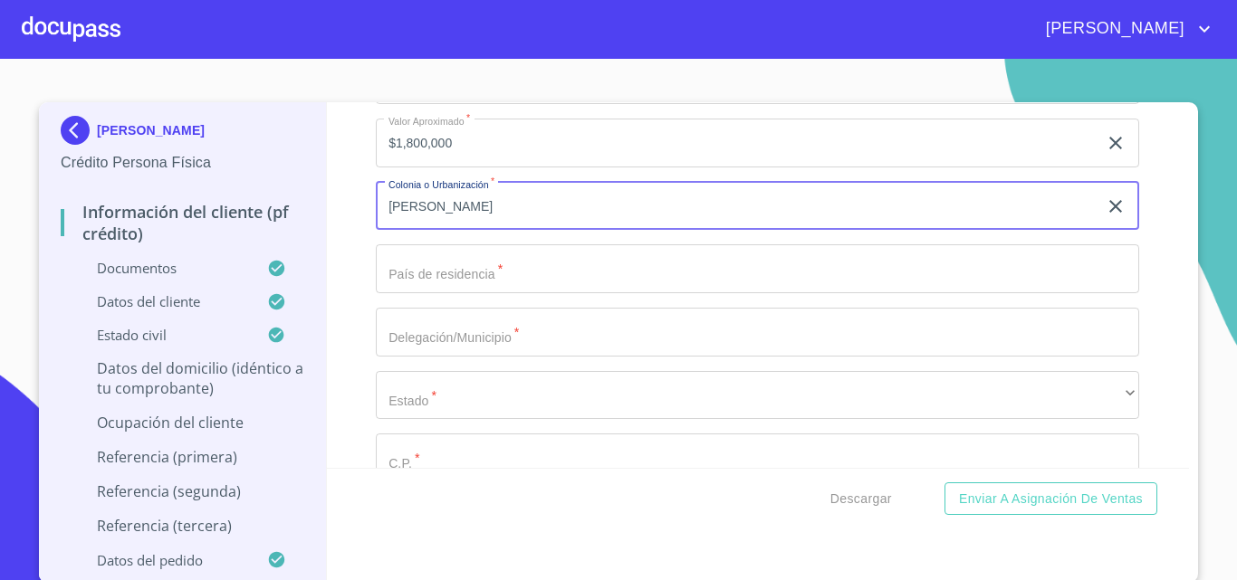
type input "[PERSON_NAME]"
click at [451, 293] on input "Documento de identificación.   *" at bounding box center [757, 268] width 763 height 49
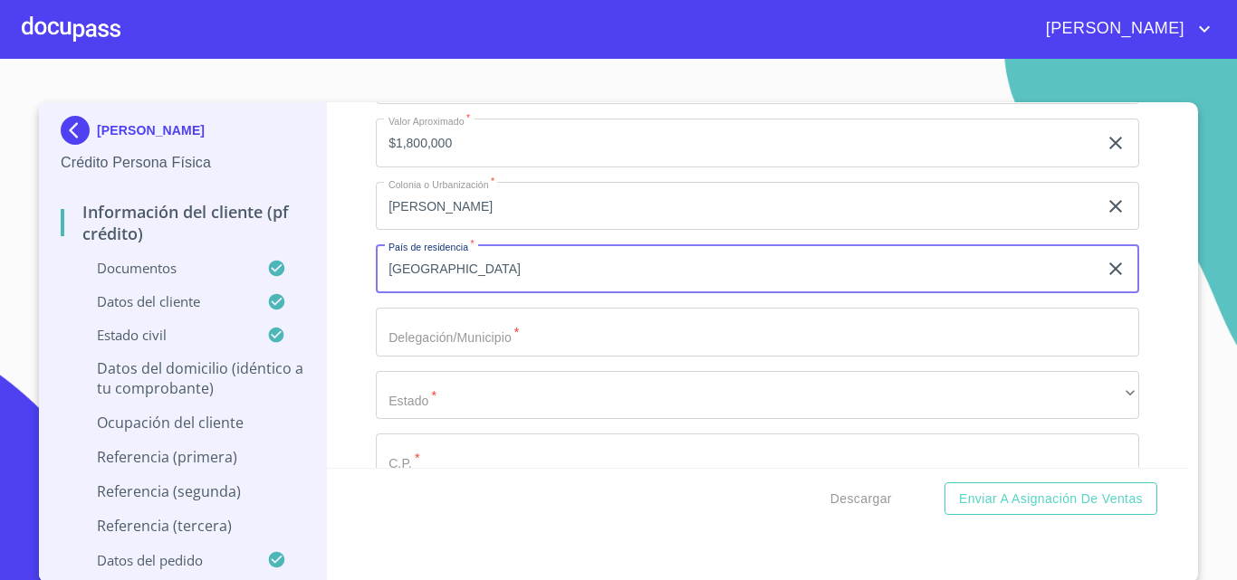
type input "[GEOGRAPHIC_DATA]"
click at [442, 353] on input "Documento de identificación.   *" at bounding box center [757, 332] width 763 height 49
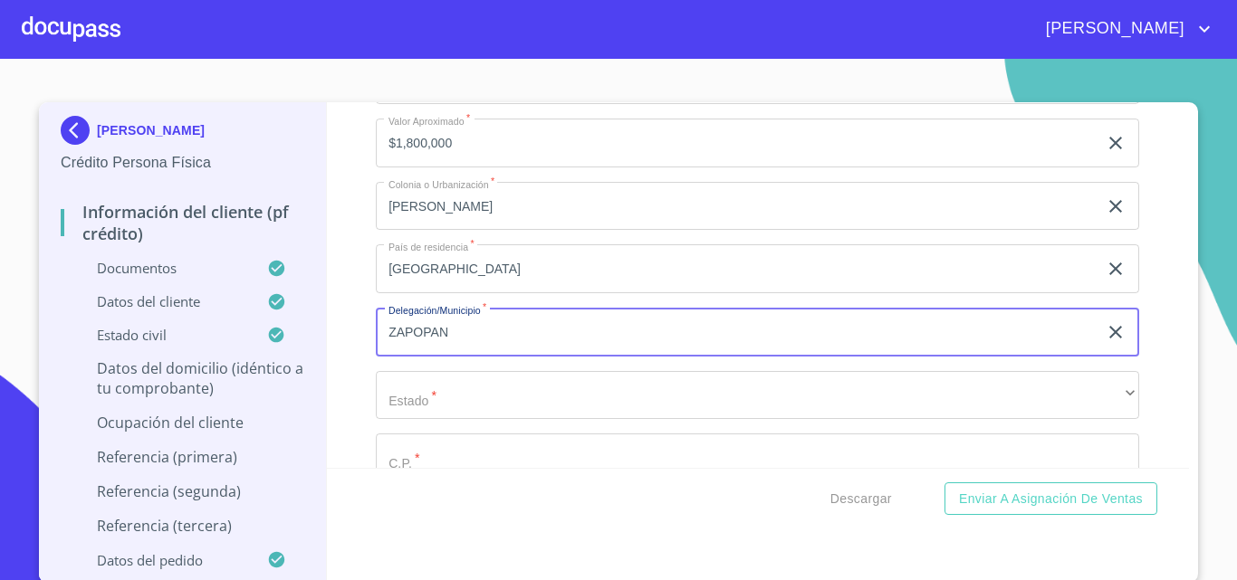
type input "ZAPOPAN"
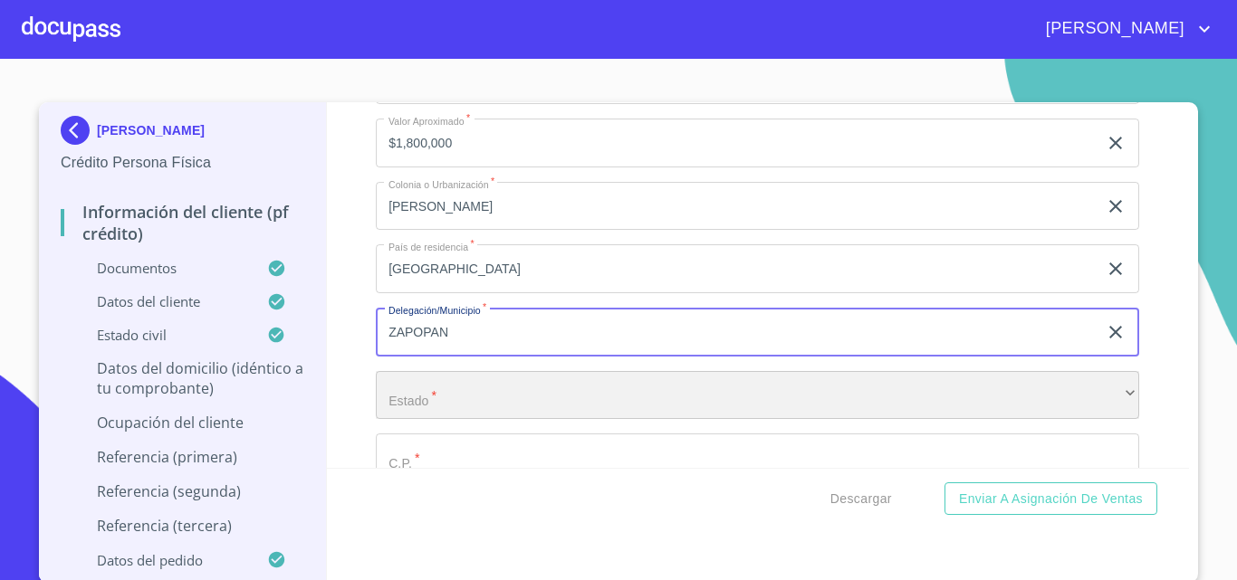
click at [454, 419] on div "​" at bounding box center [757, 395] width 763 height 49
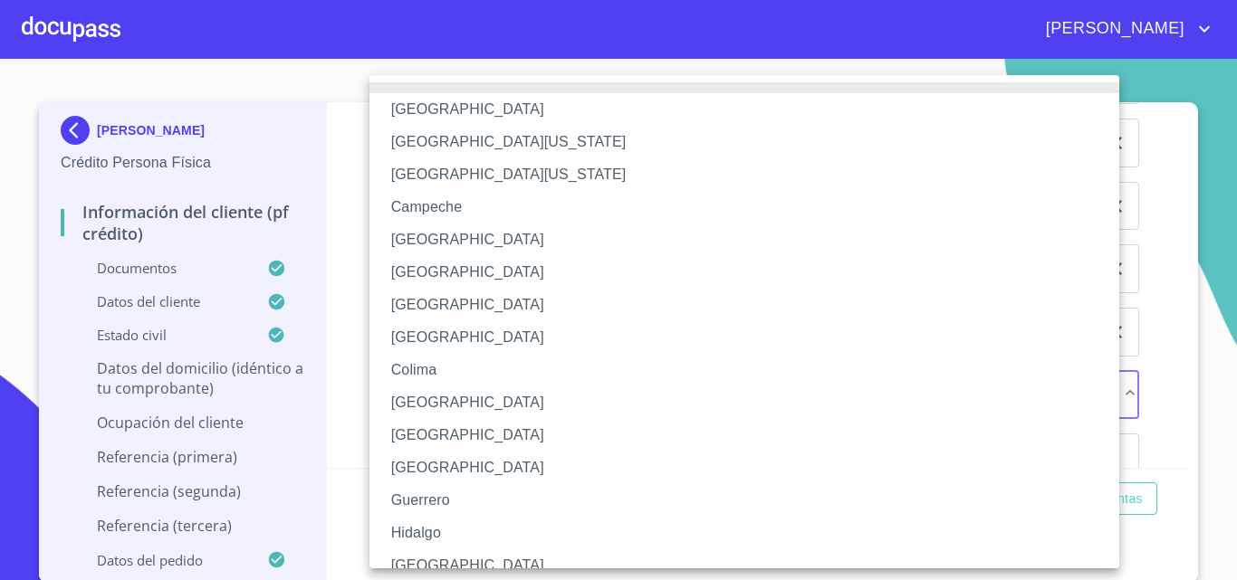
scroll to position [14, 0]
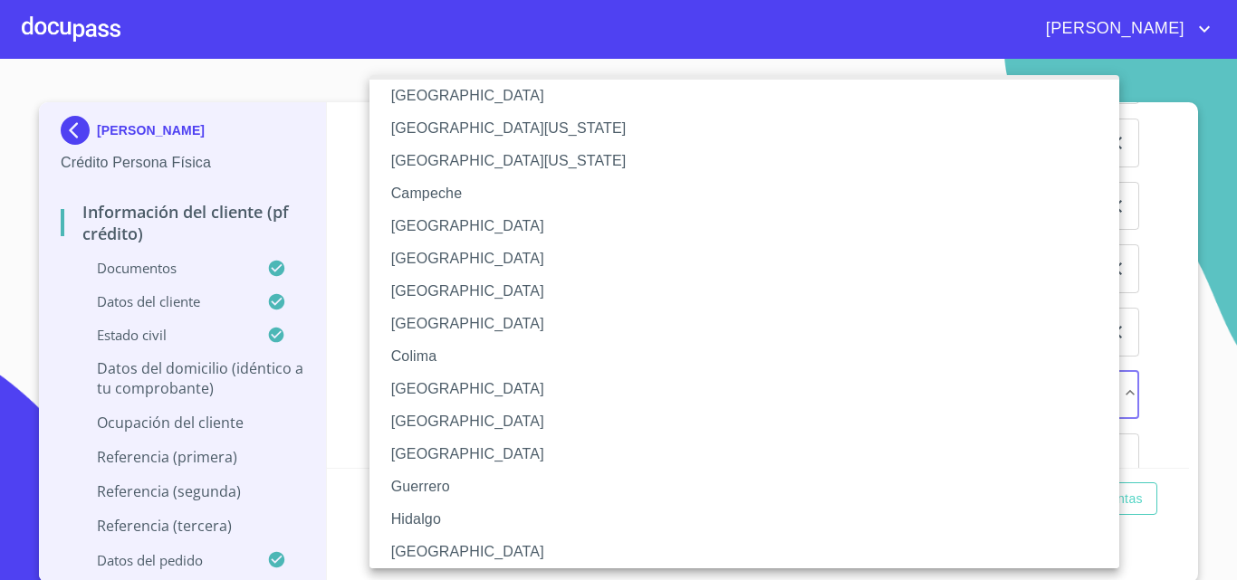
click at [429, 549] on li "[GEOGRAPHIC_DATA]" at bounding box center [750, 552] width 763 height 33
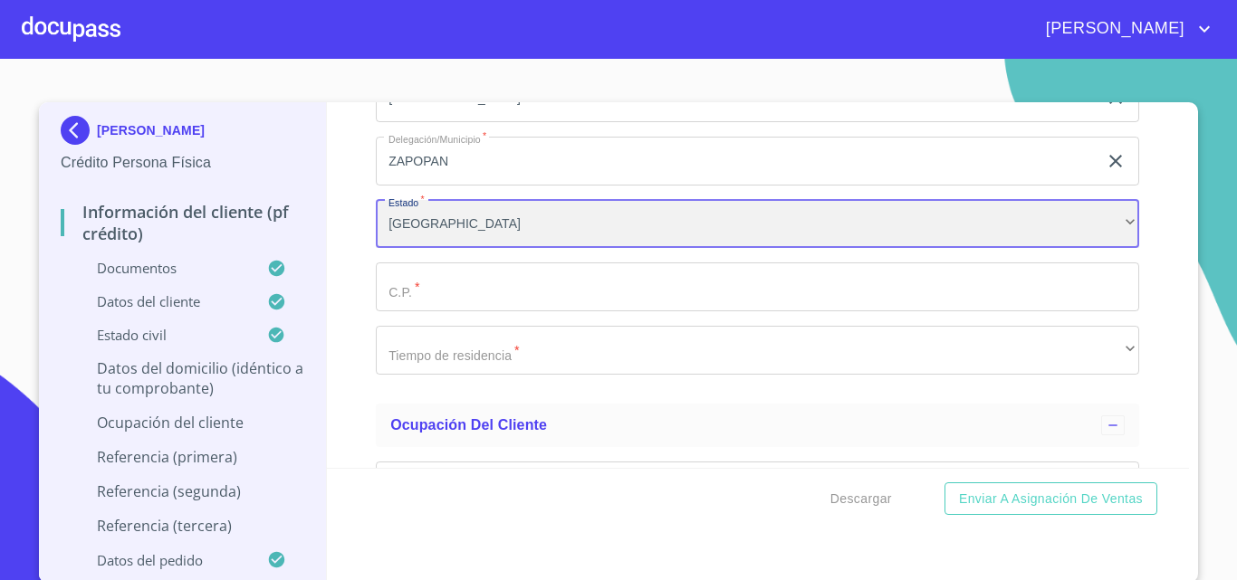
scroll to position [7694, 0]
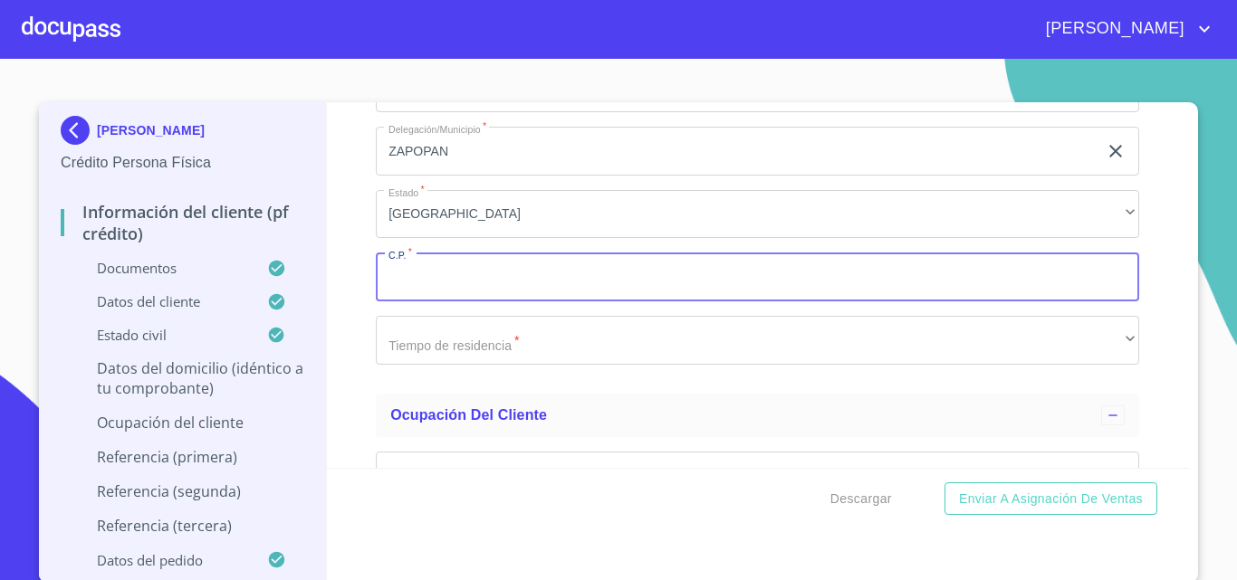
click at [428, 295] on input "Documento de identificación.   *" at bounding box center [757, 277] width 763 height 49
click at [458, 300] on input "Documento de identificación.   *" at bounding box center [757, 277] width 763 height 49
type input "45185"
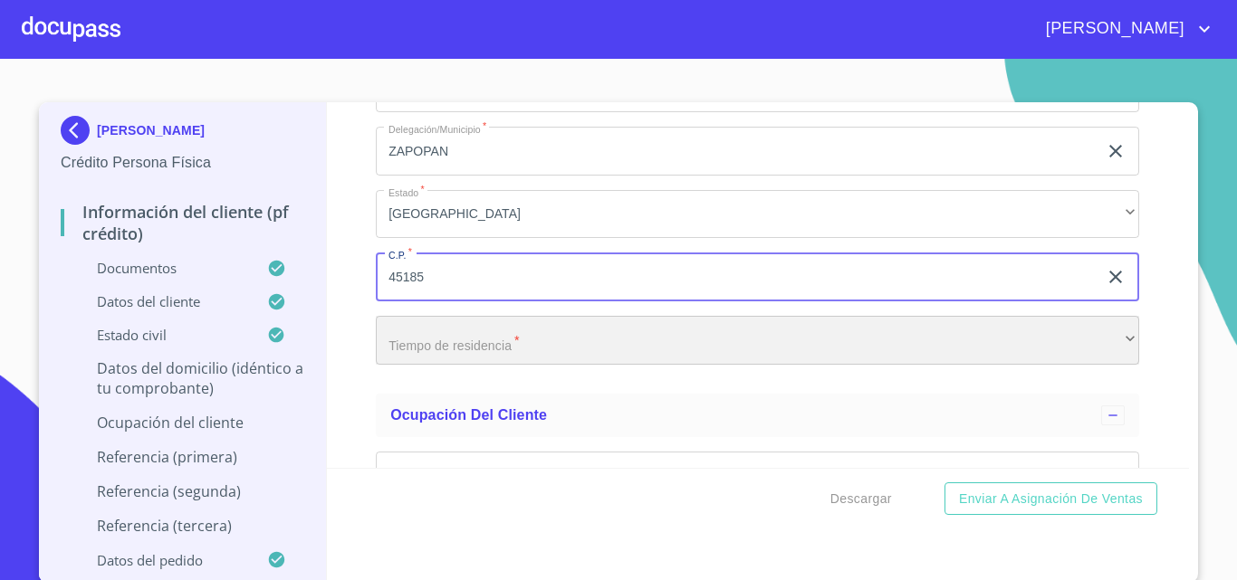
click at [428, 365] on div "​" at bounding box center [757, 340] width 763 height 49
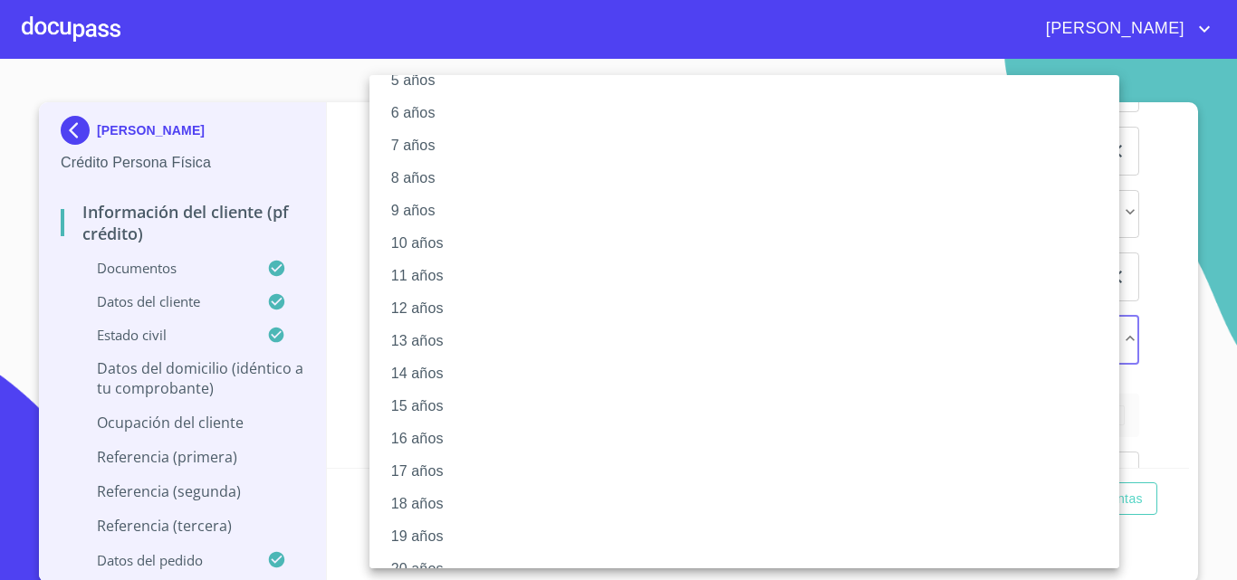
scroll to position [216, 0]
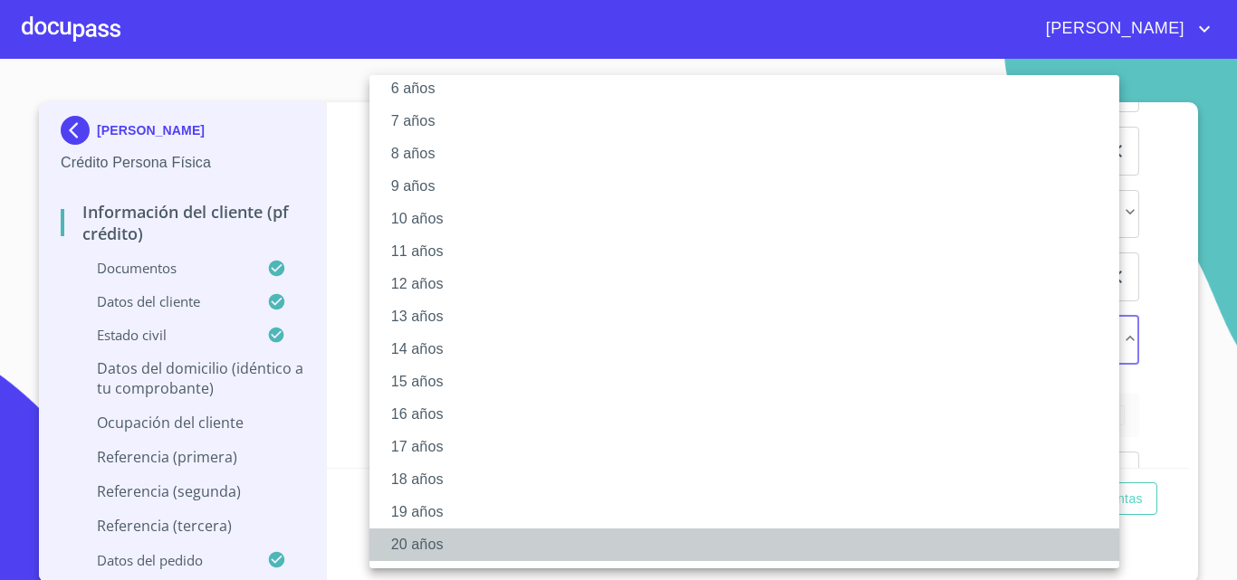
click at [457, 547] on li "20 años" at bounding box center [750, 545] width 763 height 33
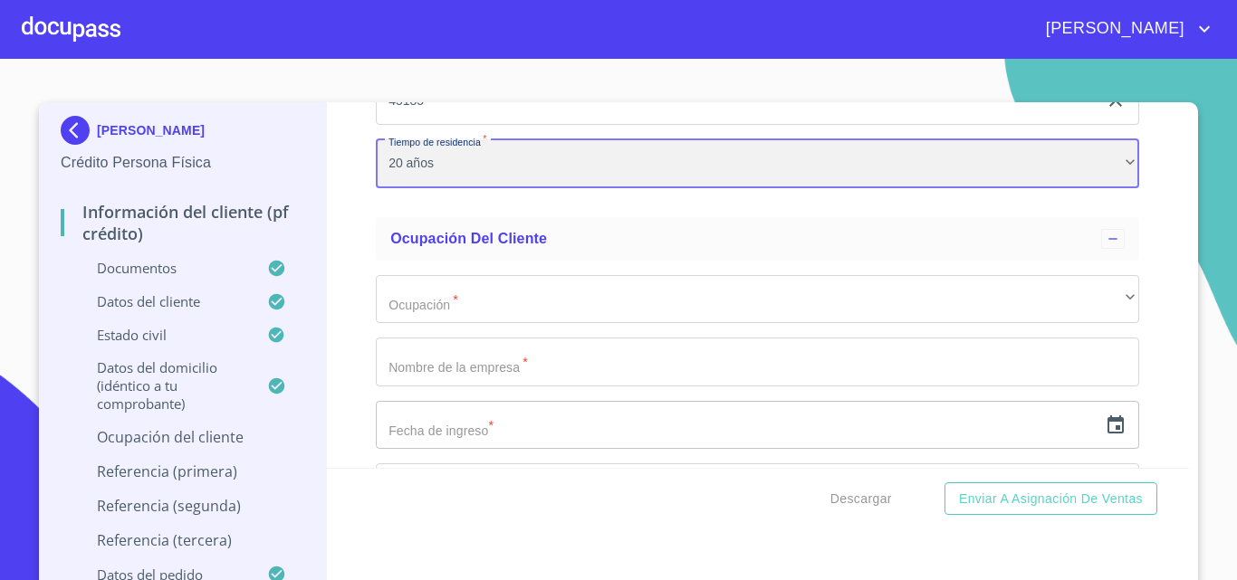
scroll to position [7875, 0]
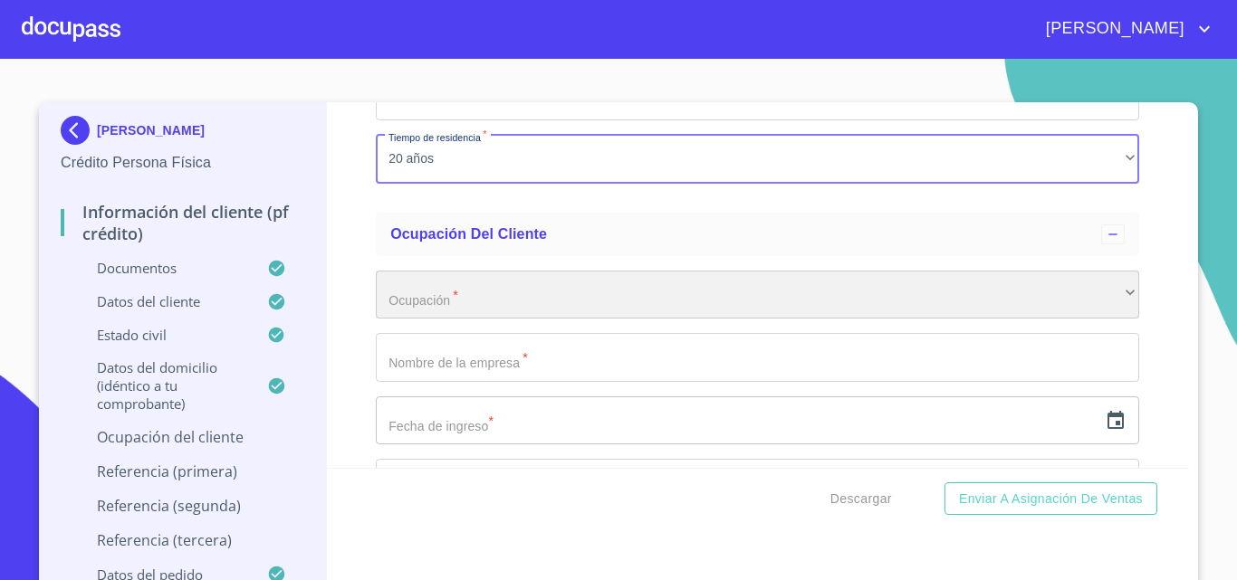
click at [452, 318] on div "​" at bounding box center [757, 295] width 763 height 49
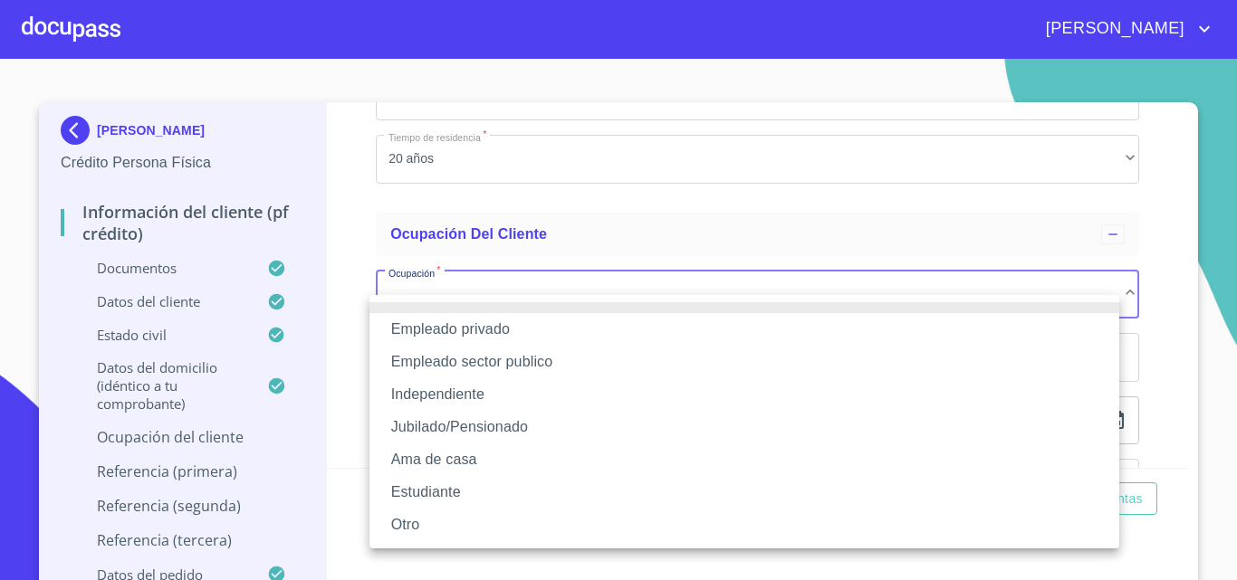
click at [481, 390] on li "Independiente" at bounding box center [744, 394] width 750 height 33
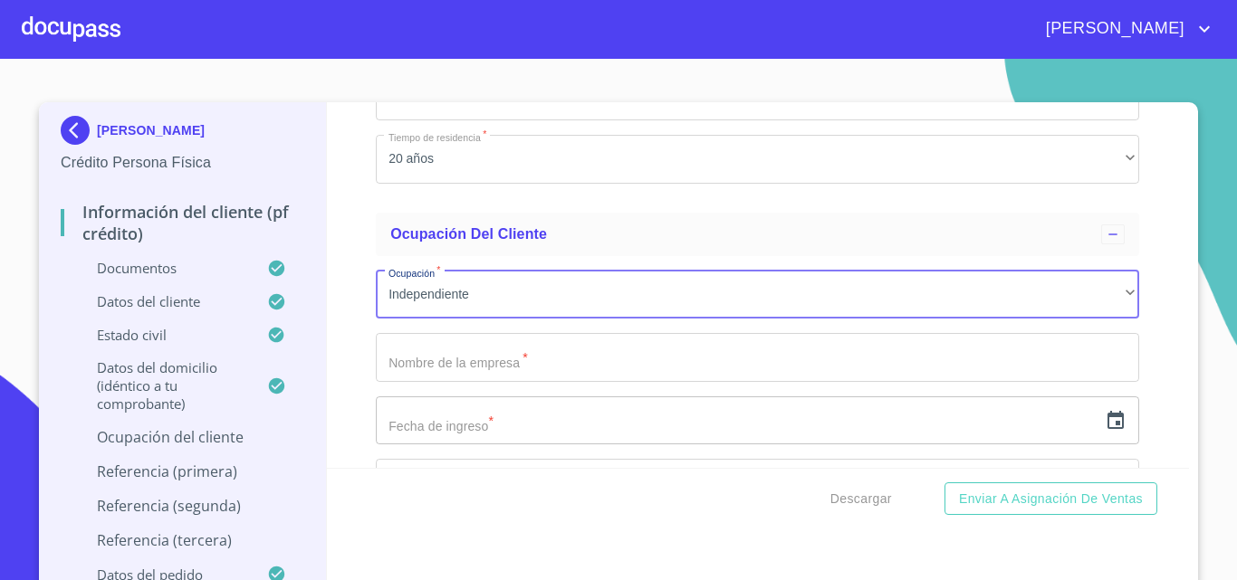
click at [474, 382] on input "Documento de identificación.   *" at bounding box center [757, 357] width 763 height 49
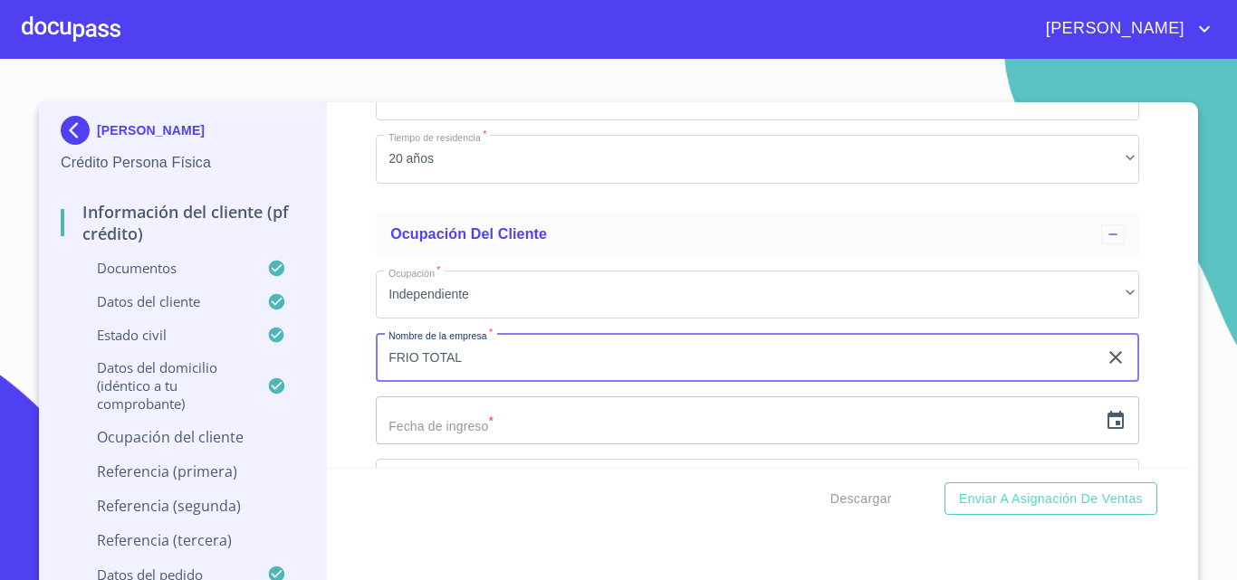
type input "FRIO TOTAL"
click at [1107, 429] on icon "button" at bounding box center [1115, 420] width 16 height 18
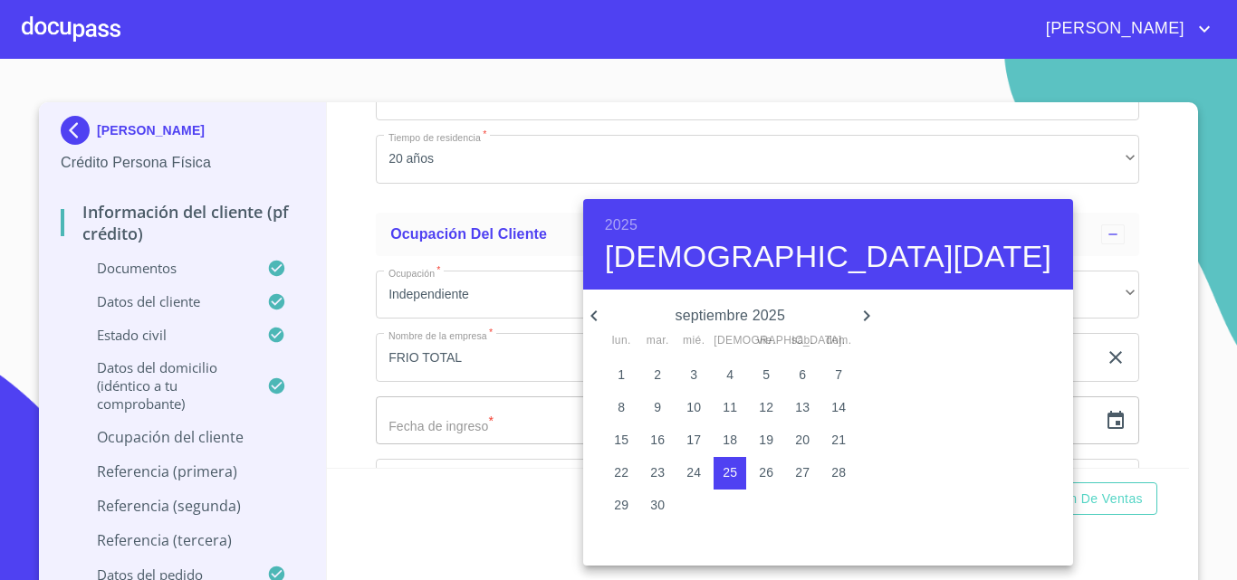
click at [636, 224] on h6 "2025" at bounding box center [621, 225] width 33 height 25
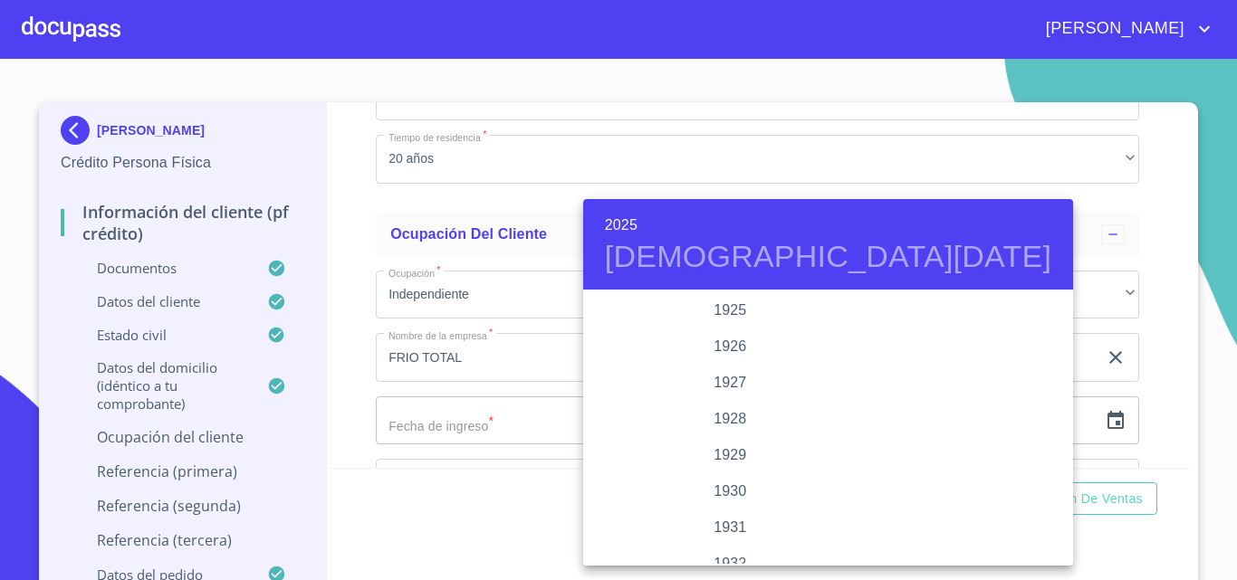
scroll to position [3512, 0]
click at [729, 347] on div "2023" at bounding box center [730, 347] width 294 height 36
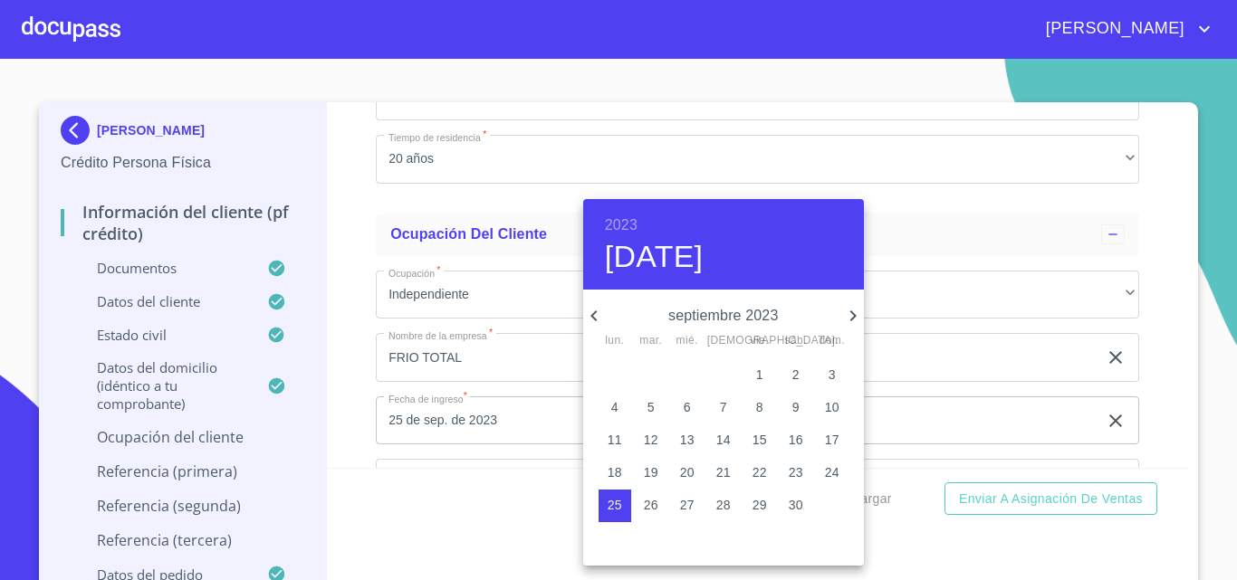
click at [599, 315] on icon "button" at bounding box center [594, 316] width 22 height 22
click at [617, 404] on p "3" at bounding box center [614, 407] width 7 height 18
type input "[DATE]"
click at [524, 481] on div at bounding box center [618, 290] width 1237 height 580
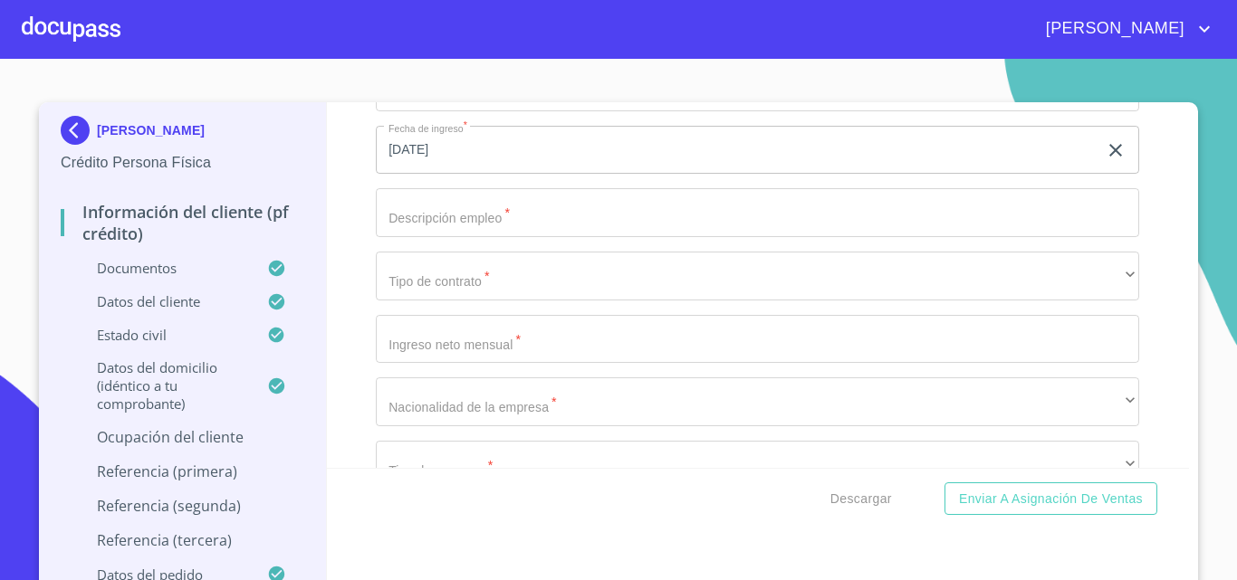
scroll to position [8147, 0]
click at [472, 234] on input "Documento de identificación.   *" at bounding box center [757, 211] width 763 height 49
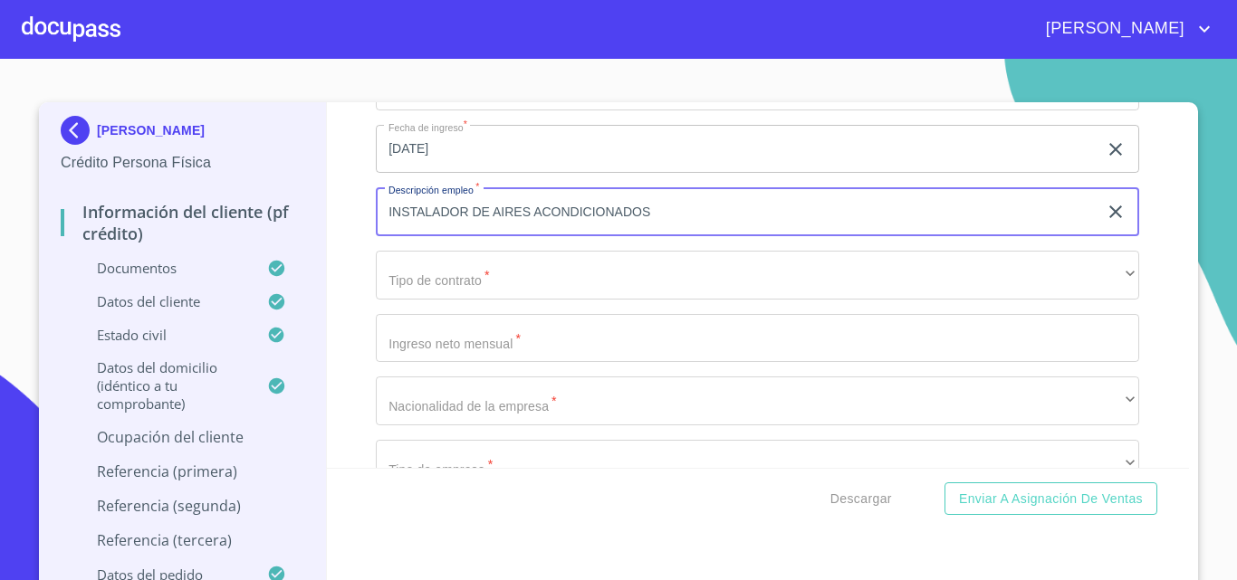
type input "INSTALADOR DE AIRES ACONDICIONADOS"
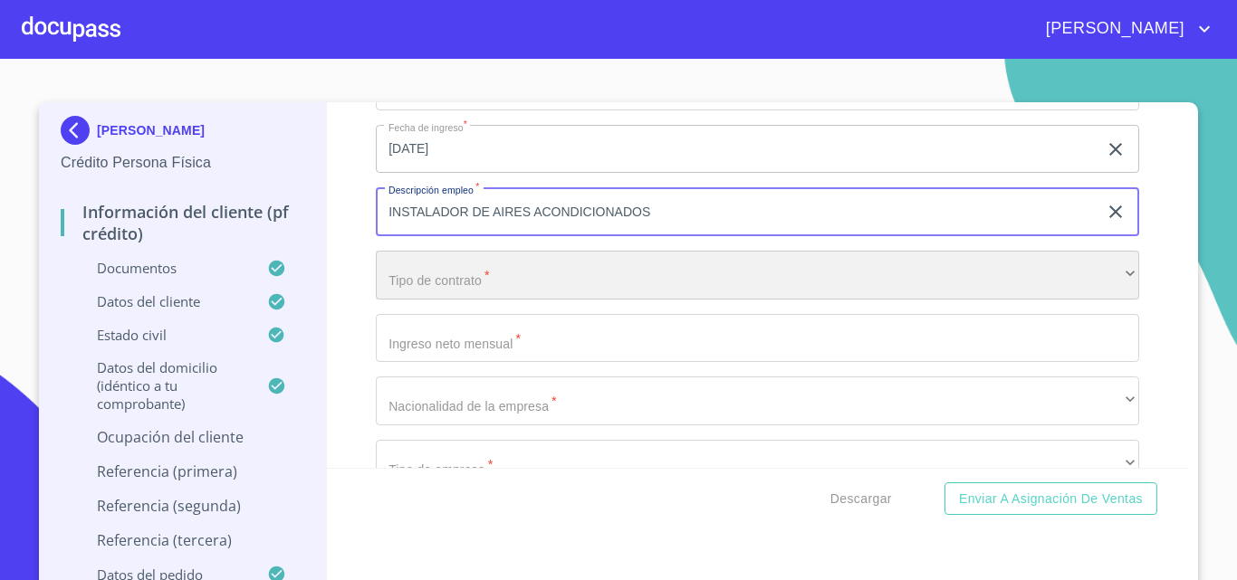
click at [513, 291] on div "​" at bounding box center [757, 275] width 763 height 49
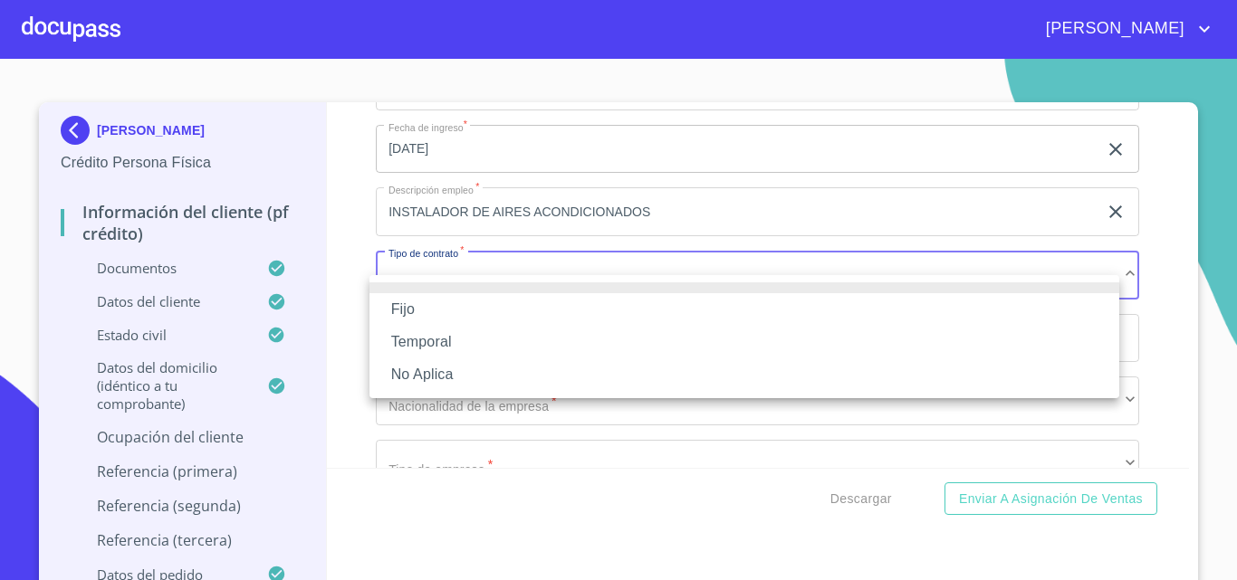
click at [454, 309] on li "Fijo" at bounding box center [744, 309] width 750 height 33
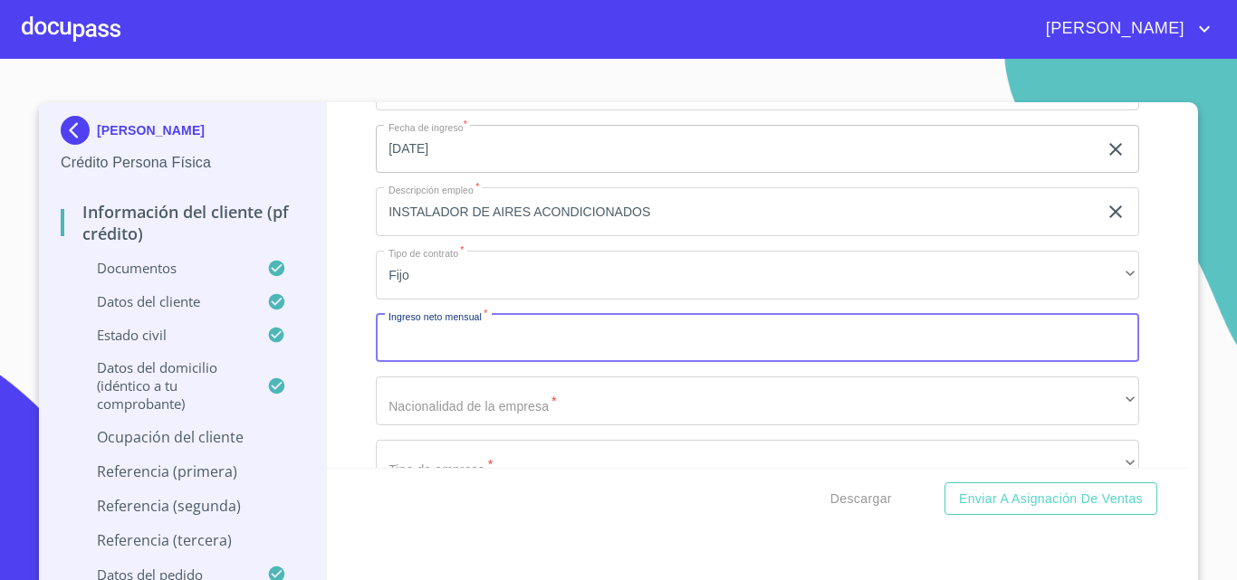
click at [468, 349] on input "Documento de identificación.   *" at bounding box center [757, 338] width 763 height 49
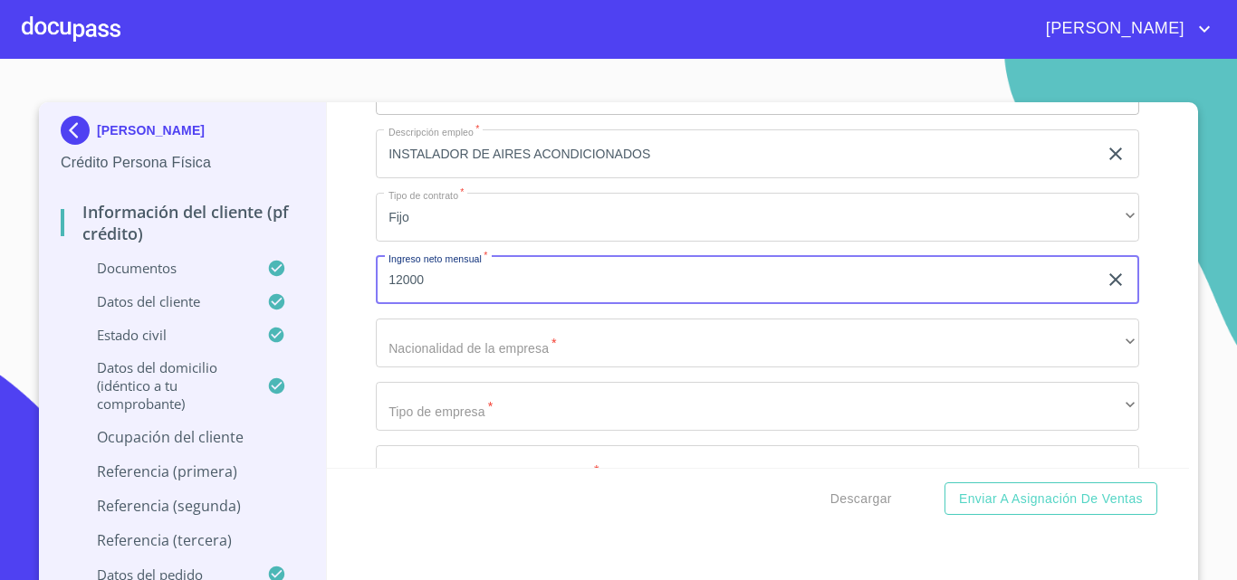
scroll to position [8328, 0]
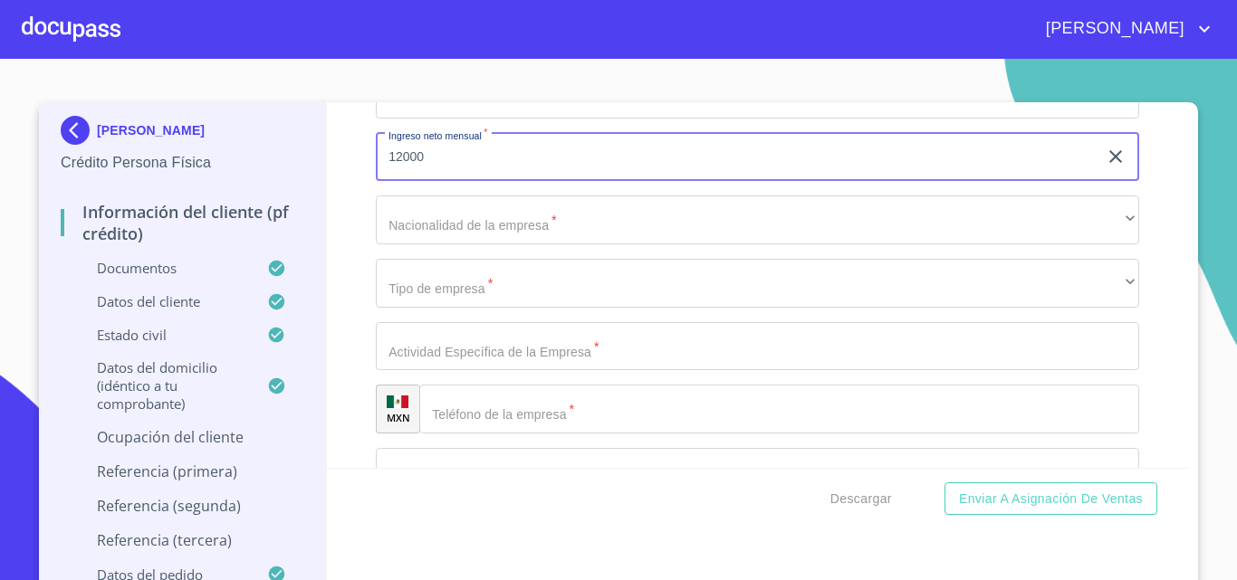
type input "12000"
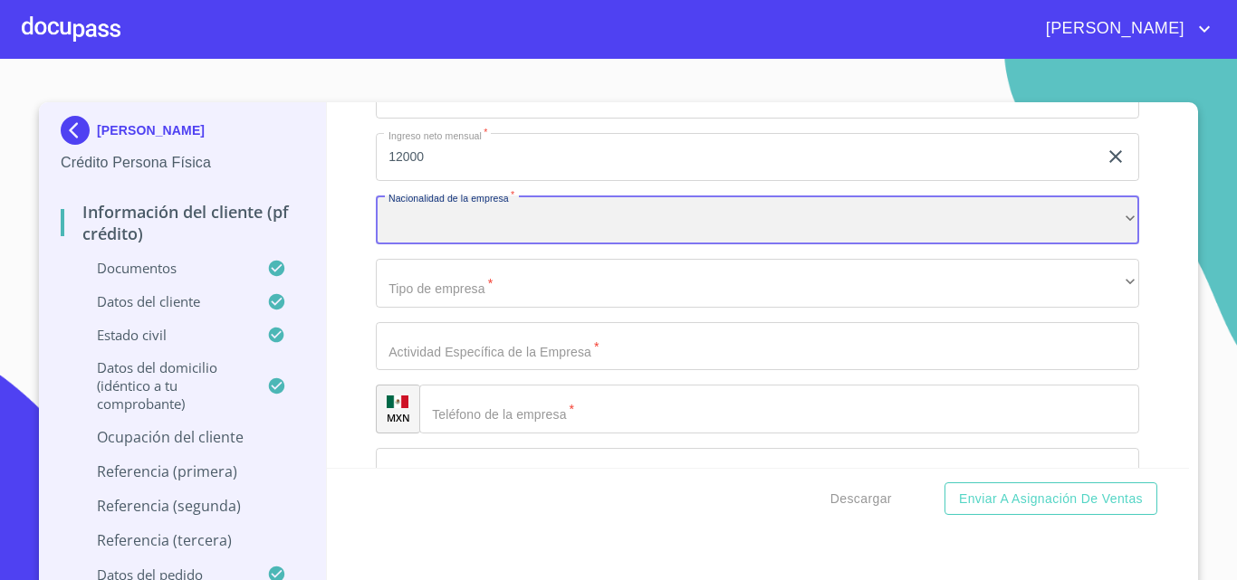
click at [467, 242] on div "​" at bounding box center [757, 220] width 763 height 49
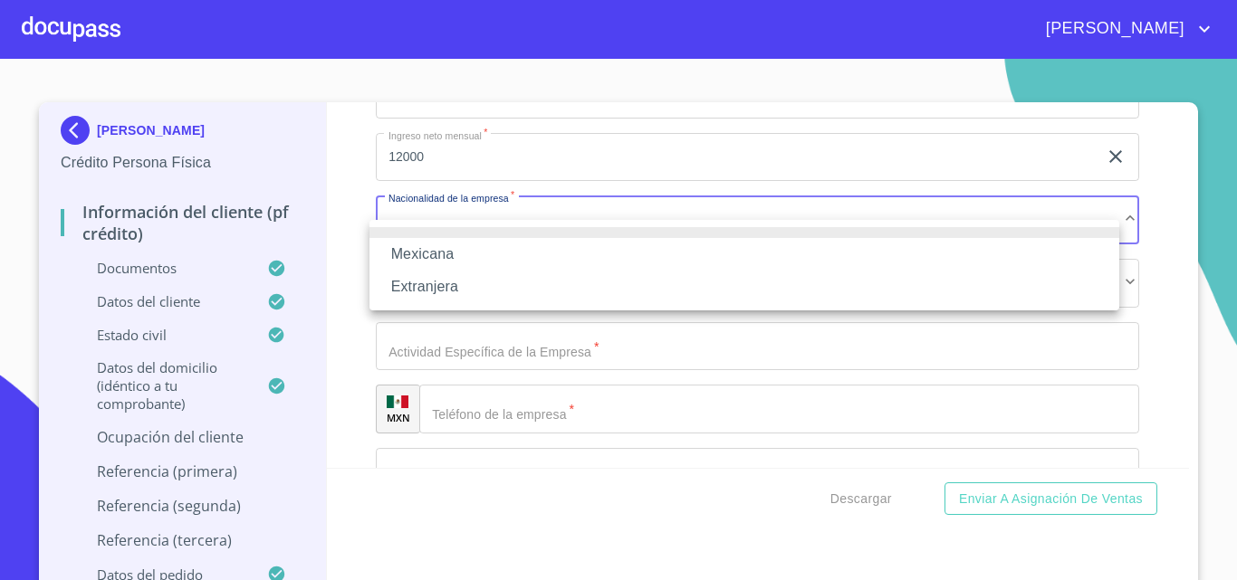
click at [463, 242] on li "Mexicana" at bounding box center [744, 254] width 750 height 33
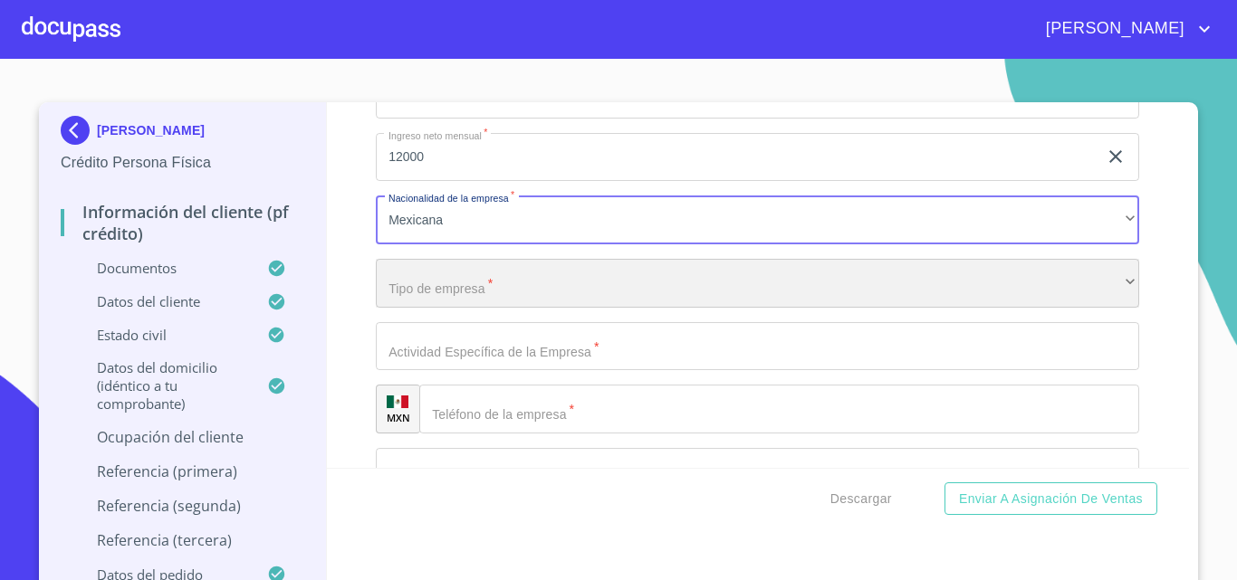
click at [473, 300] on div "​" at bounding box center [757, 283] width 763 height 49
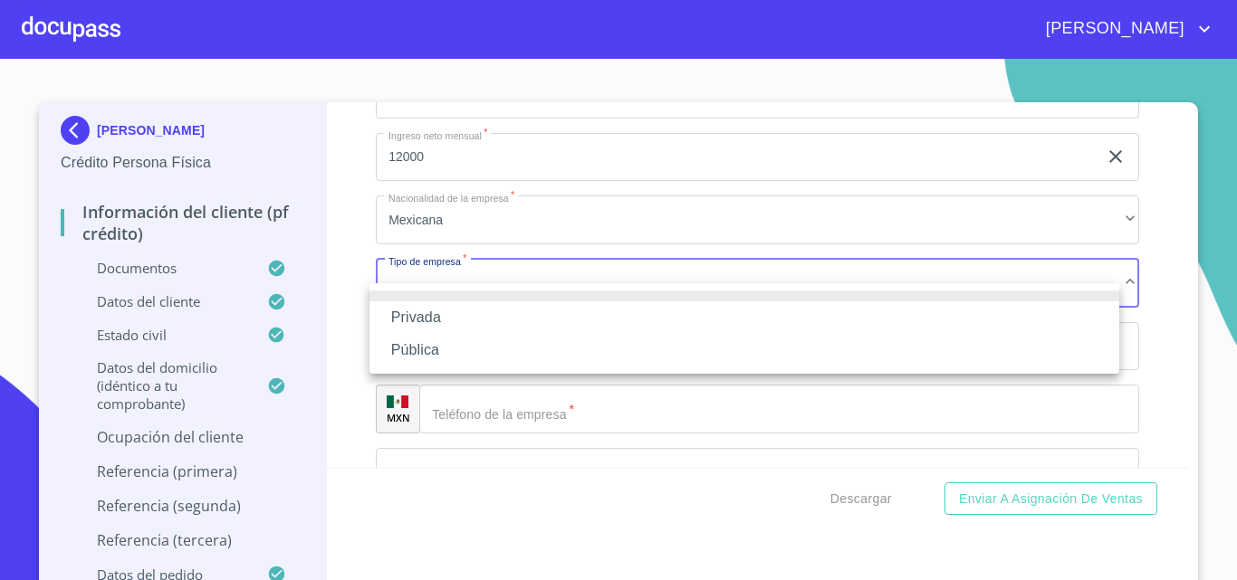
click at [450, 308] on li "Privada" at bounding box center [744, 317] width 750 height 33
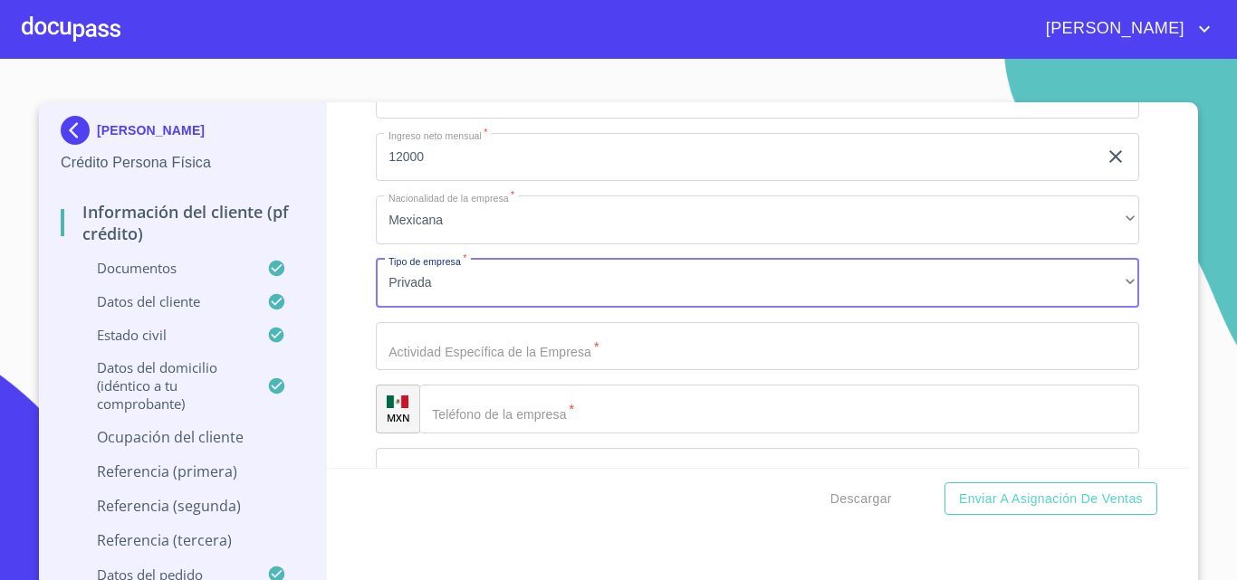
click at [475, 366] on input "Documento de identificación.   *" at bounding box center [757, 346] width 763 height 49
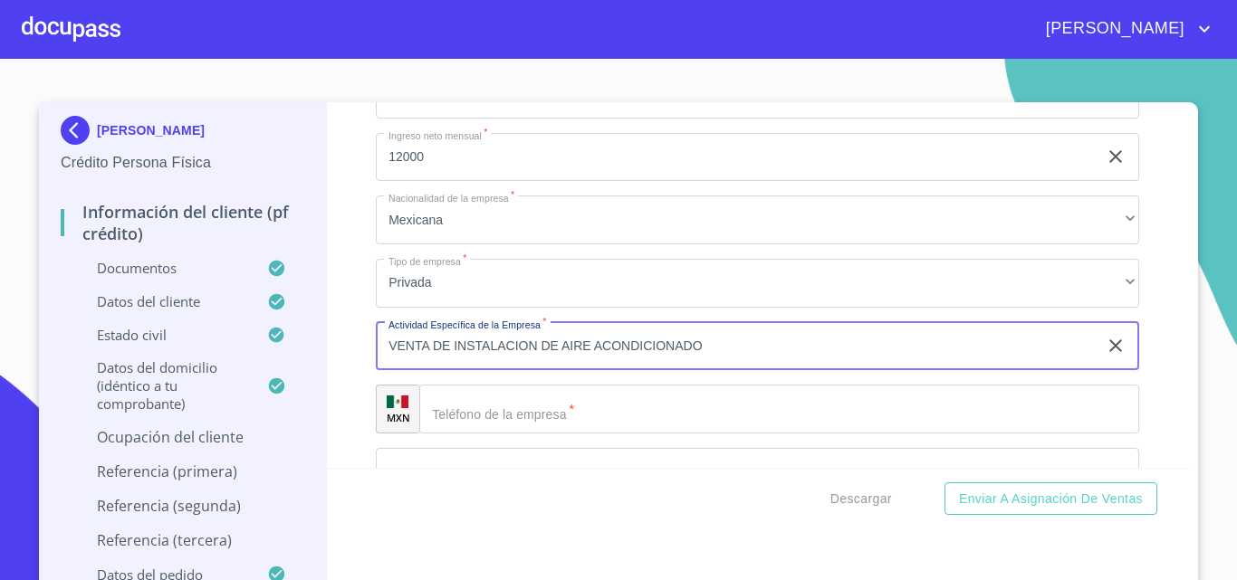
type input "VENTA DE INSTALACION DE AIRE ACONDICIONADO"
click at [527, 433] on input "Documento de identificación.   *" at bounding box center [779, 409] width 720 height 49
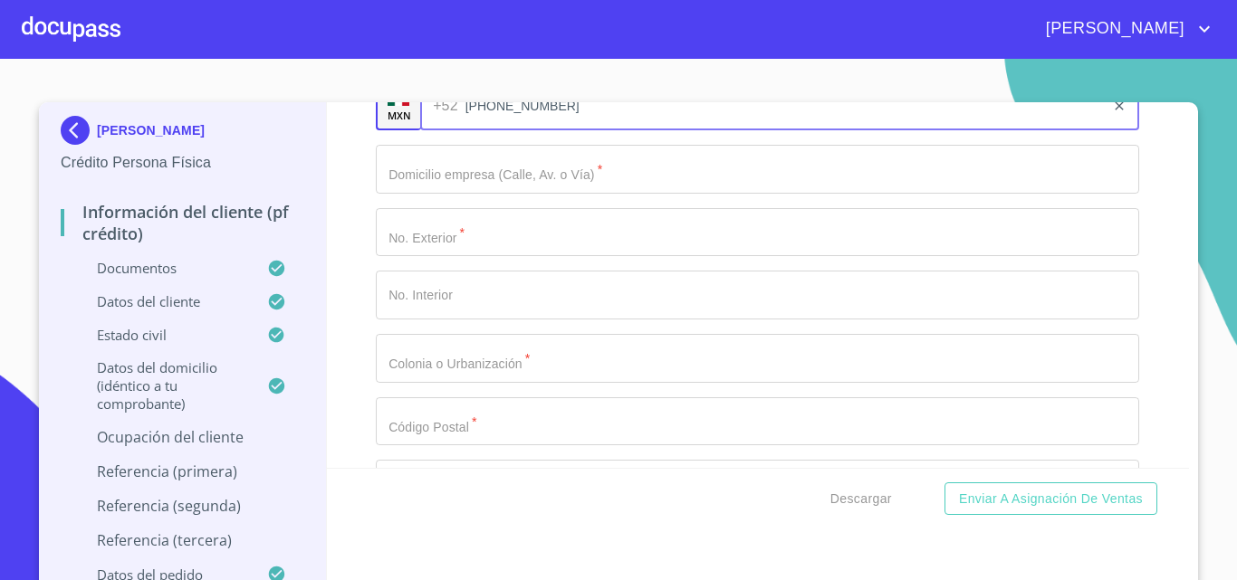
scroll to position [8600, 0]
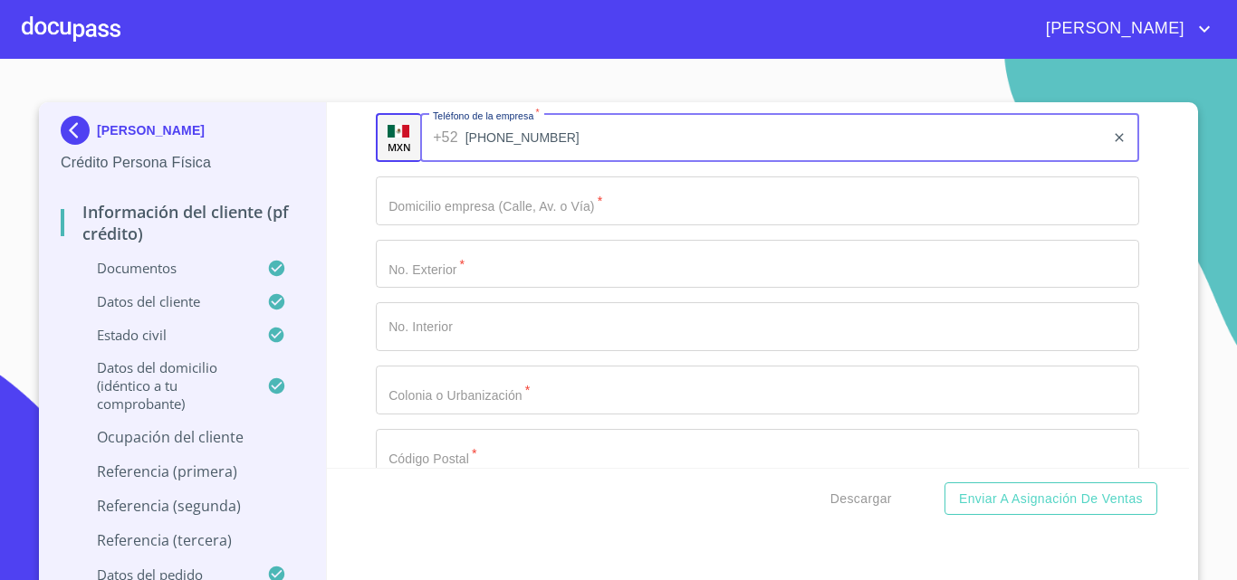
type input "[PHONE_NUMBER]"
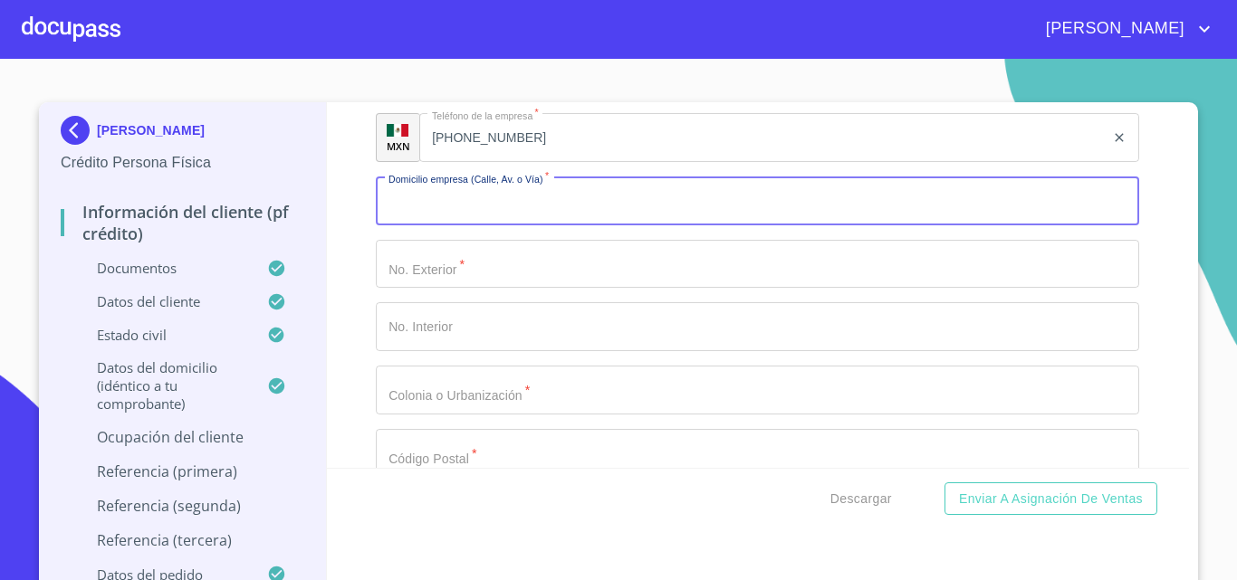
click at [514, 225] on input "Documento de identificación.   *" at bounding box center [757, 201] width 763 height 49
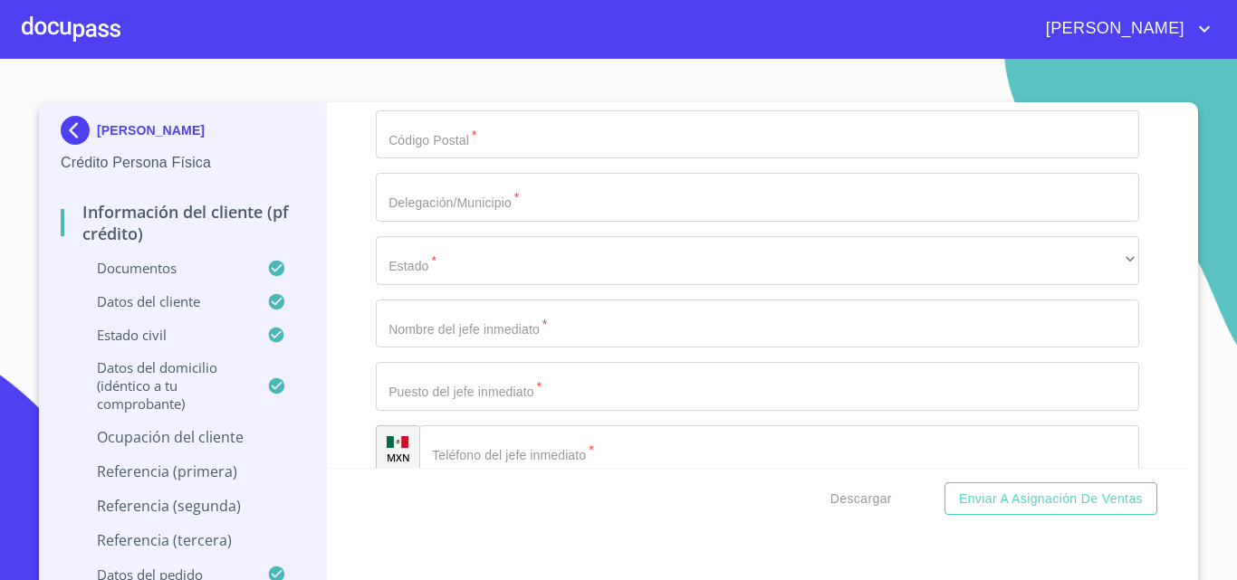
scroll to position [8962, 0]
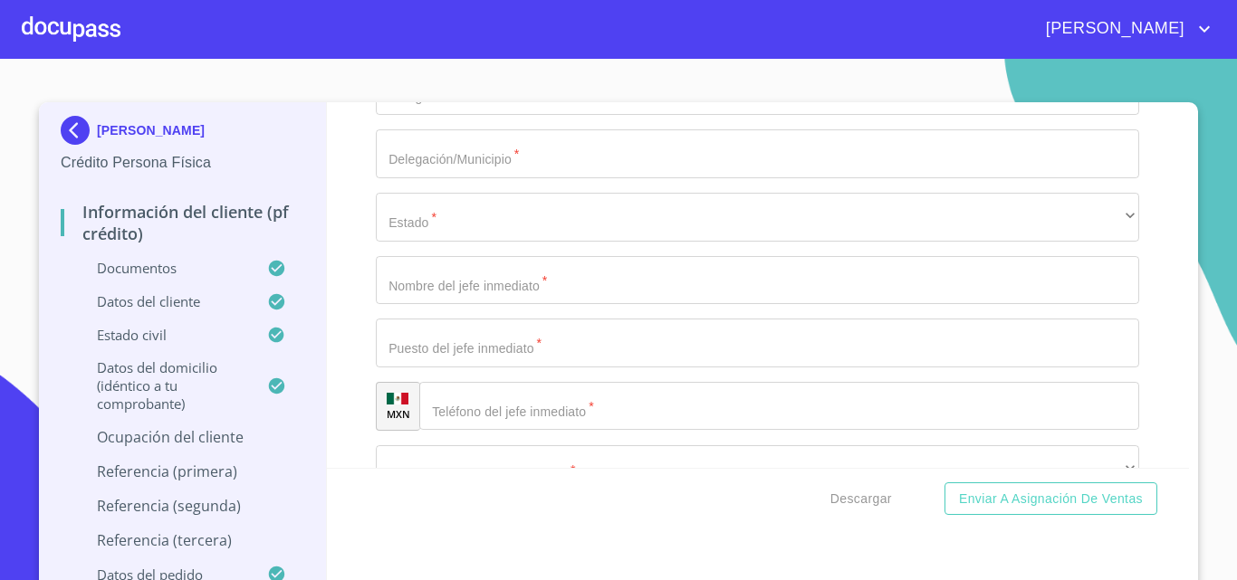
click at [478, 305] on input "Documento de identificación.   *" at bounding box center [757, 280] width 763 height 49
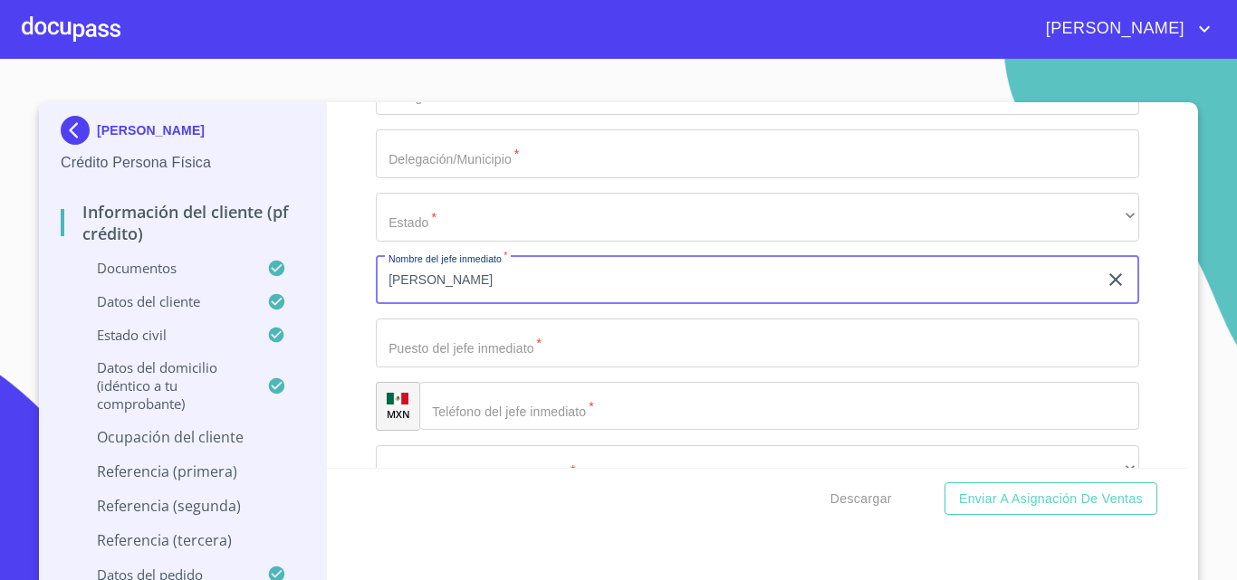
type input "[PERSON_NAME]"
click at [492, 368] on input "Documento de identificación.   *" at bounding box center [757, 343] width 763 height 49
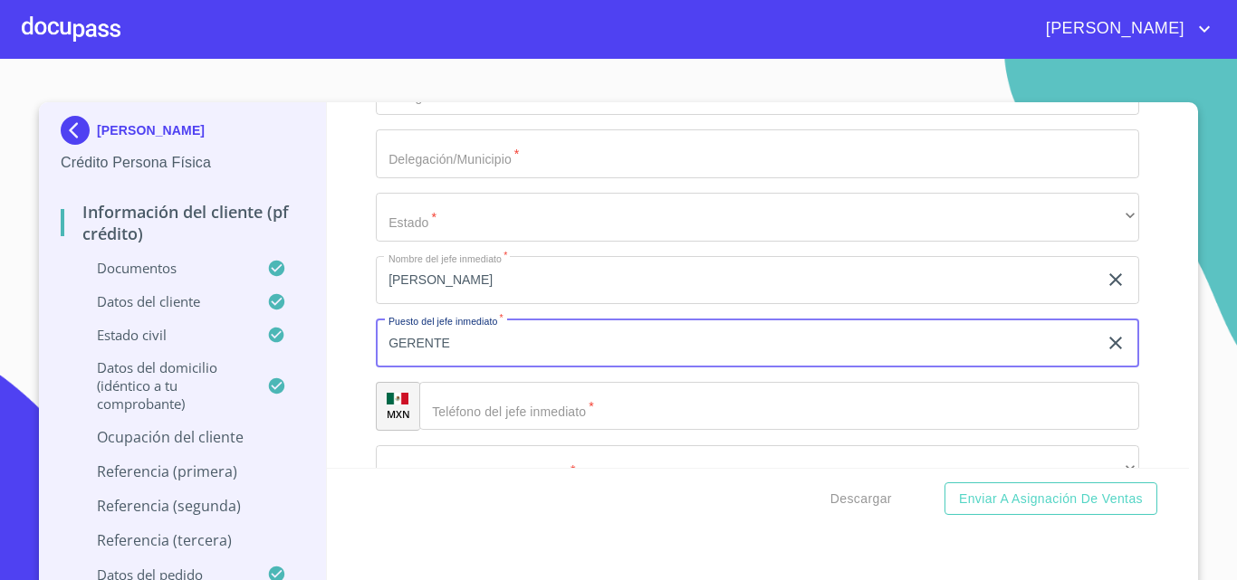
type input "GERENTE"
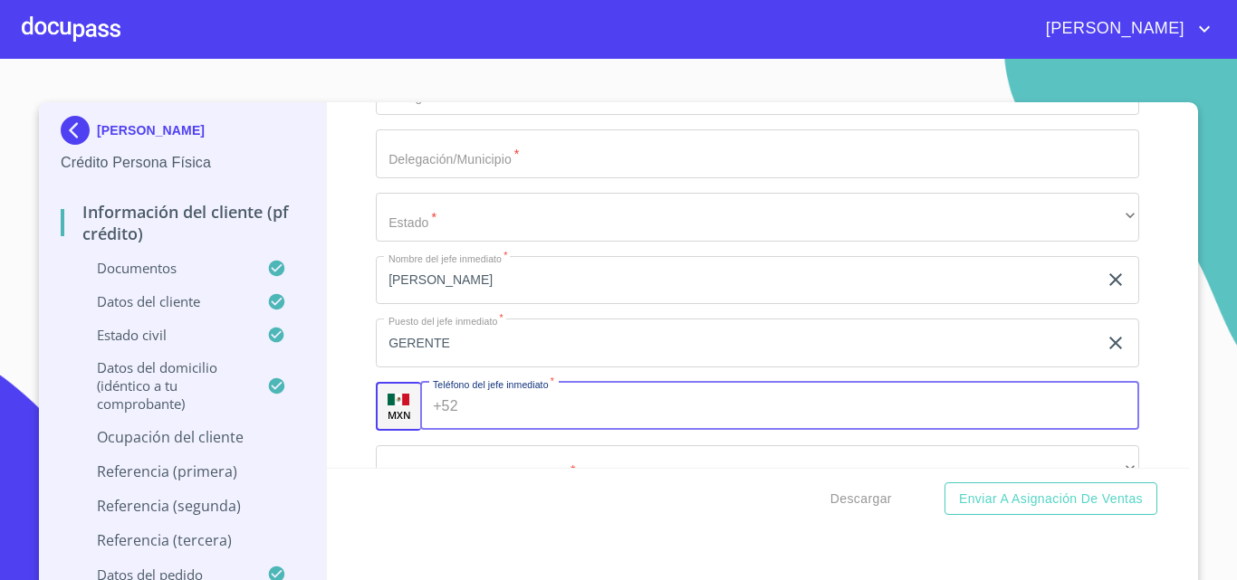
click at [465, 418] on input "Documento de identificación.   *" at bounding box center [802, 406] width 674 height 49
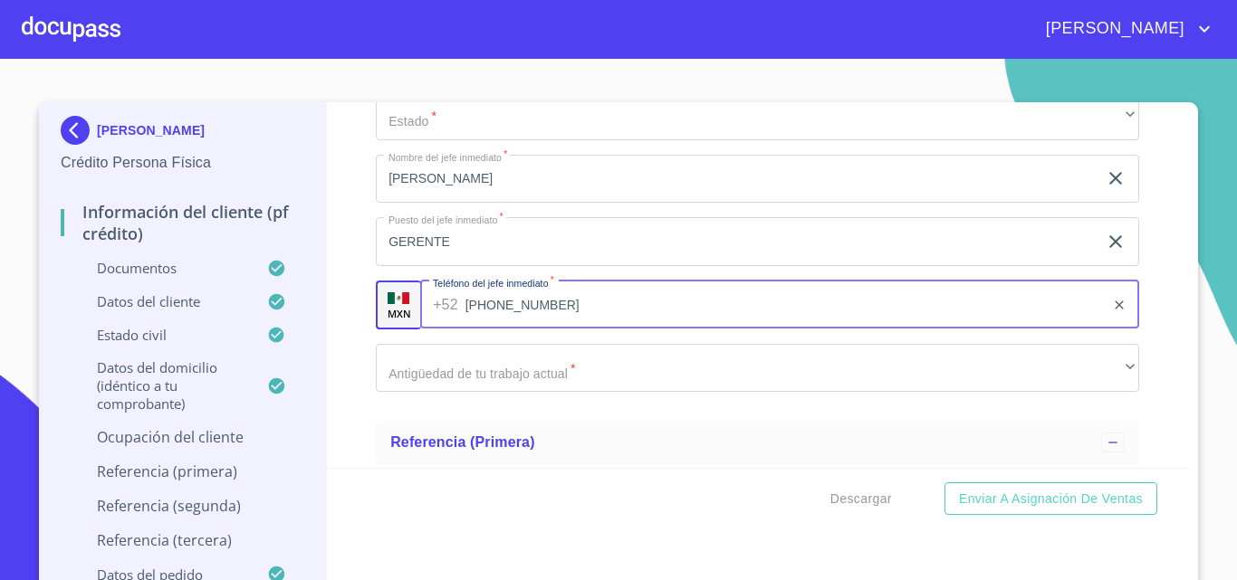
scroll to position [9233, 0]
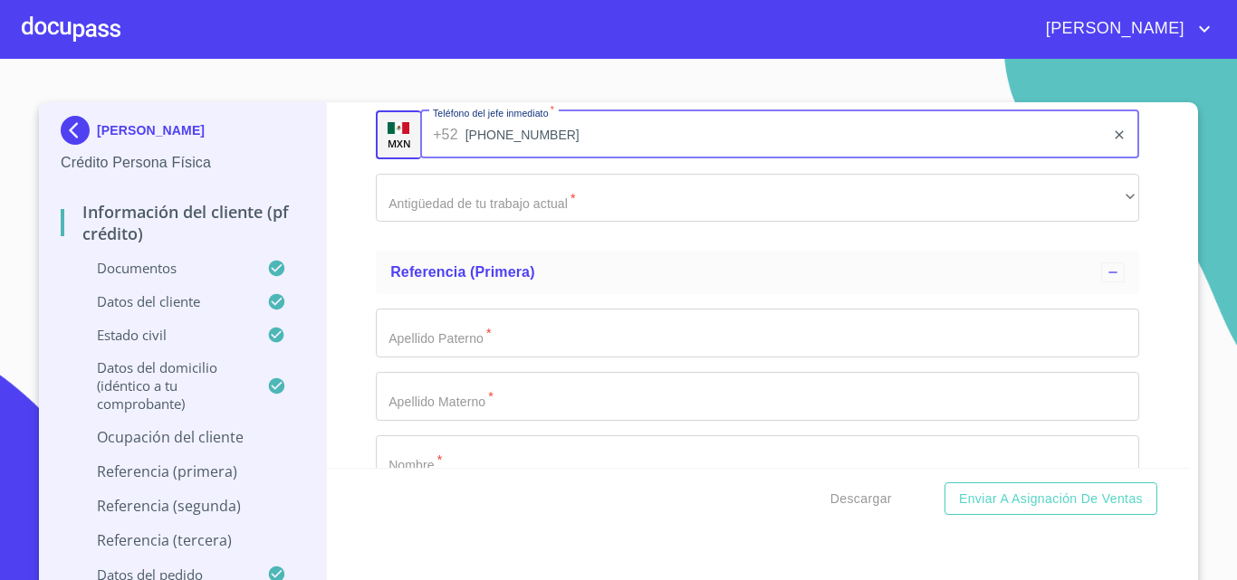
type input "[PHONE_NUMBER]"
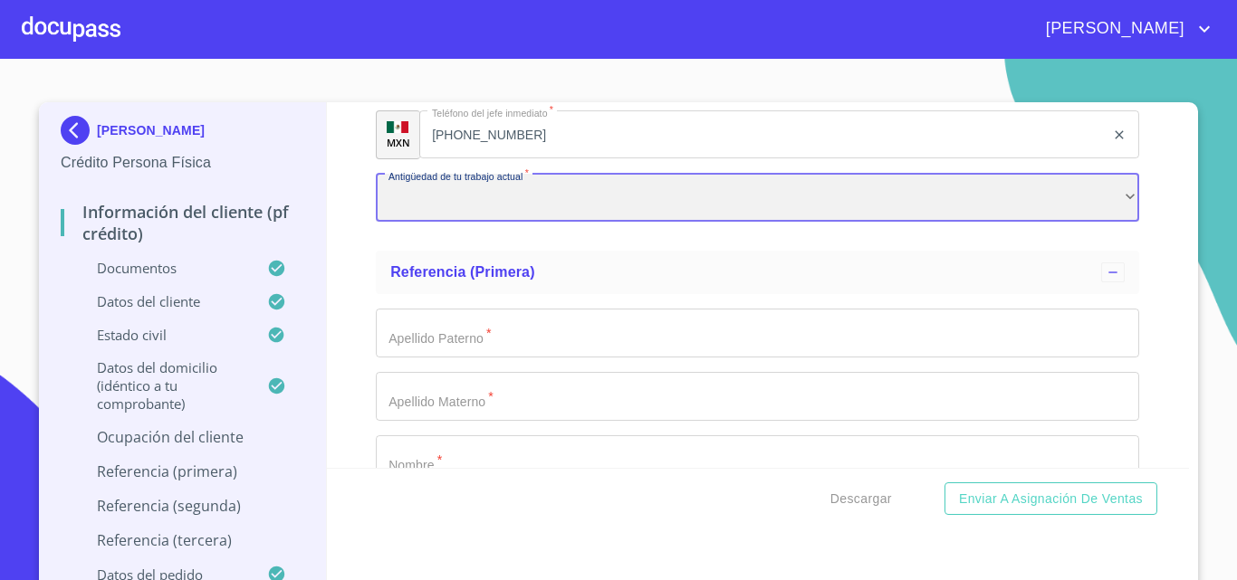
click at [497, 223] on div "​" at bounding box center [757, 198] width 763 height 49
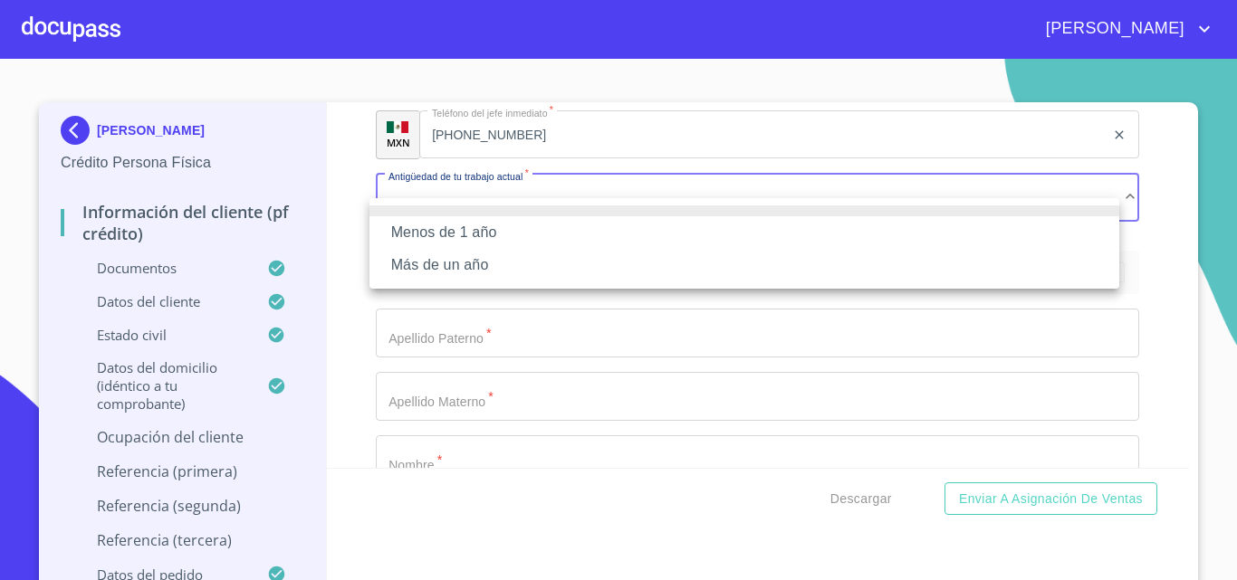
click at [453, 261] on li "Más de un año" at bounding box center [744, 265] width 750 height 33
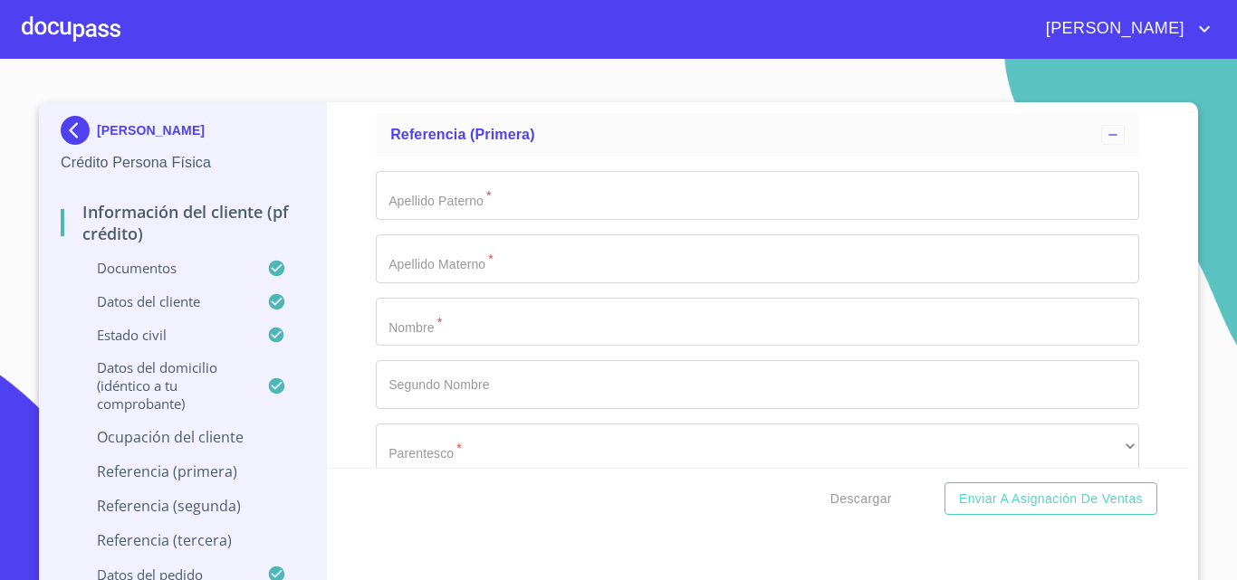
scroll to position [9414, 0]
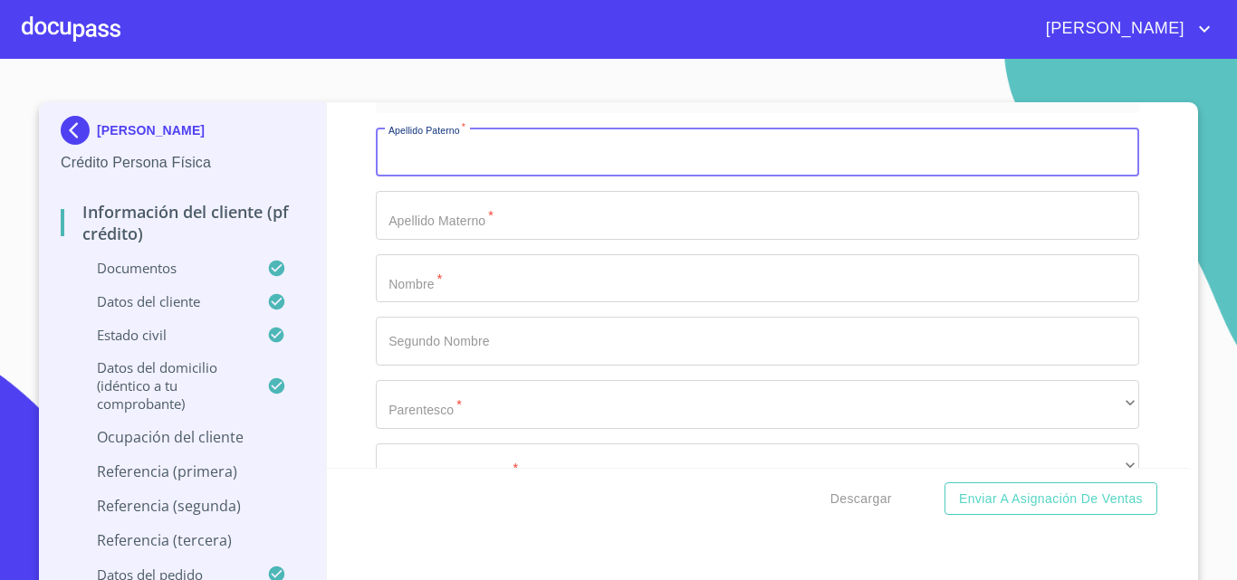
click at [495, 177] on input "Documento de identificación.   *" at bounding box center [757, 152] width 763 height 49
type input "[GEOGRAPHIC_DATA]"
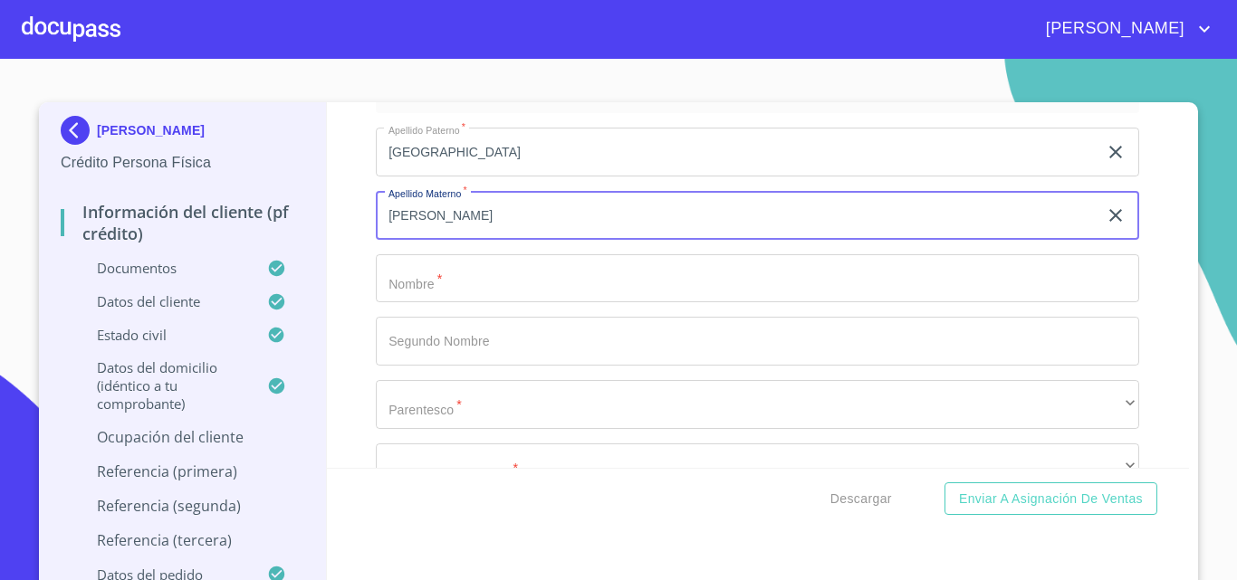
type input "[PERSON_NAME]"
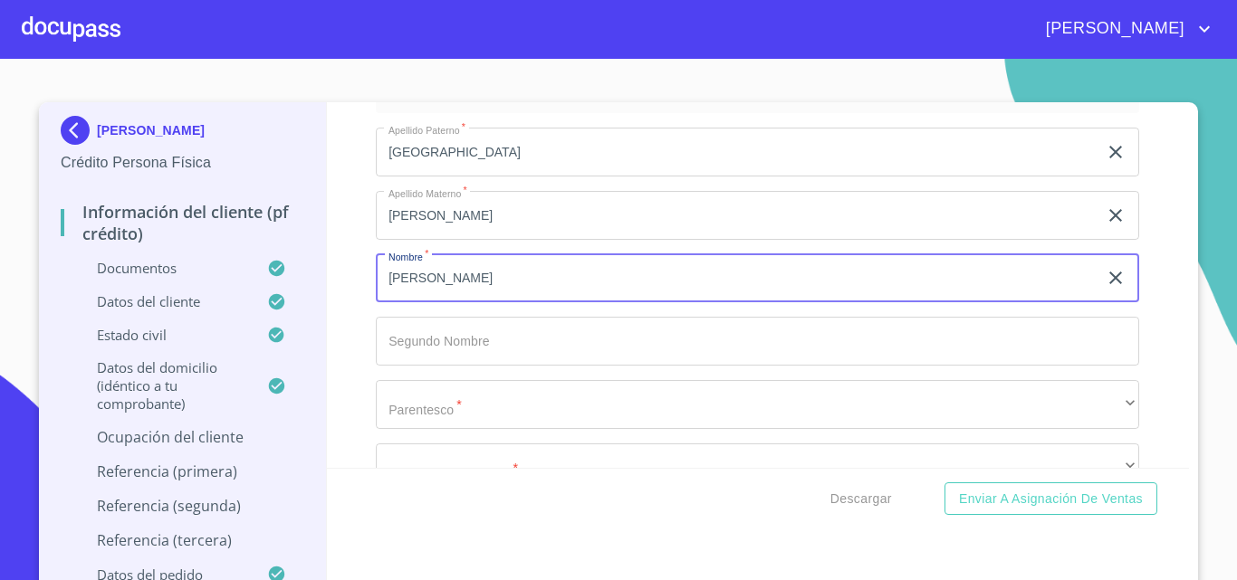
type input "[PERSON_NAME]"
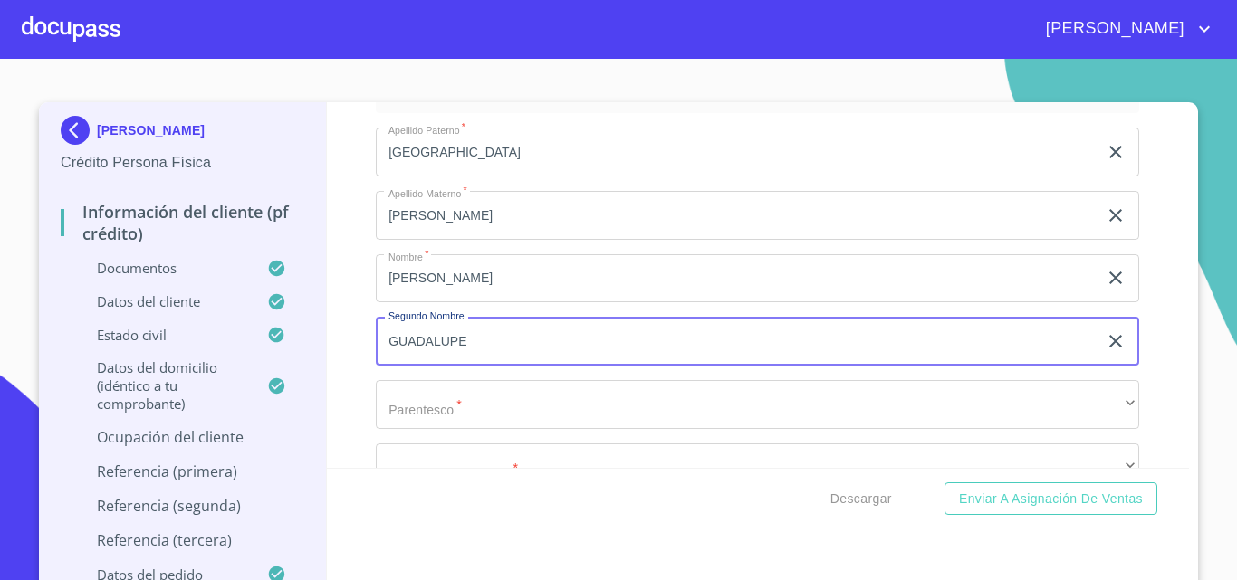
type input "GUADALUPE"
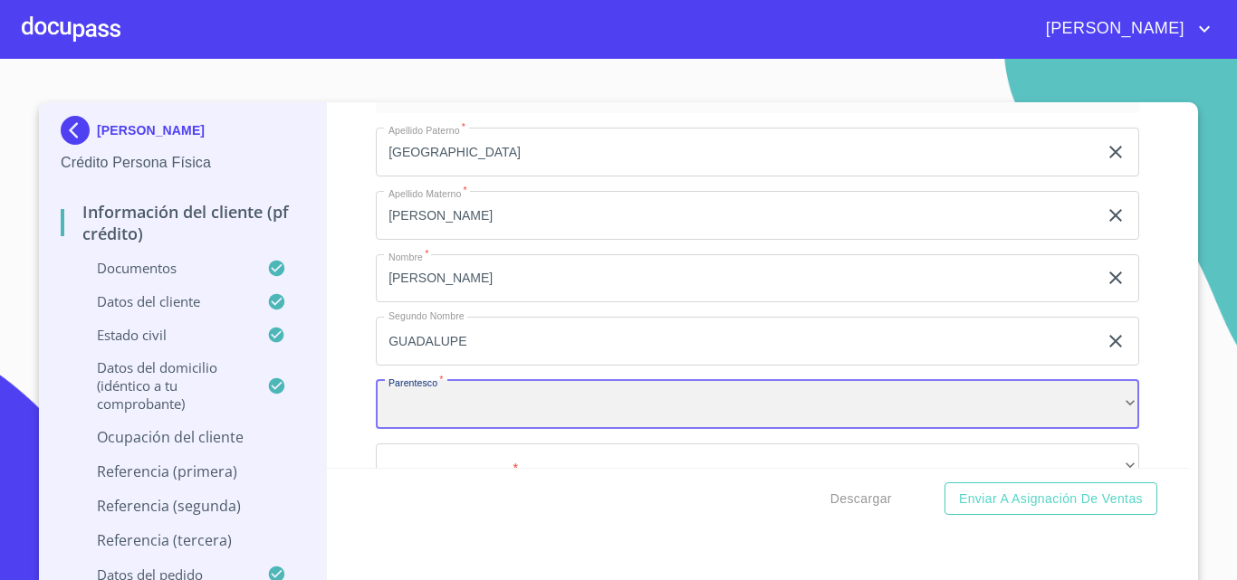
click at [511, 429] on div "​" at bounding box center [757, 404] width 763 height 49
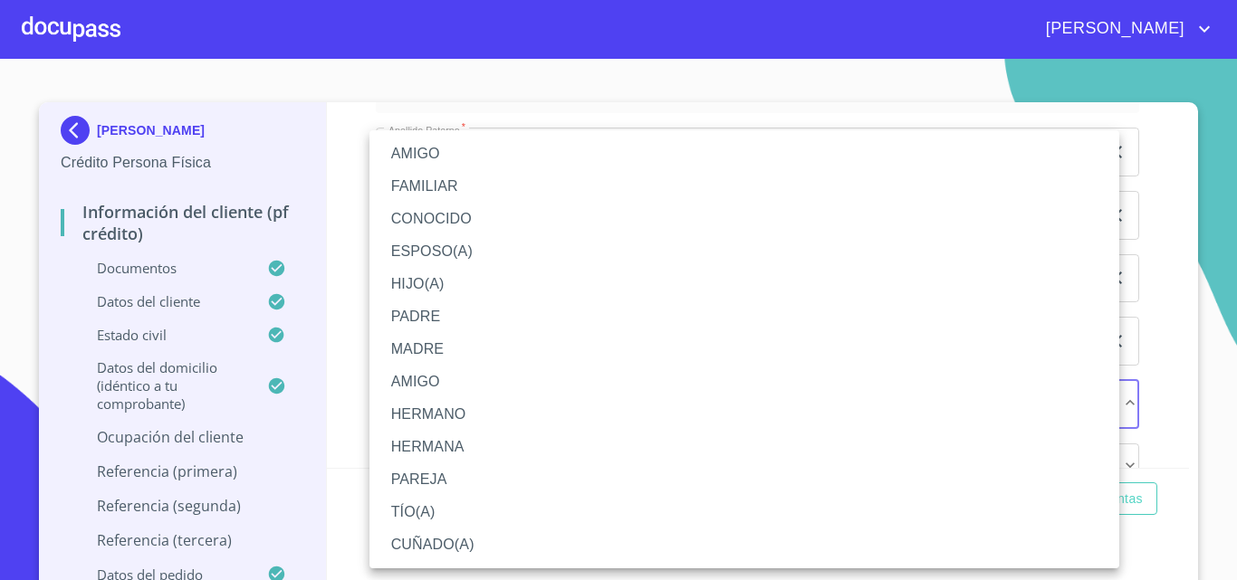
click at [435, 351] on li "MADRE" at bounding box center [744, 349] width 750 height 33
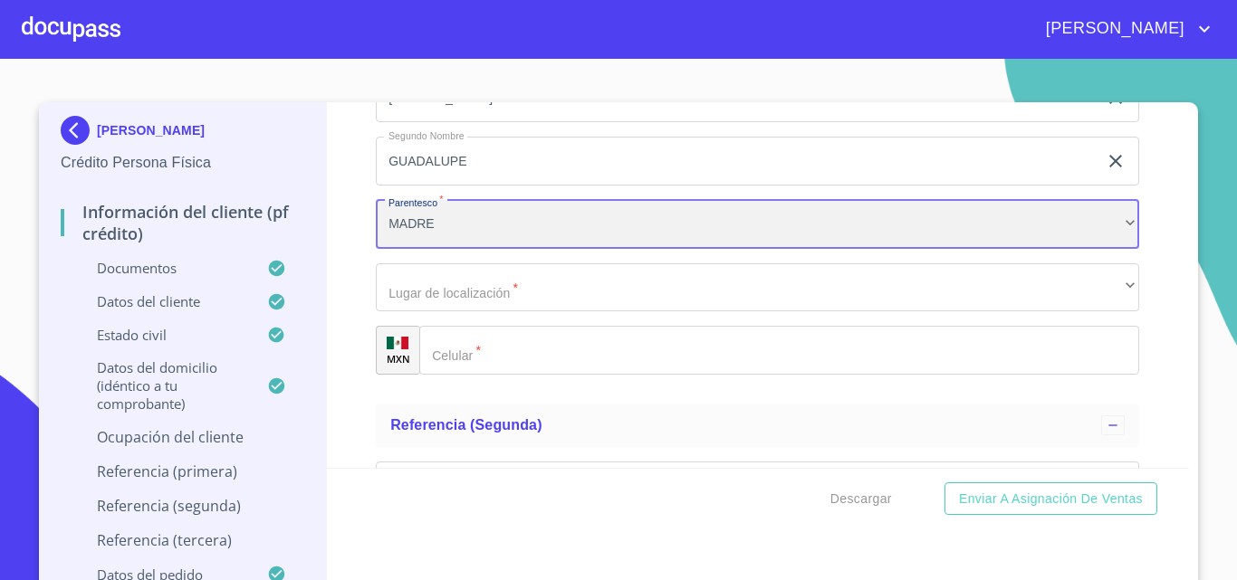
scroll to position [9595, 0]
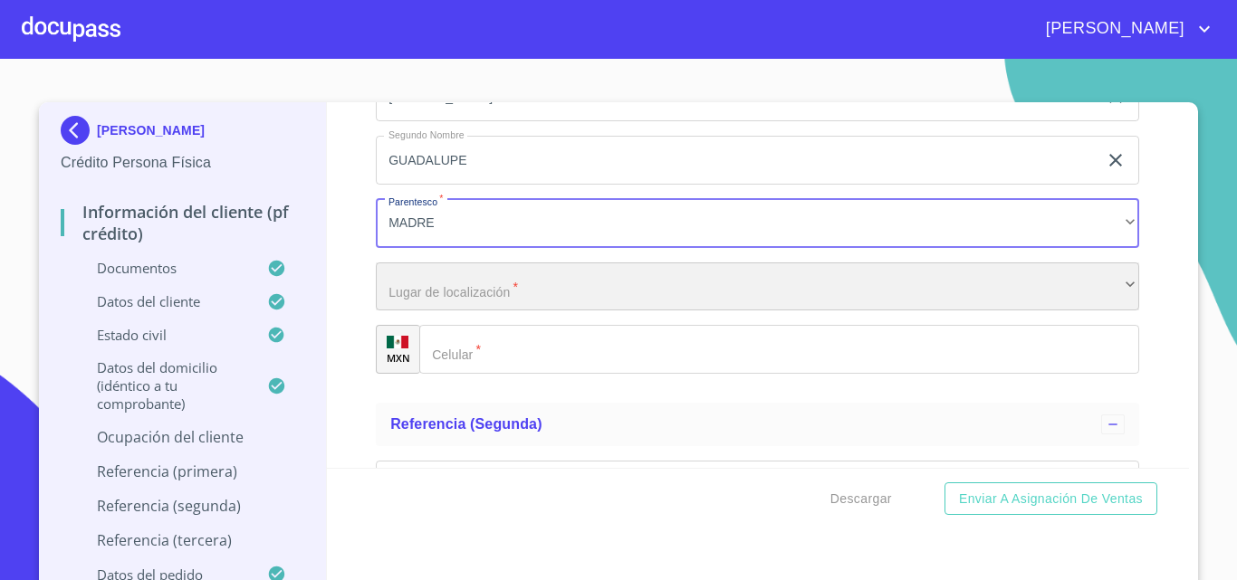
click at [462, 311] on div "​" at bounding box center [757, 287] width 763 height 49
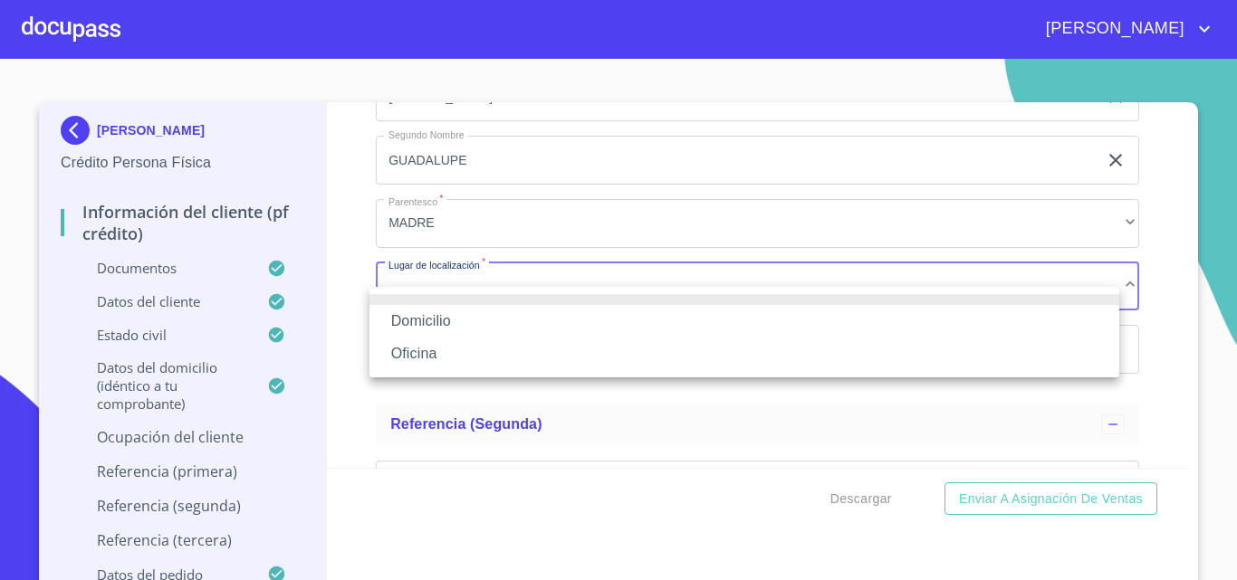
click at [447, 349] on li "Oficina" at bounding box center [744, 354] width 750 height 33
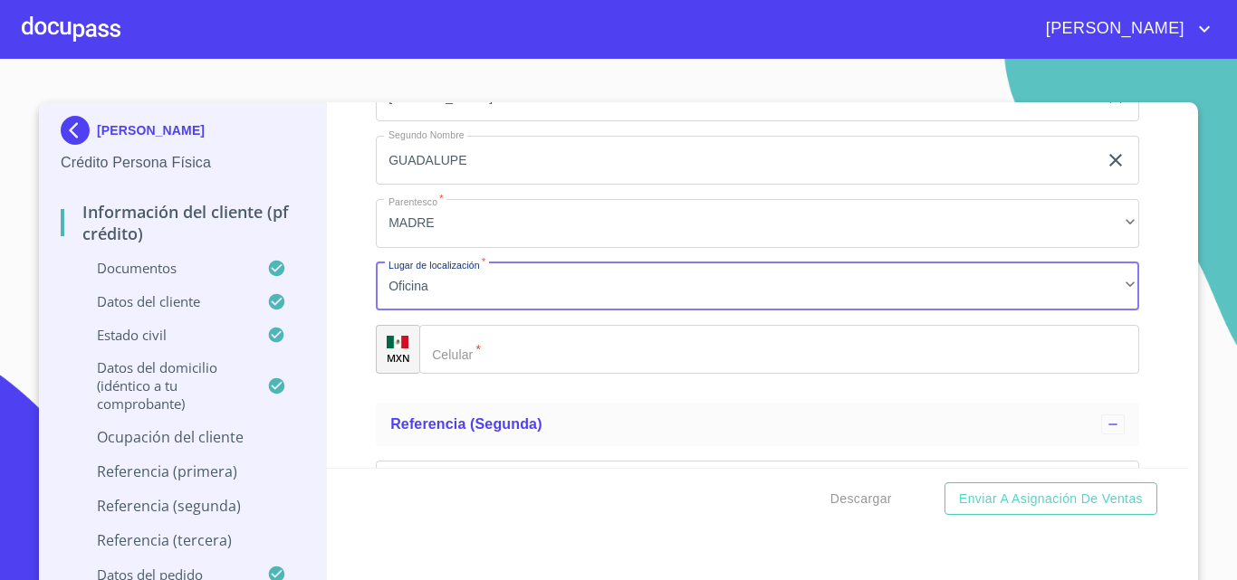
click at [515, 373] on input "Documento de identificación.   *" at bounding box center [779, 349] width 720 height 49
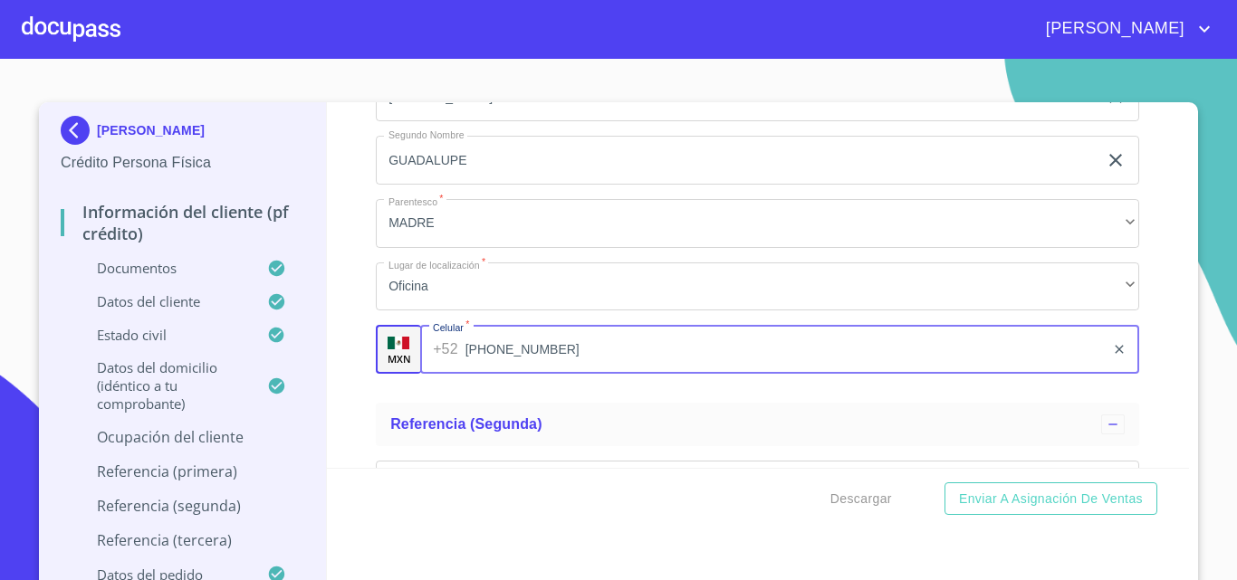
type input "[PHONE_NUMBER]"
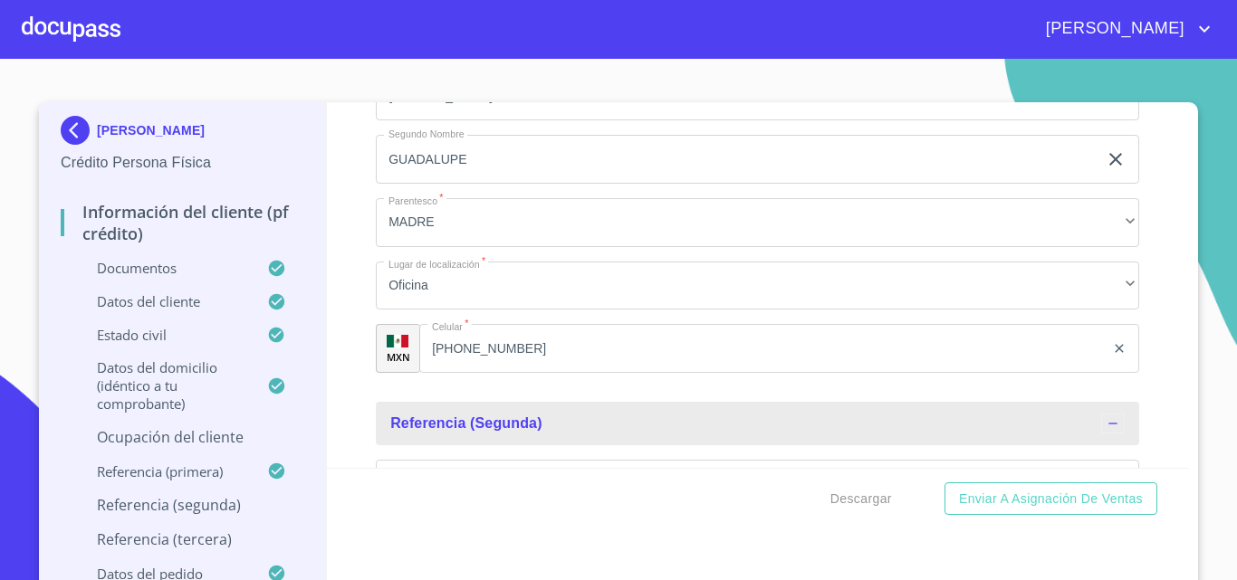
scroll to position [9817, 0]
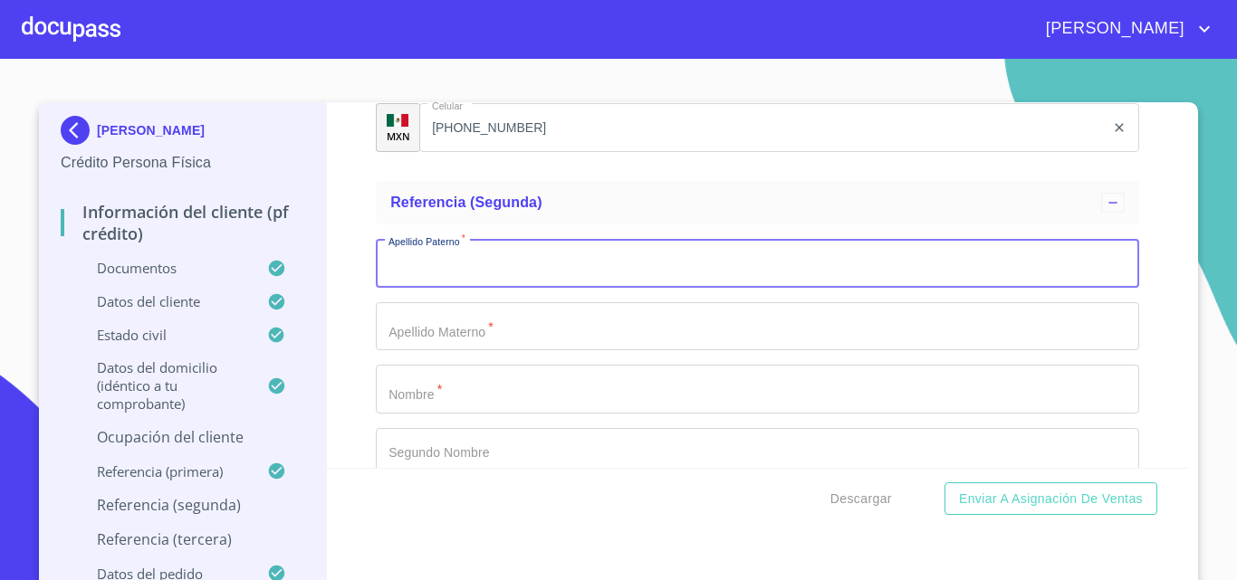
click at [435, 284] on input "Documento de identificación.   *" at bounding box center [757, 263] width 763 height 49
type input "BELEN"
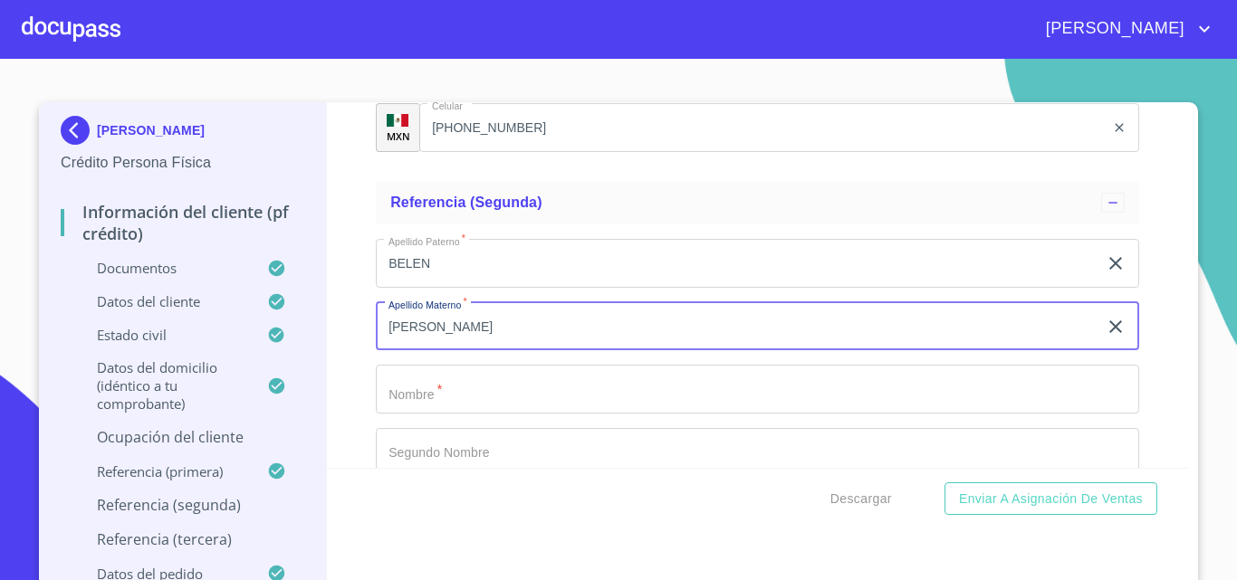
type input "[PERSON_NAME]"
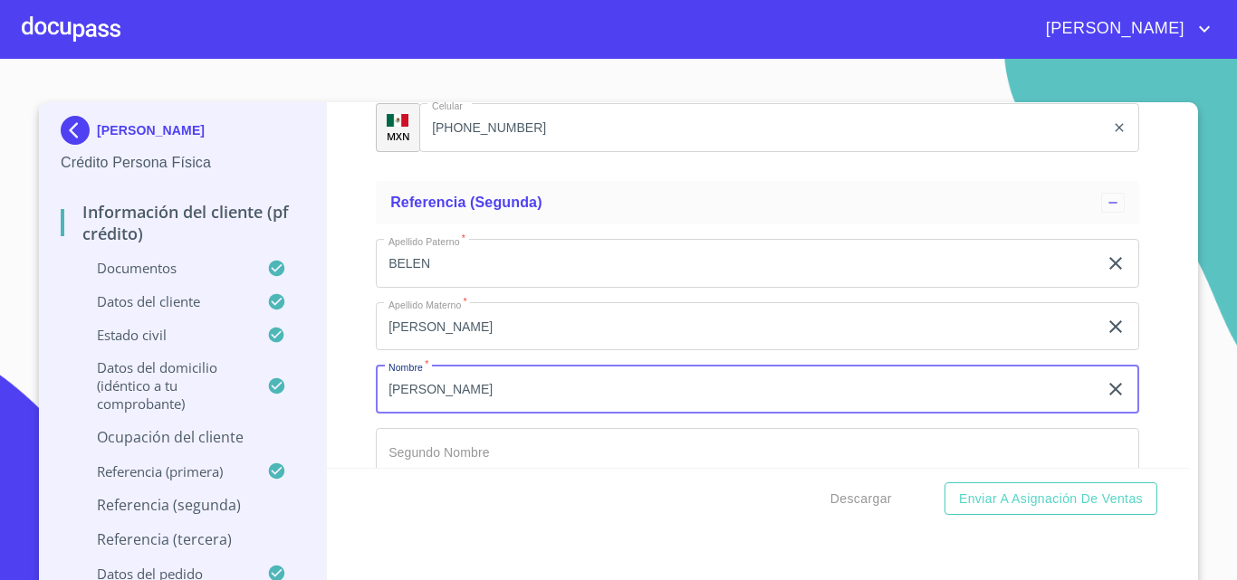
type input "[PERSON_NAME]"
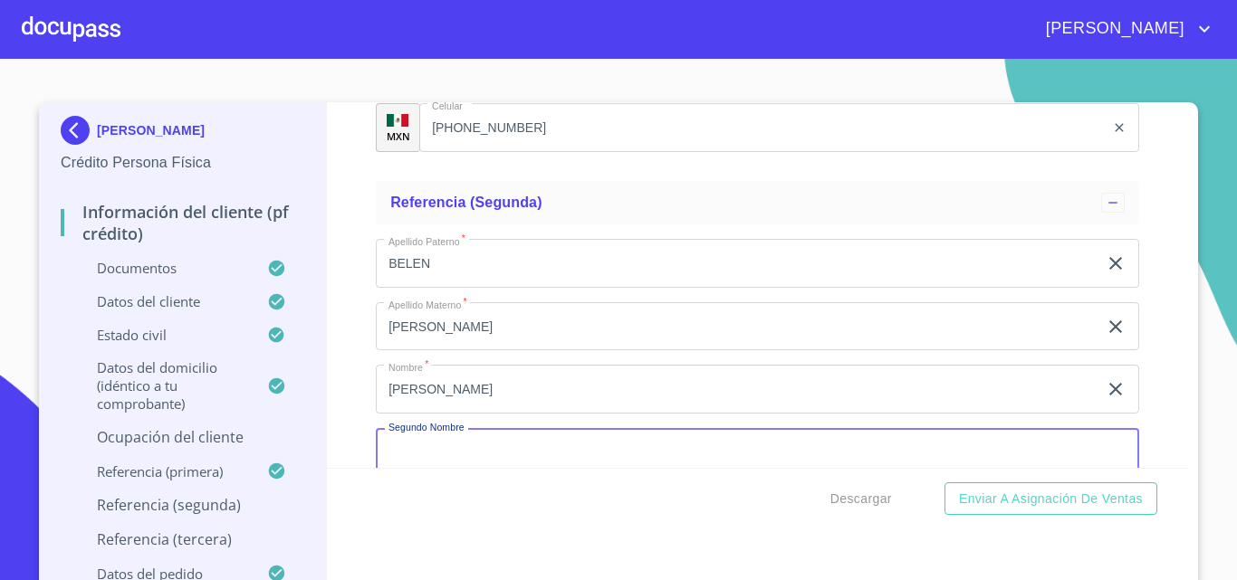
scroll to position [9848, 0]
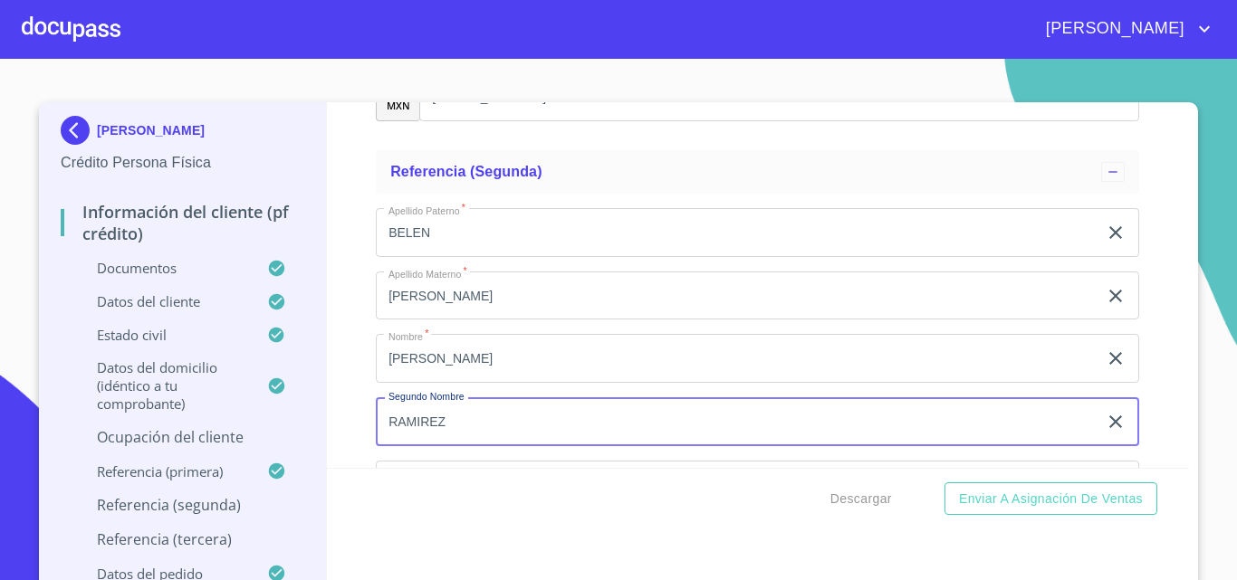
type input "RAMIREZ"
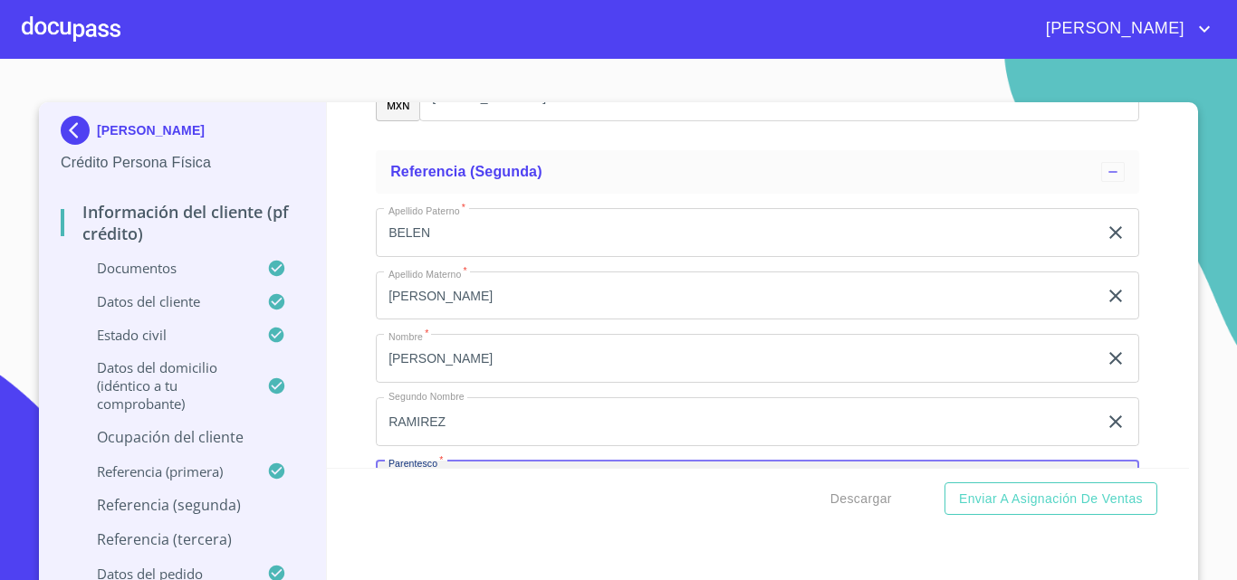
scroll to position [10070, 0]
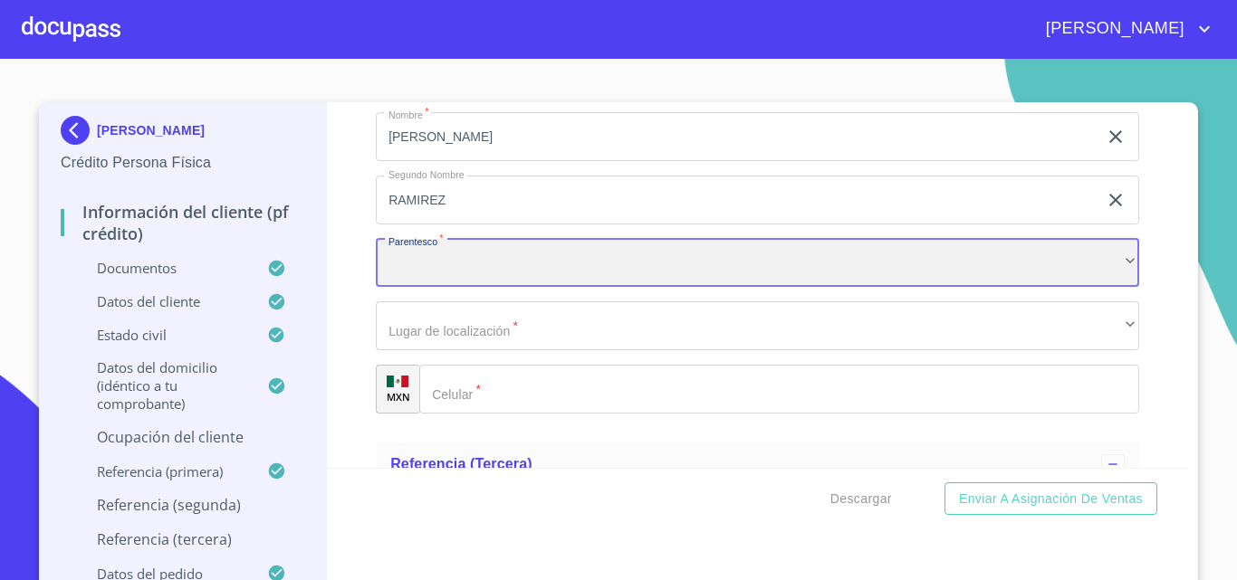
click at [435, 284] on div "​" at bounding box center [757, 263] width 763 height 49
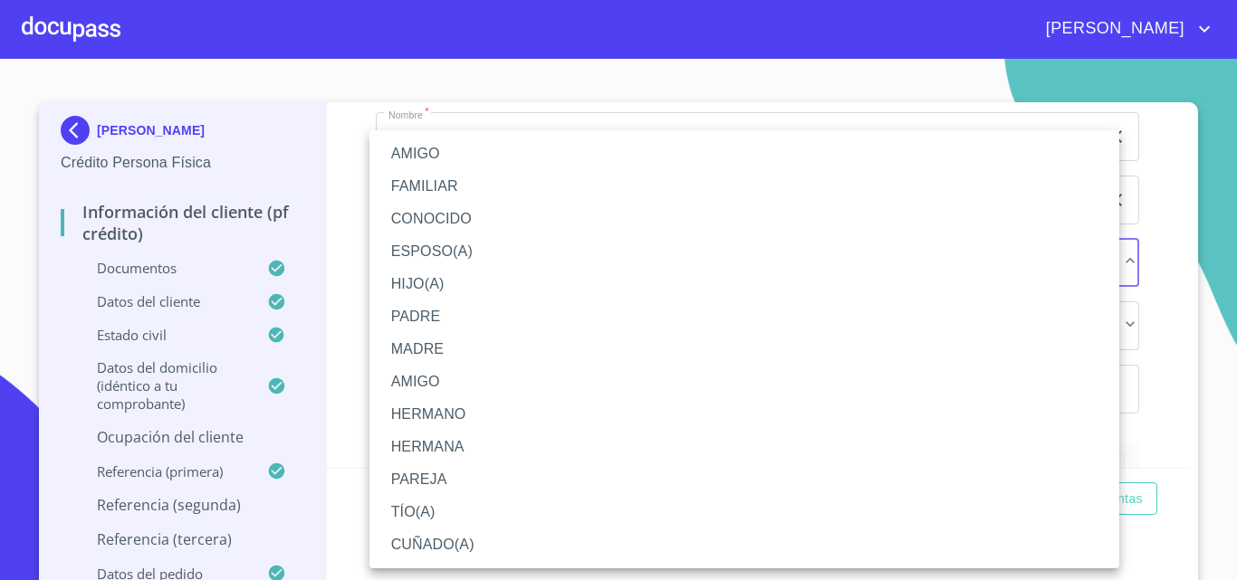
click at [437, 476] on li "PAREJA" at bounding box center [744, 479] width 750 height 33
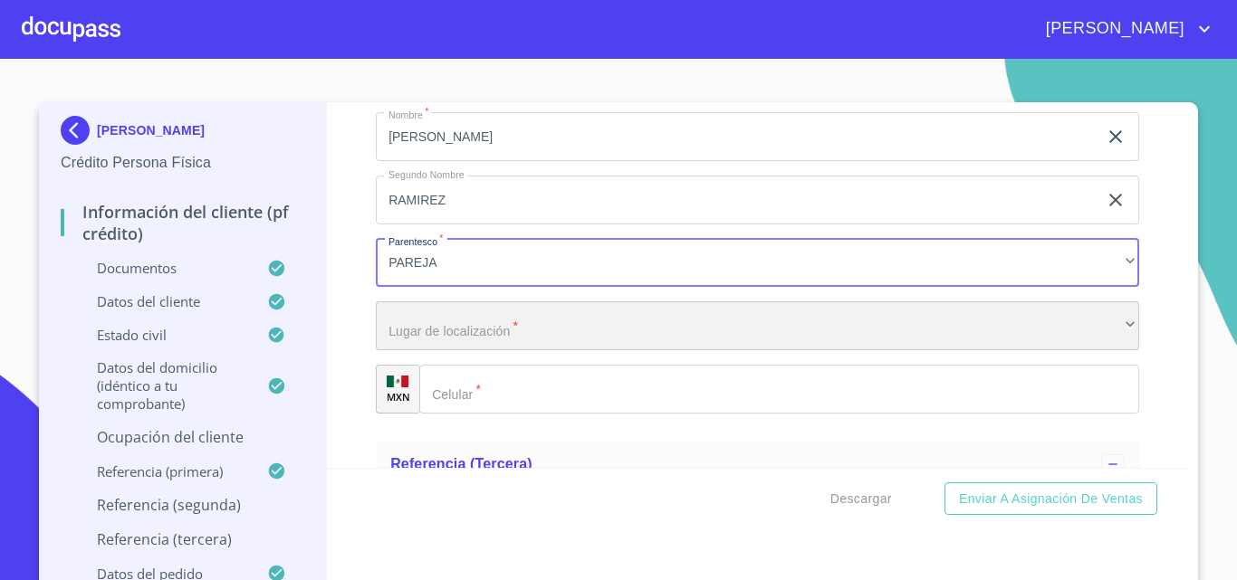
click at [433, 350] on div "​" at bounding box center [757, 325] width 763 height 49
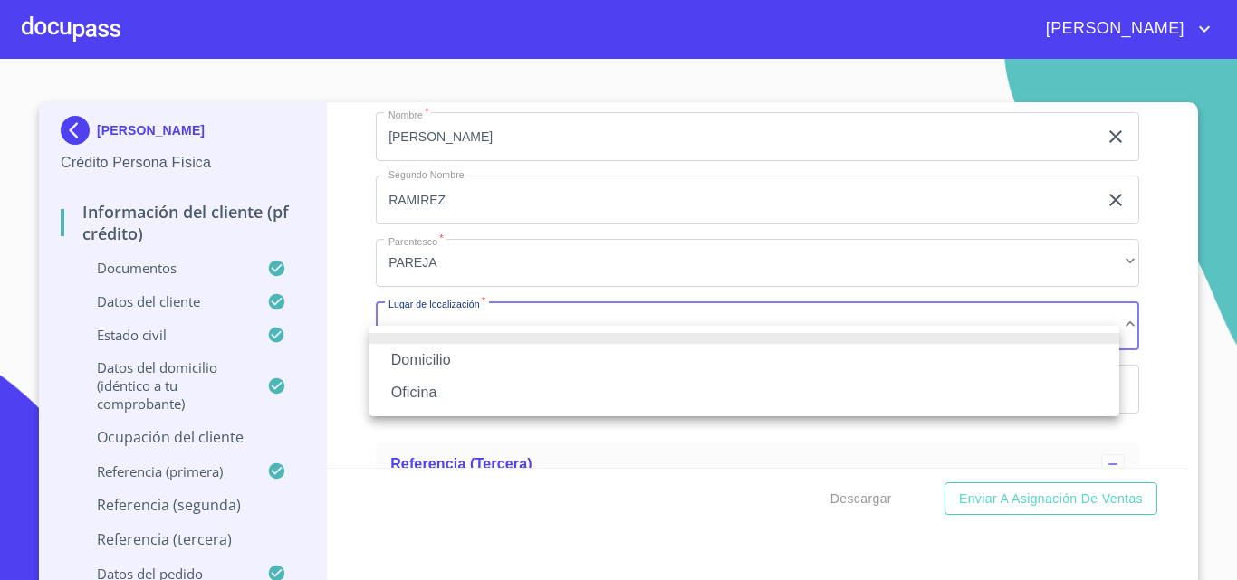
click at [427, 386] on li "Oficina" at bounding box center [744, 393] width 750 height 33
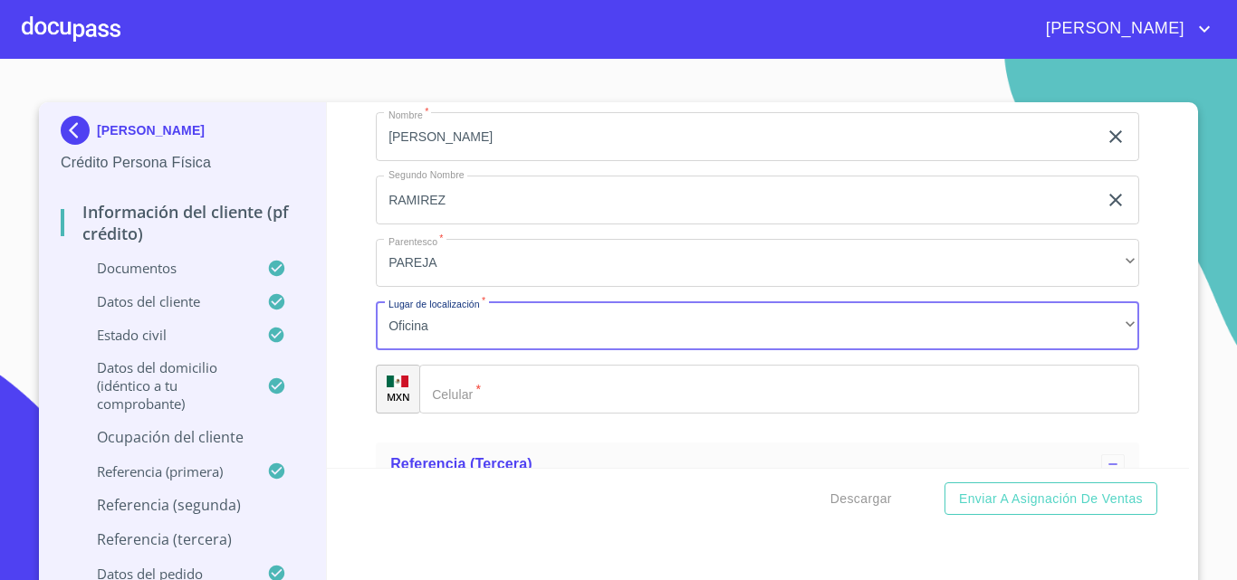
click at [495, 406] on input "Documento de identificación.   *" at bounding box center [779, 389] width 720 height 49
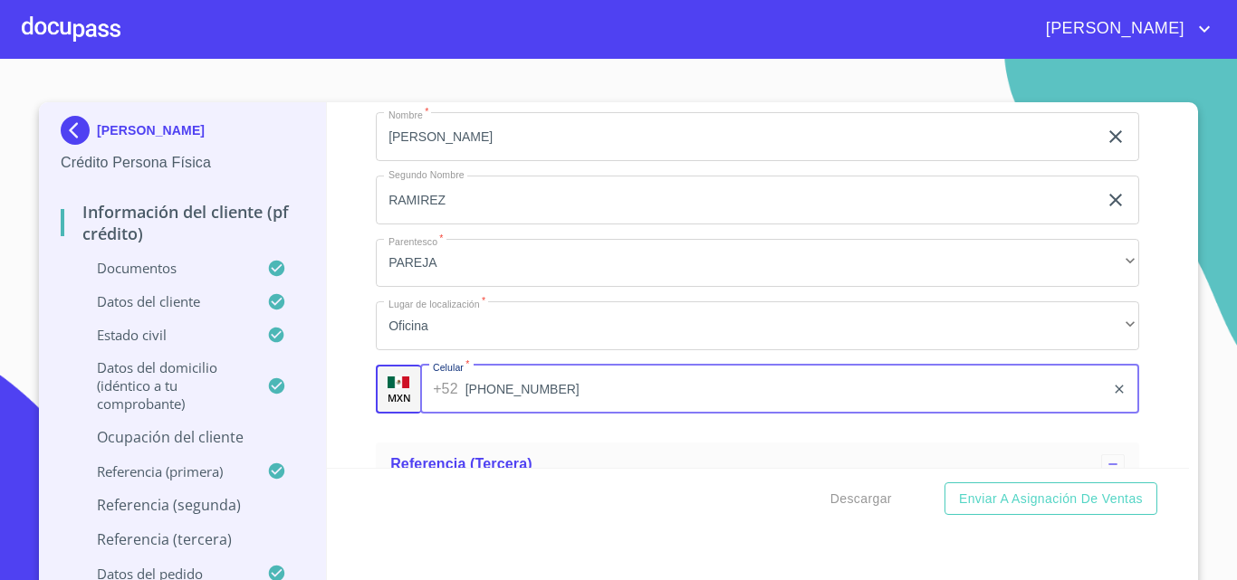
type input "[PHONE_NUMBER]"
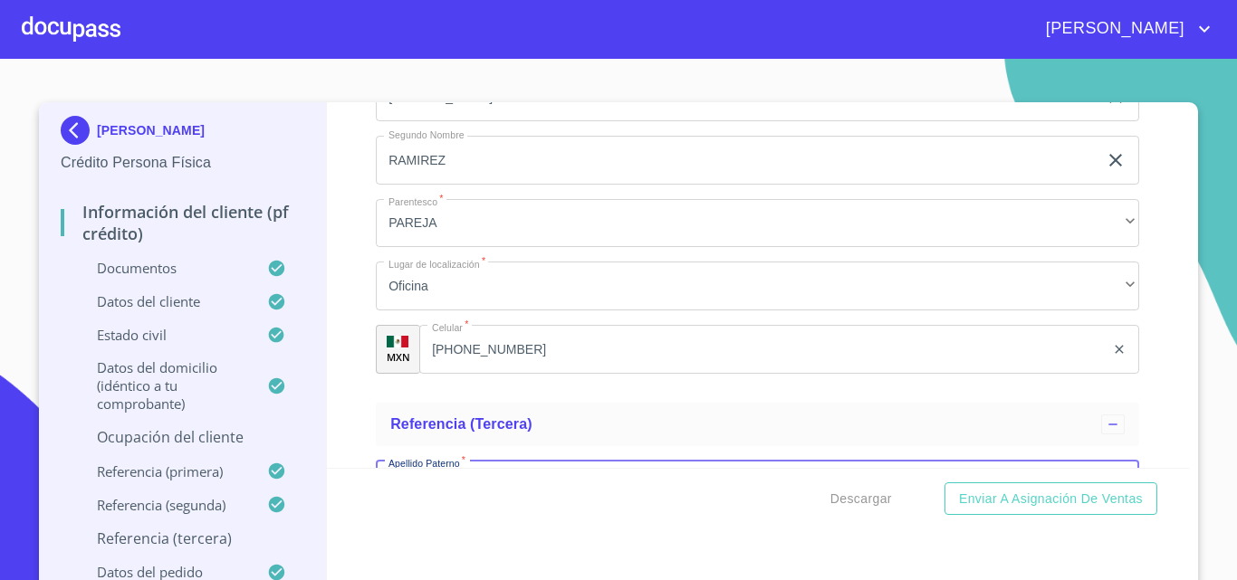
scroll to position [10331, 0]
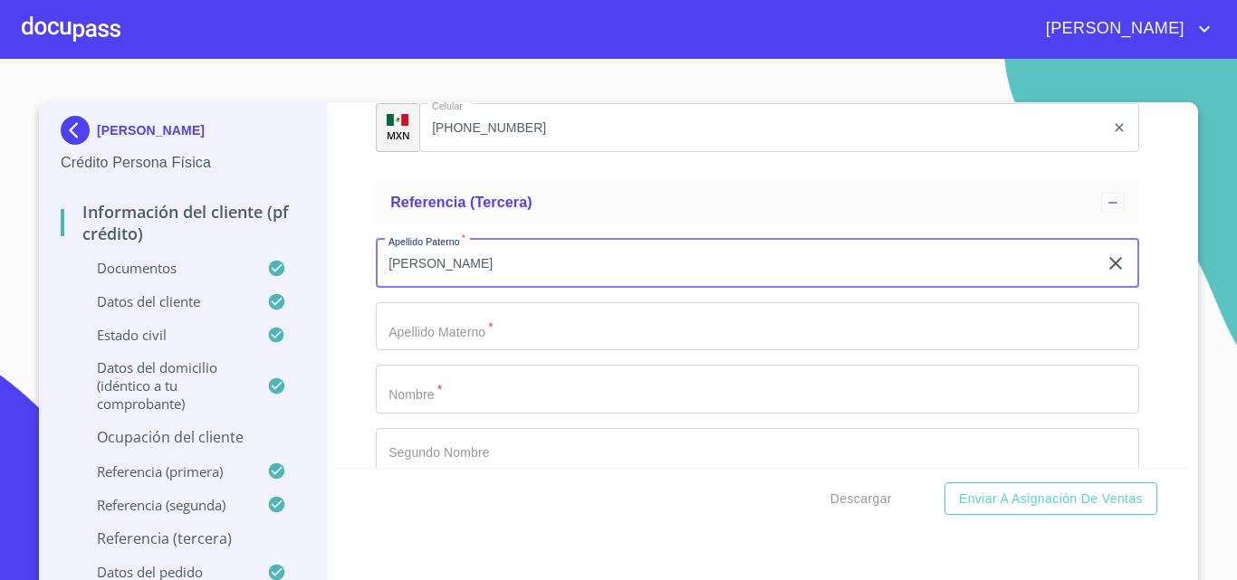
type input "[PERSON_NAME]"
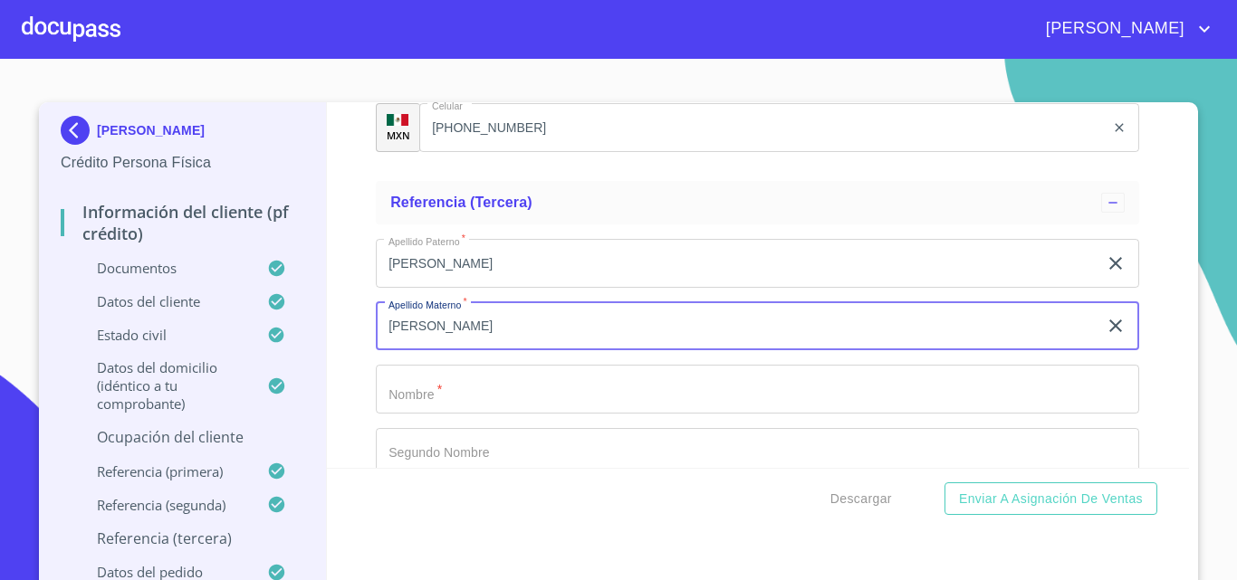
type input "[PERSON_NAME]"
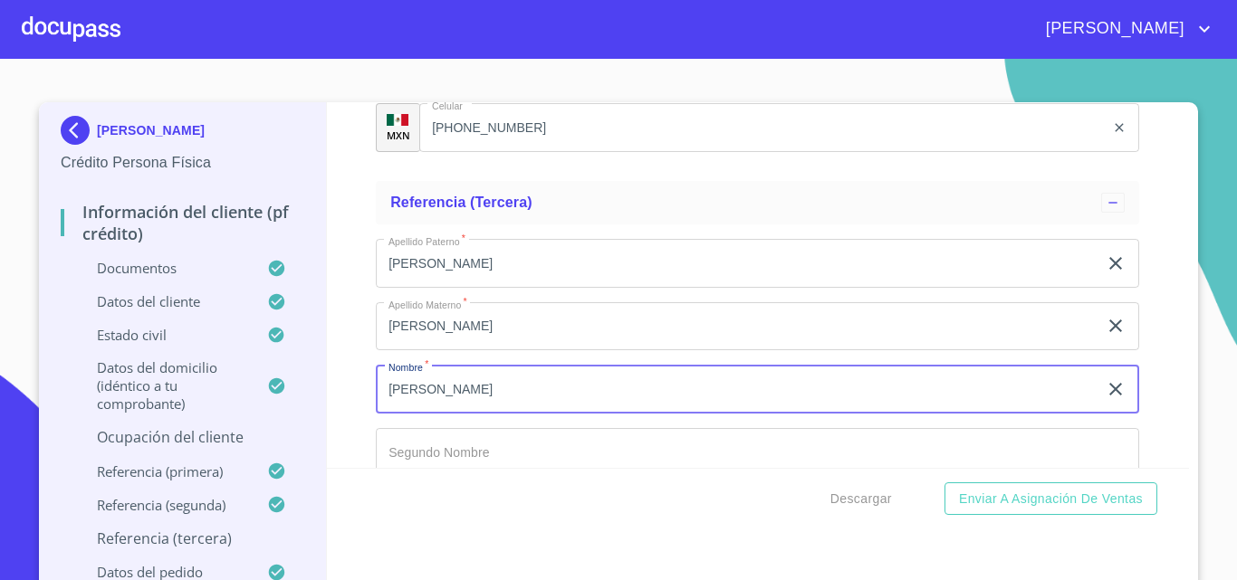
type input "[PERSON_NAME]"
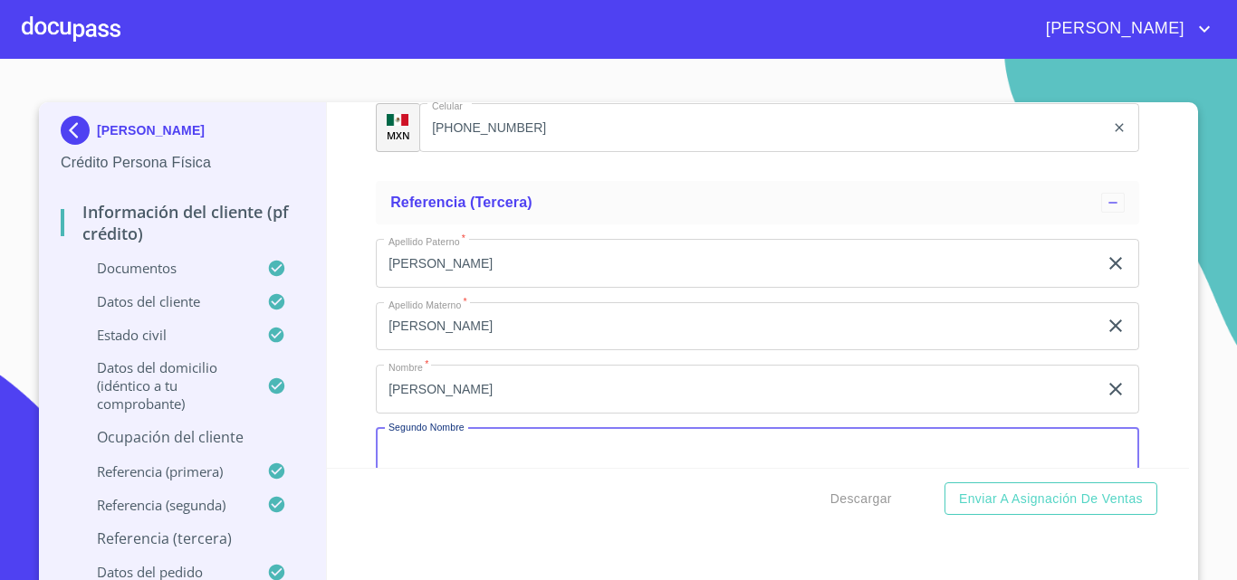
scroll to position [10362, 0]
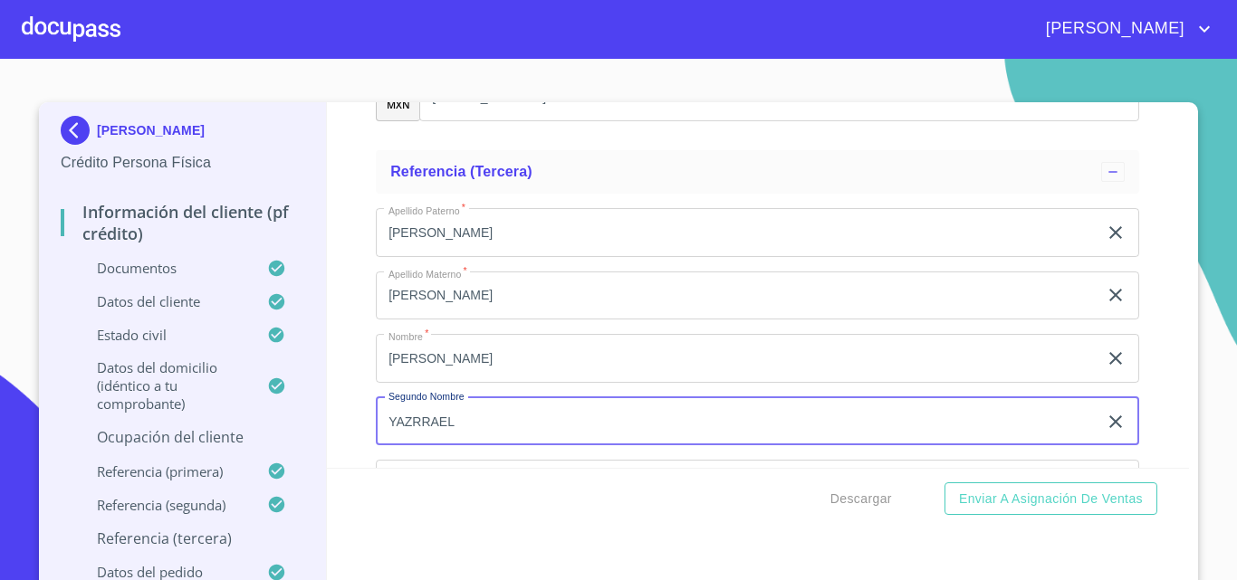
type input "YAZRRAEL"
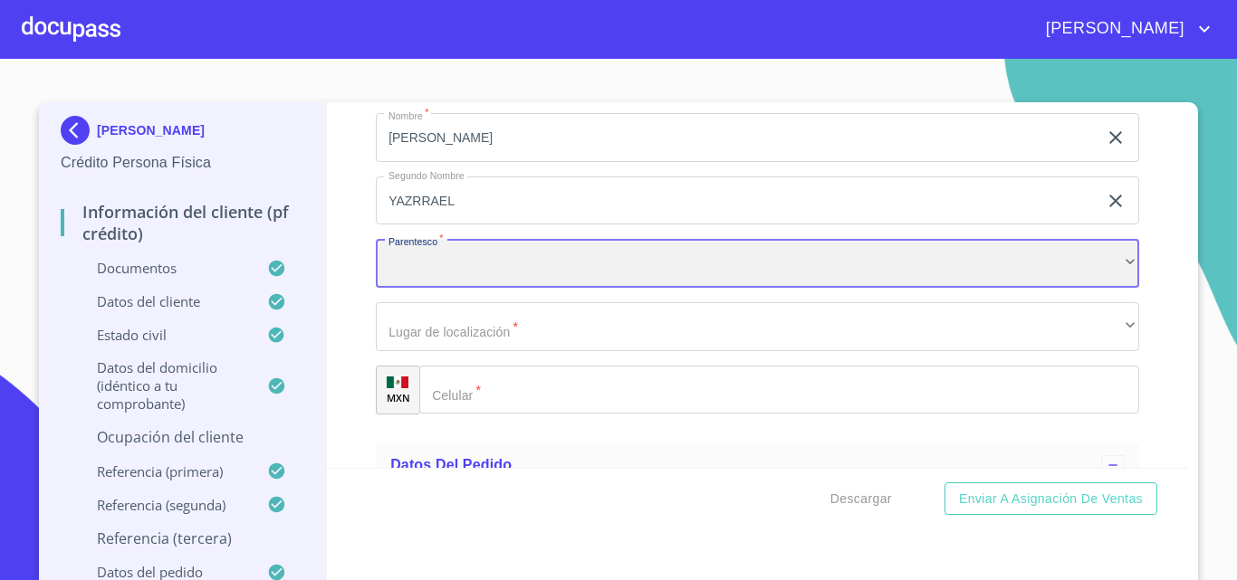
click at [426, 288] on div "​" at bounding box center [757, 263] width 763 height 49
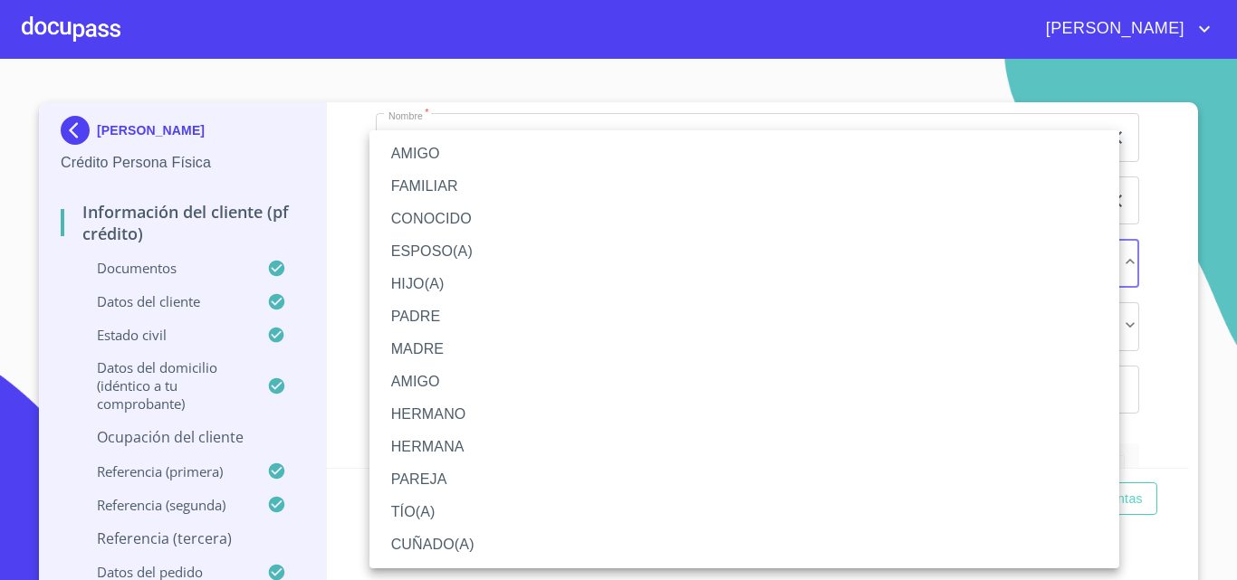
click at [453, 288] on li "HIJO(A)" at bounding box center [744, 284] width 750 height 33
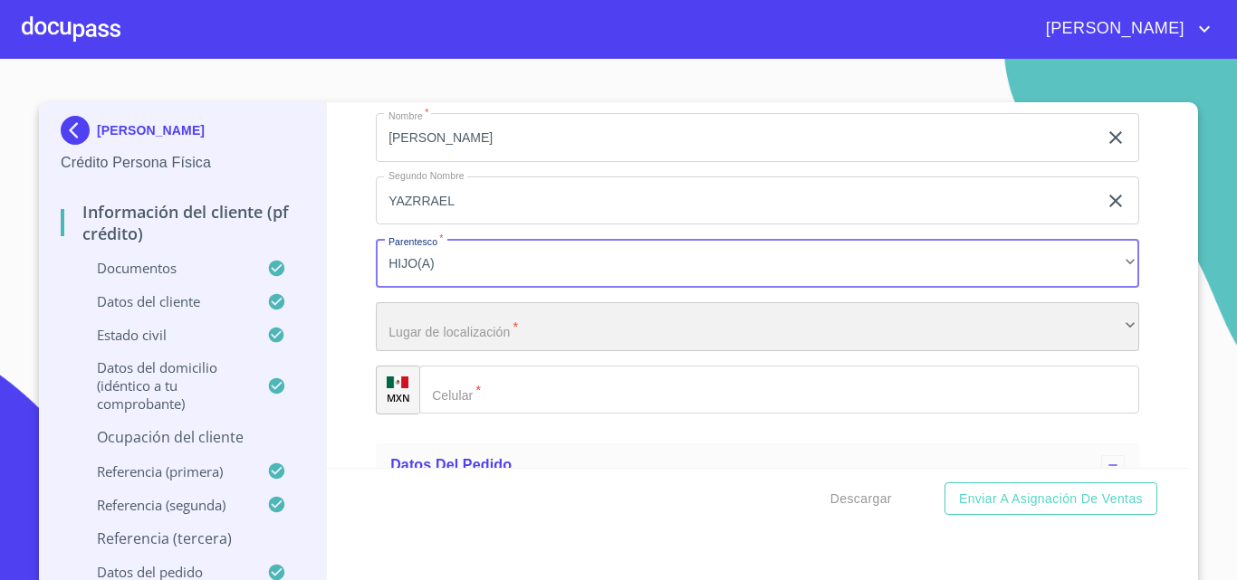
click at [444, 351] on div "​" at bounding box center [757, 326] width 763 height 49
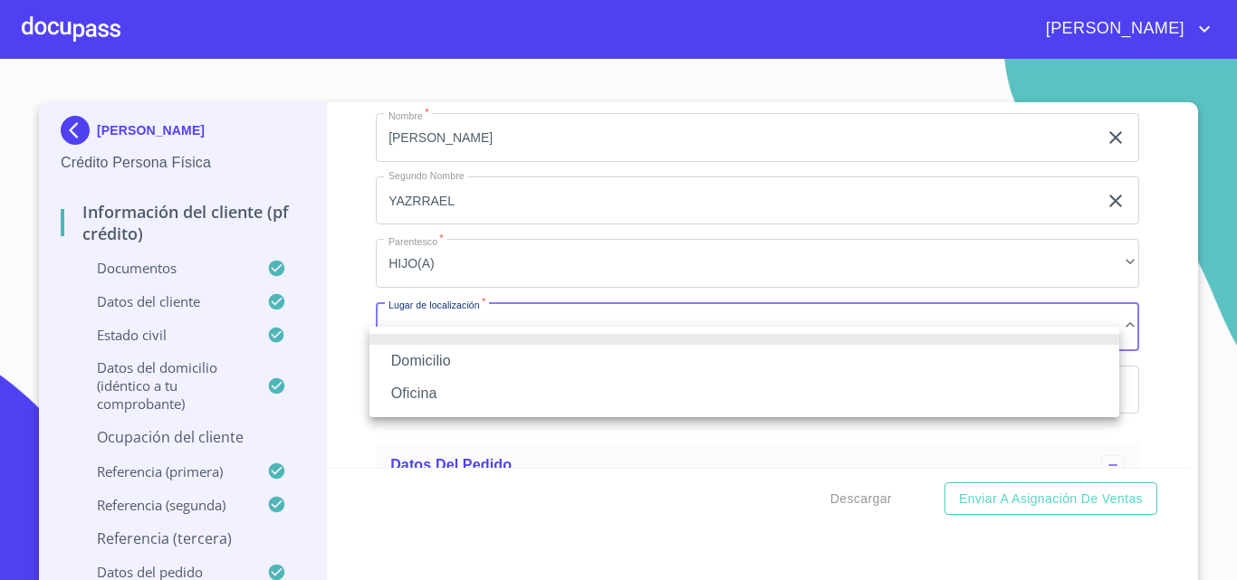
click at [453, 391] on li "Oficina" at bounding box center [744, 393] width 750 height 33
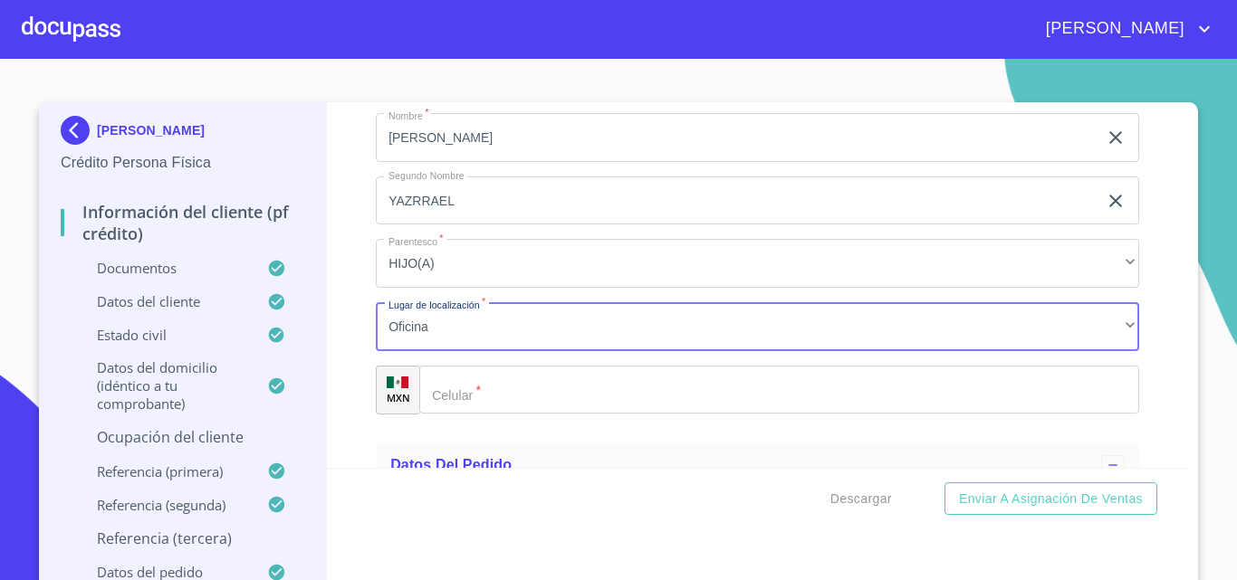
click at [509, 406] on input "Documento de identificación.   *" at bounding box center [779, 390] width 720 height 49
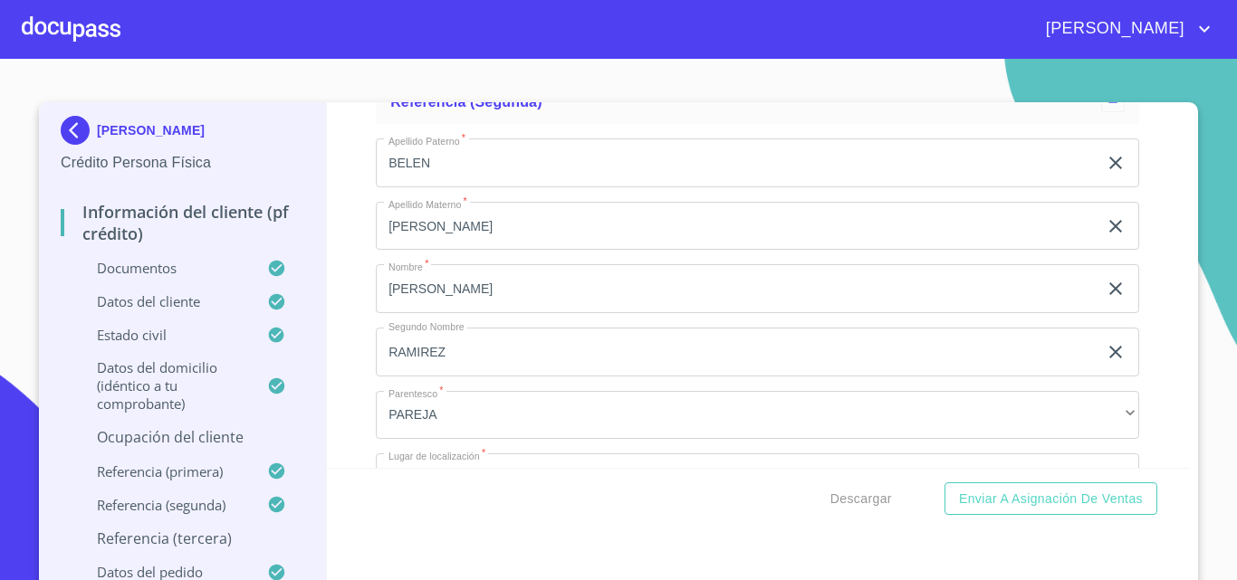
scroll to position [9949, 0]
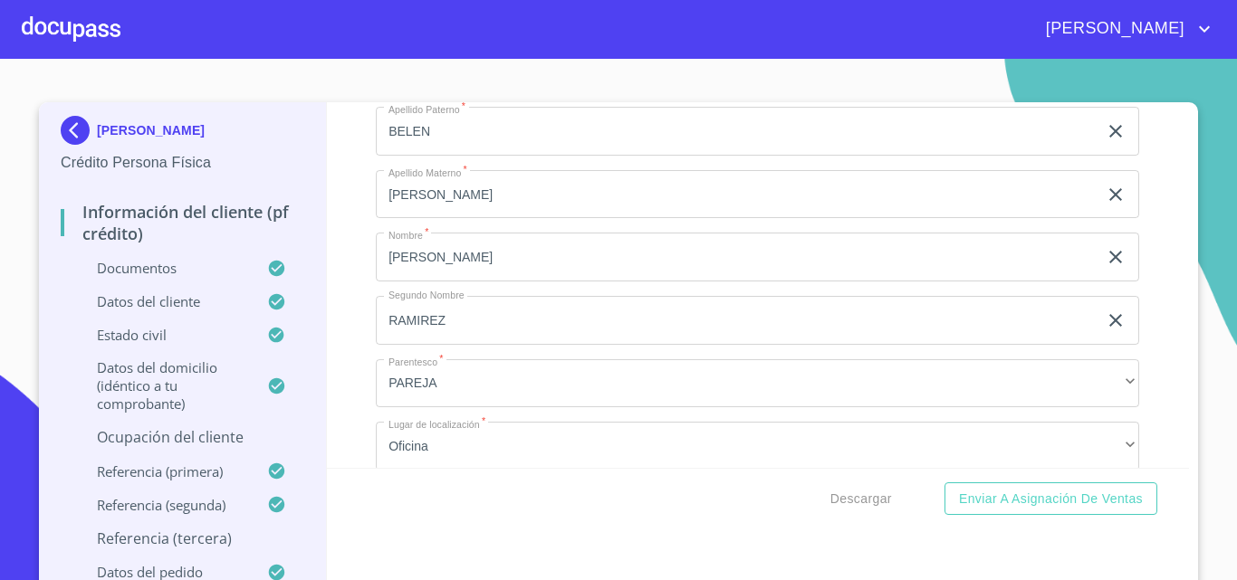
type input "[PHONE_NUMBER]"
drag, startPoint x: 381, startPoint y: 218, endPoint x: 489, endPoint y: 225, distance: 108.0
click at [489, 219] on input "[PERSON_NAME]" at bounding box center [736, 194] width 721 height 49
click at [452, 148] on input "BELEN" at bounding box center [736, 131] width 721 height 49
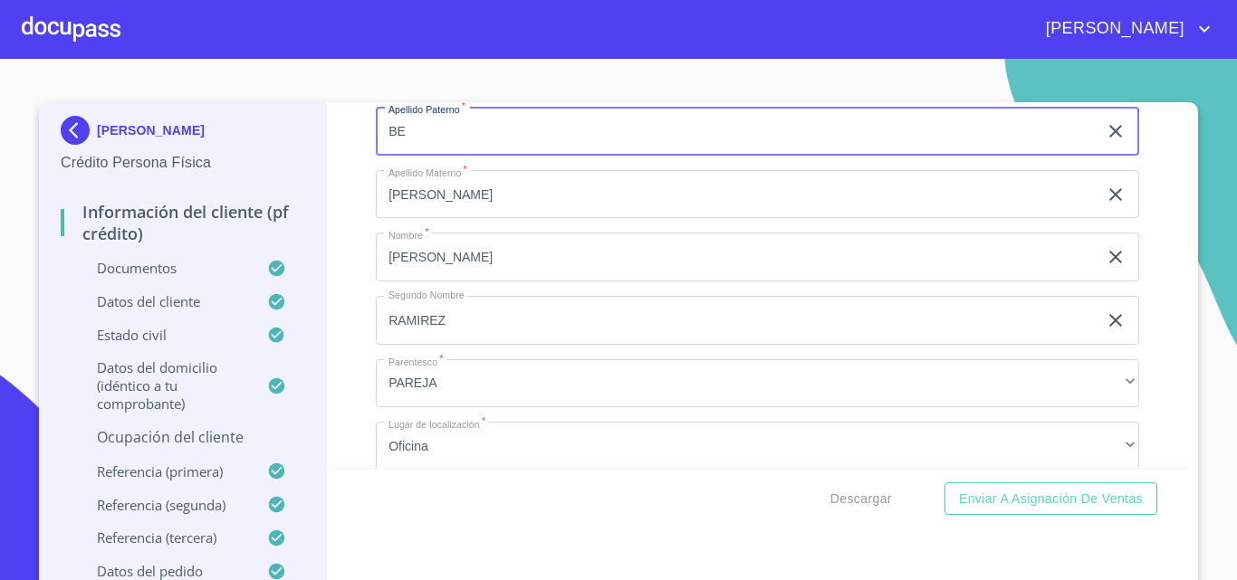
type input "B"
type input "[PERSON_NAME]"
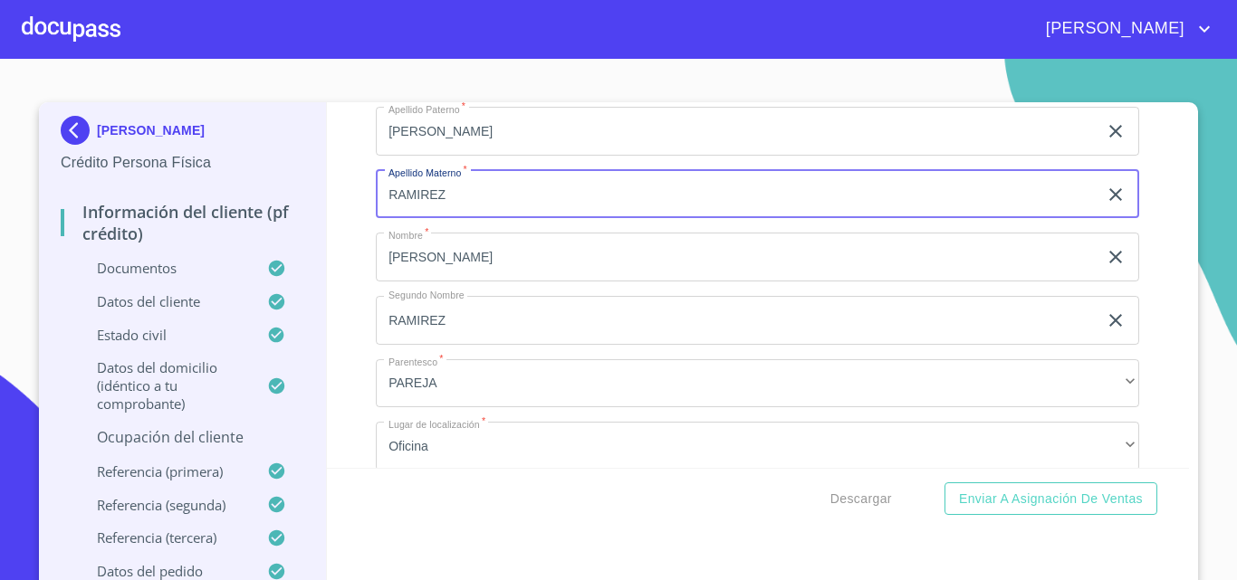
type input "RAMIREZ"
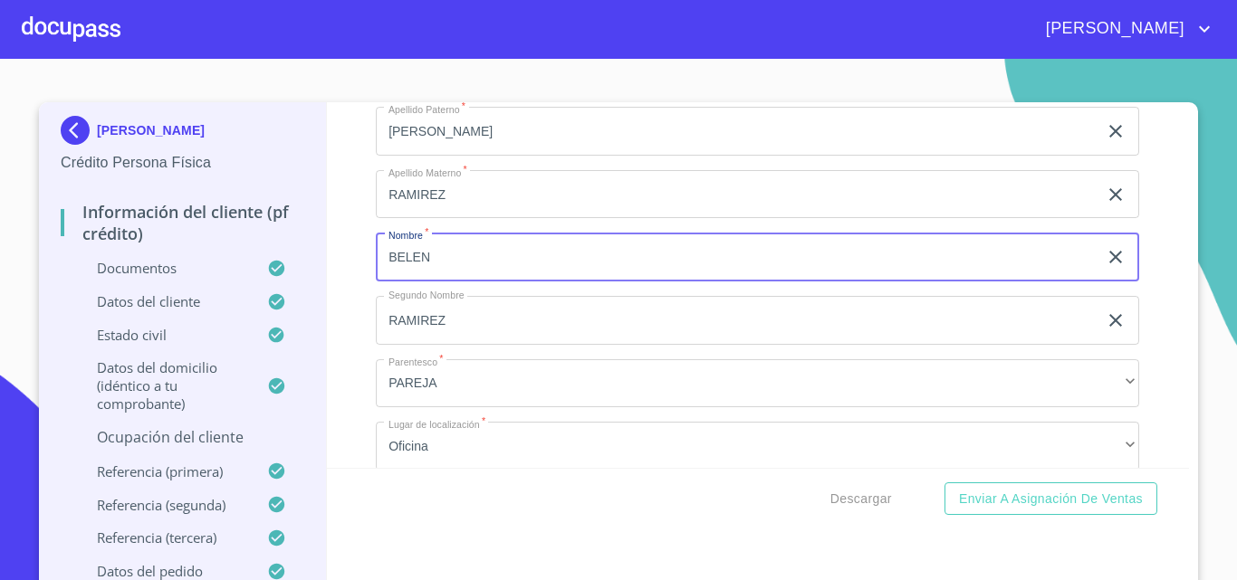
type input "BELEN"
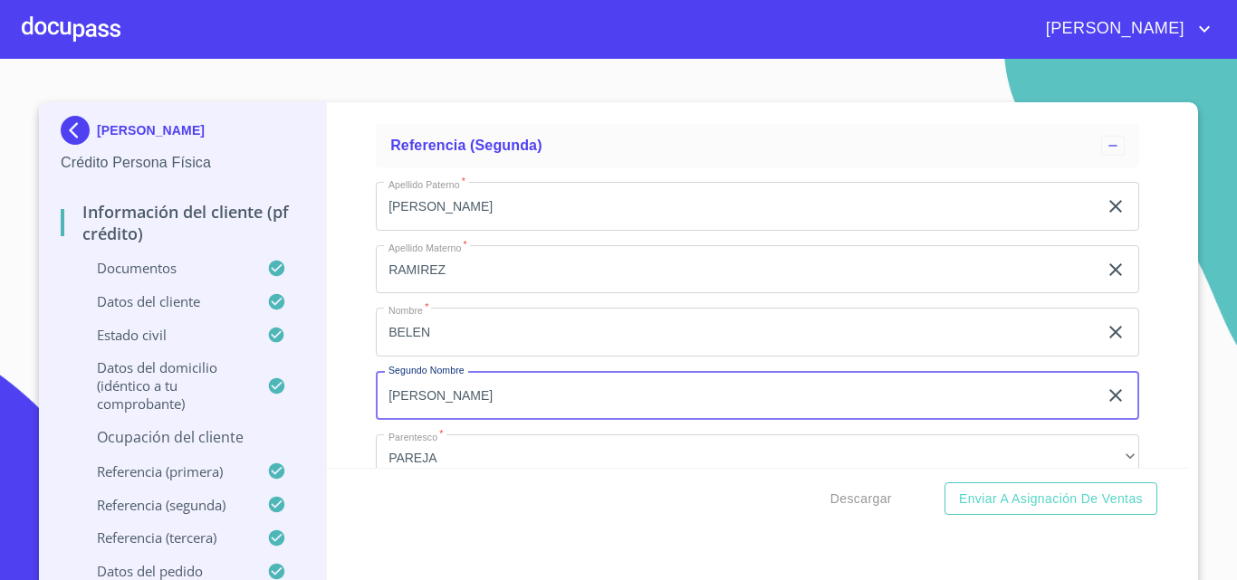
scroll to position [9859, 0]
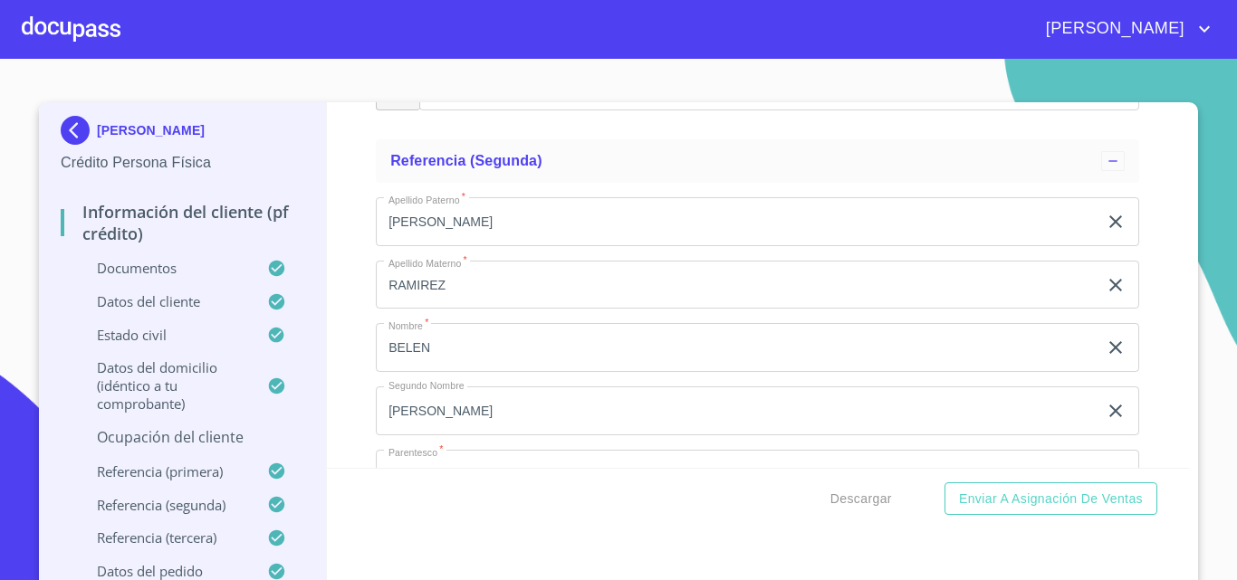
click at [338, 420] on div "Información del cliente (PF crédito) Documentos Documento de identificación.   …" at bounding box center [758, 285] width 863 height 366
click at [463, 435] on input "[PERSON_NAME]" at bounding box center [736, 411] width 721 height 49
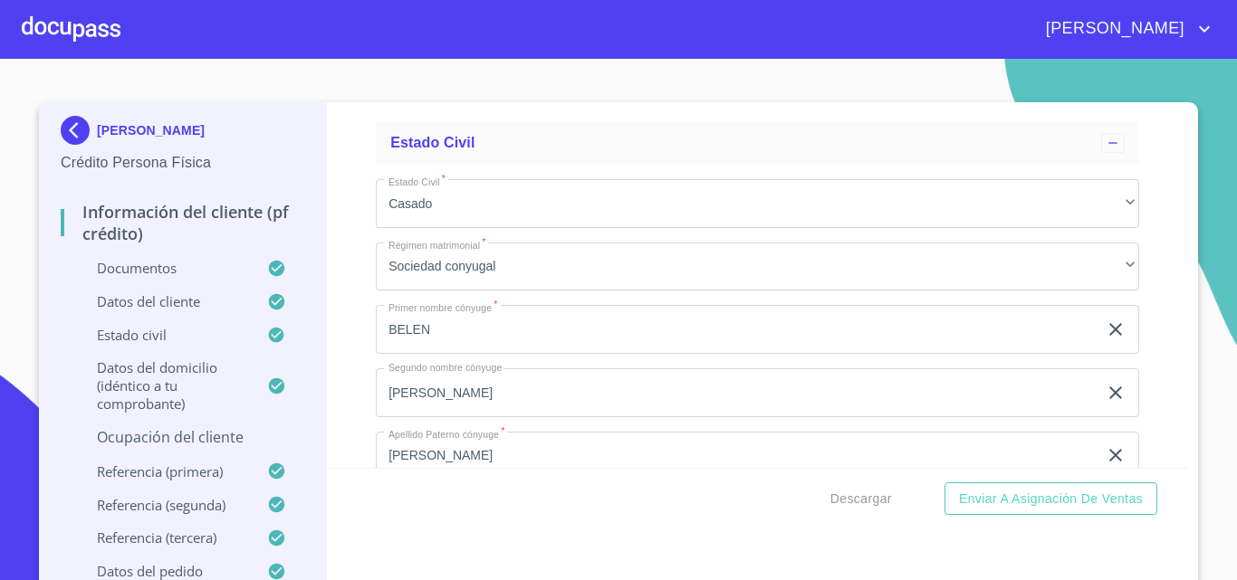
scroll to position [6600, 0]
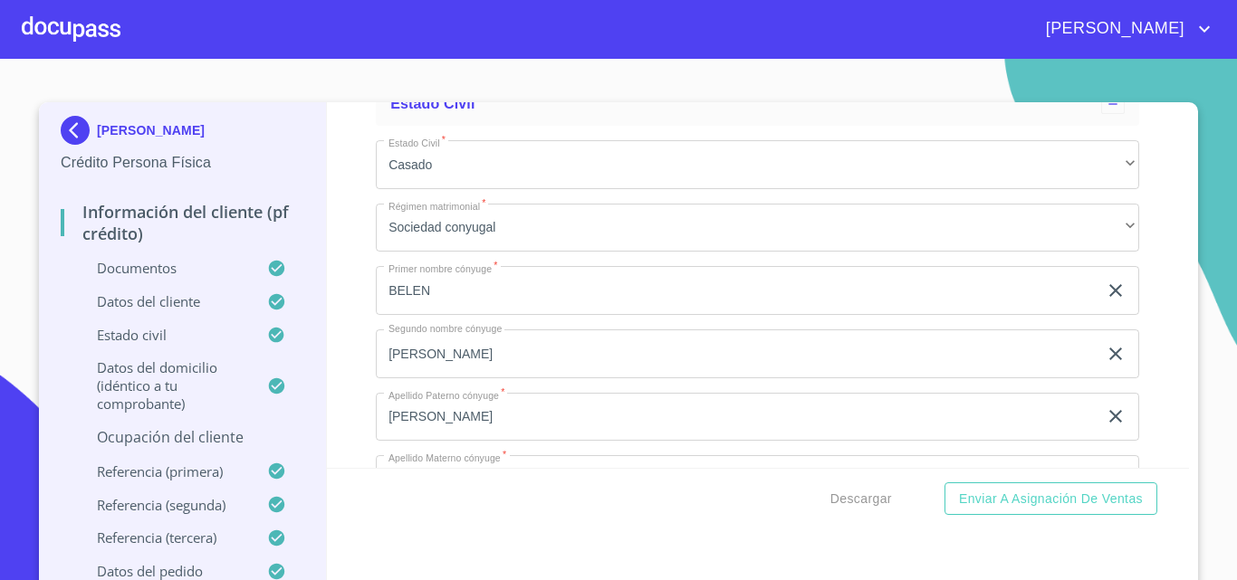
type input "MIZRRAIM"
click at [454, 376] on input "[PERSON_NAME]" at bounding box center [736, 353] width 721 height 49
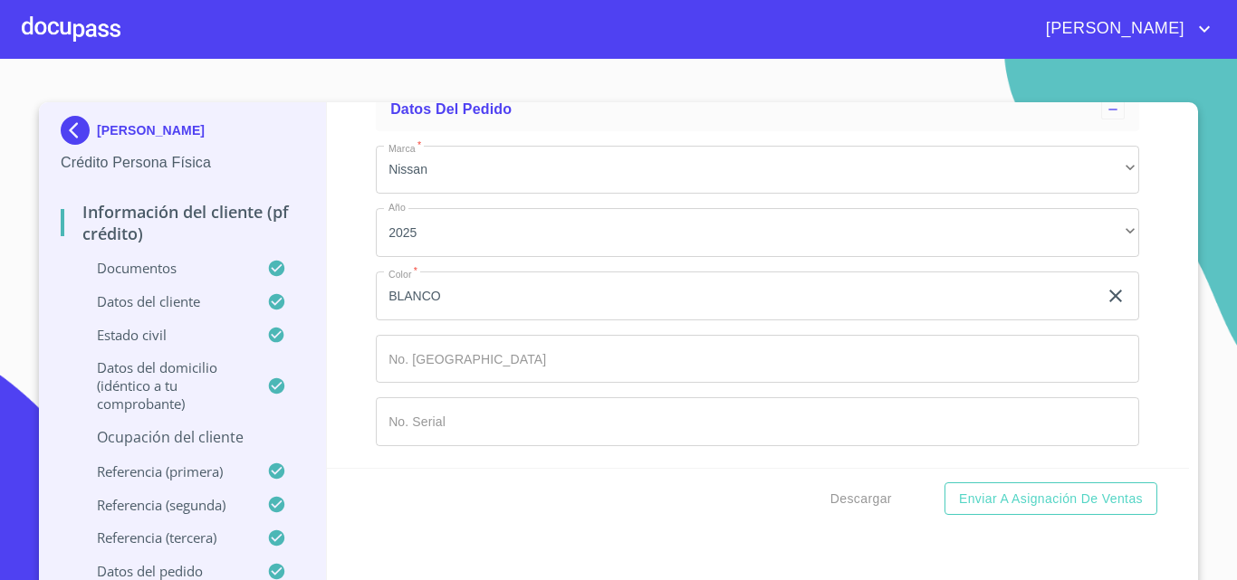
scroll to position [10960, 0]
type input "MIZRRAIM"
click at [1196, 25] on icon "account of current user" at bounding box center [1204, 29] width 22 height 22
click at [1190, 38] on li "Salir" at bounding box center [1185, 38] width 59 height 33
